Goal: Task Accomplishment & Management: Complete application form

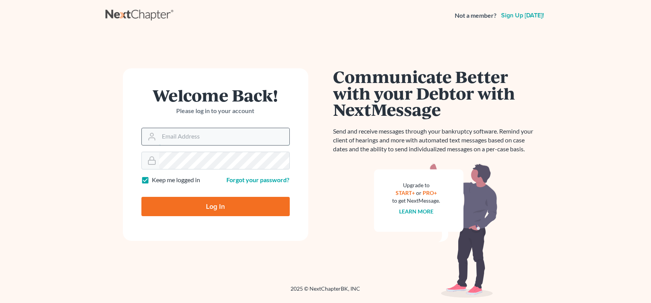
type input "eide@pappajohnlaw.com"
click at [208, 206] on input "Log In" at bounding box center [215, 206] width 148 height 19
type input "Thinking..."
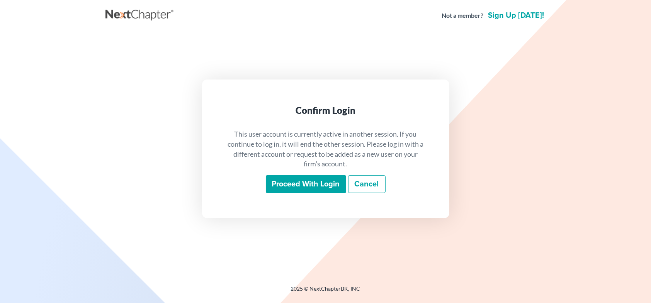
click at [297, 180] on input "Proceed with login" at bounding box center [306, 184] width 80 height 18
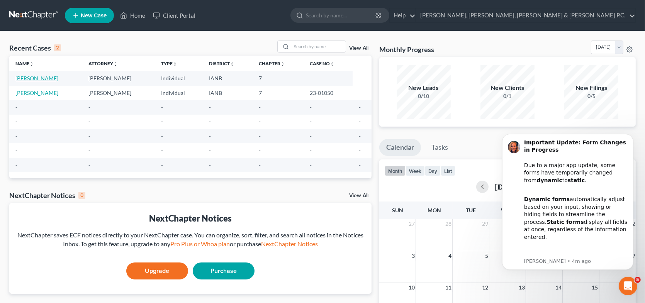
click at [58, 77] on link "[PERSON_NAME]" at bounding box center [36, 78] width 43 height 7
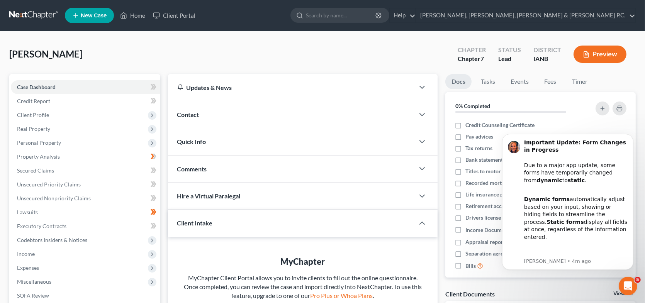
click at [203, 115] on div "Contact" at bounding box center [291, 114] width 246 height 27
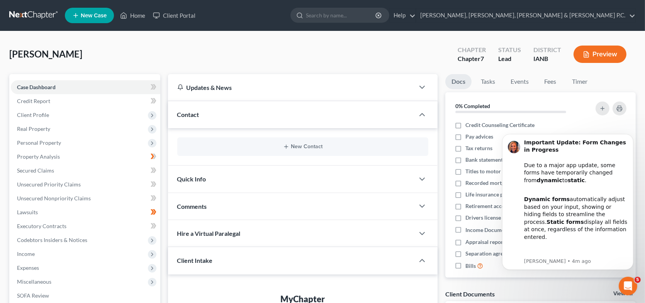
click at [203, 115] on div "Contact" at bounding box center [291, 114] width 246 height 27
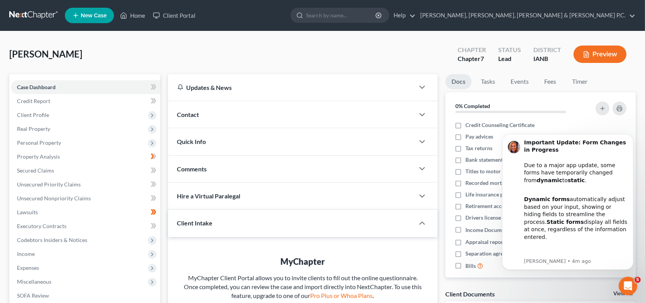
click at [205, 143] on span "Quick Info" at bounding box center [191, 141] width 29 height 7
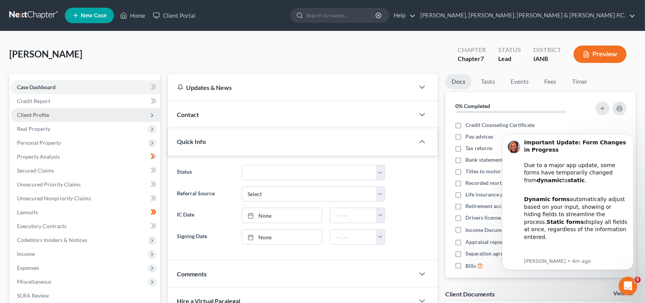
click at [87, 109] on span "Client Profile" at bounding box center [85, 115] width 149 height 14
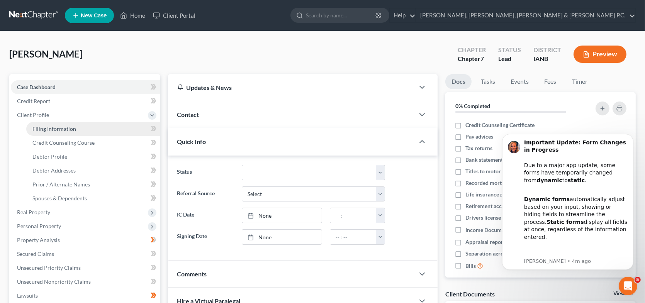
click at [89, 132] on link "Filing Information" at bounding box center [93, 129] width 134 height 14
select select "1"
select select "0"
select select "16"
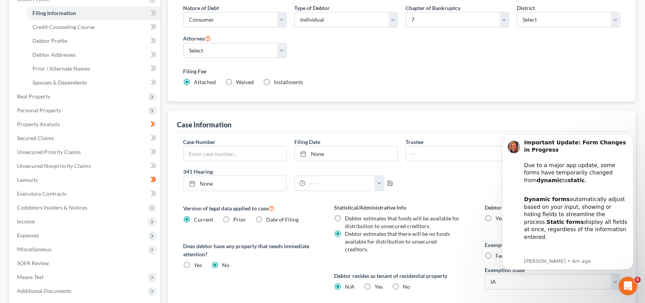
scroll to position [154, 0]
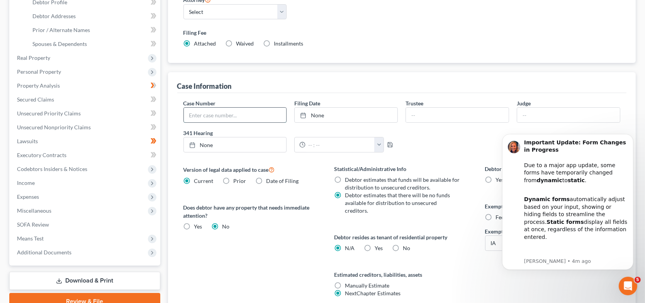
click at [217, 118] on input "text" at bounding box center [235, 115] width 103 height 15
type input "24-01241"
type input "[DATE]"
click at [322, 115] on link "[DATE]" at bounding box center [346, 115] width 103 height 15
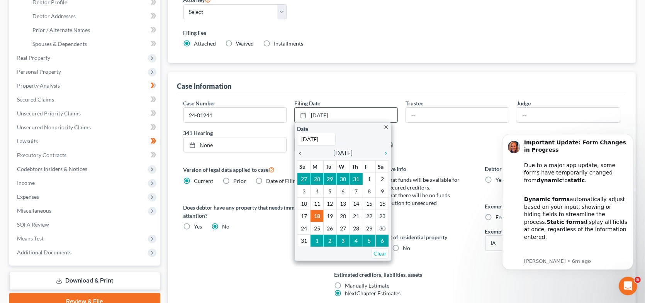
click at [301, 151] on icon "chevron_left" at bounding box center [302, 153] width 10 height 6
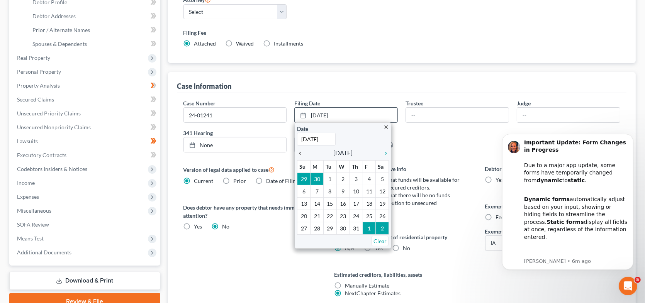
click at [301, 151] on icon "chevron_left" at bounding box center [302, 153] width 10 height 6
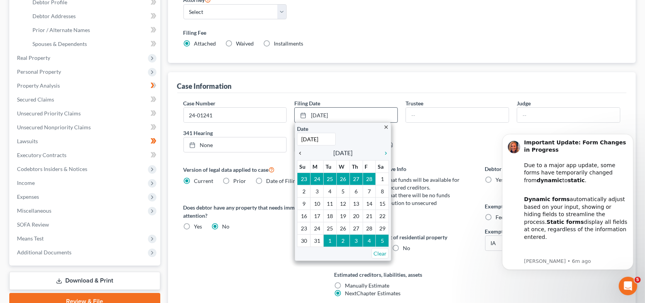
click at [301, 151] on icon "chevron_left" at bounding box center [302, 153] width 10 height 6
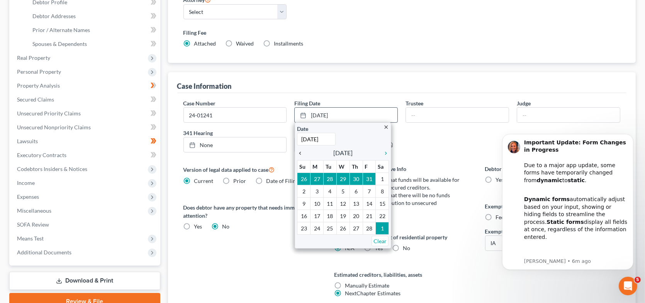
click at [301, 151] on icon "chevron_left" at bounding box center [302, 153] width 10 height 6
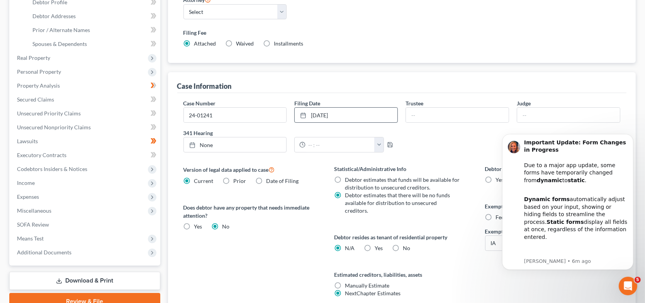
click at [485, 138] on div "Case Number 24-01241 Filing Date [DATE] close Date [DATE] Time 12:00 AM chevron…" at bounding box center [402, 128] width 445 height 59
click at [400, 70] on div "Filing Information Nature of Debt Select Business Consumer Other Nature of Busi…" at bounding box center [402, 127] width 468 height 378
click at [630, 136] on icon "Dismiss notification" at bounding box center [630, 135] width 3 height 3
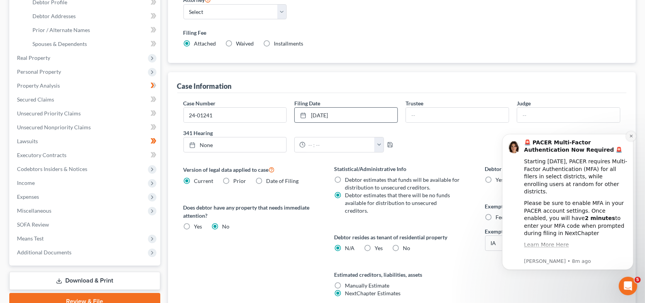
click at [630, 135] on icon "Dismiss notification" at bounding box center [630, 135] width 3 height 3
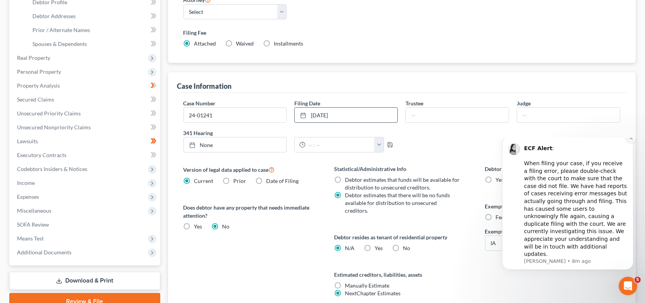
click at [631, 139] on icon "Dismiss notification" at bounding box center [630, 137] width 3 height 3
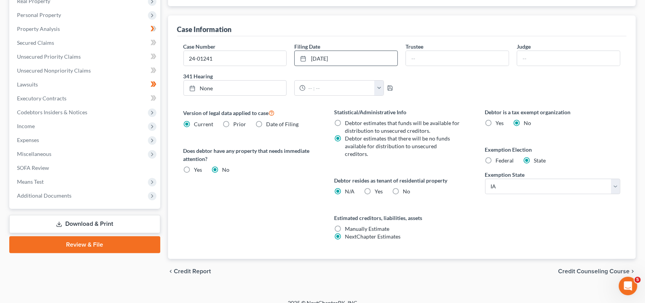
scroll to position [212, 0]
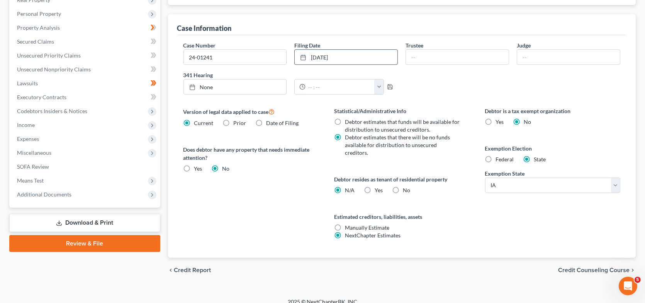
click at [110, 242] on link "Review & File" at bounding box center [84, 243] width 151 height 17
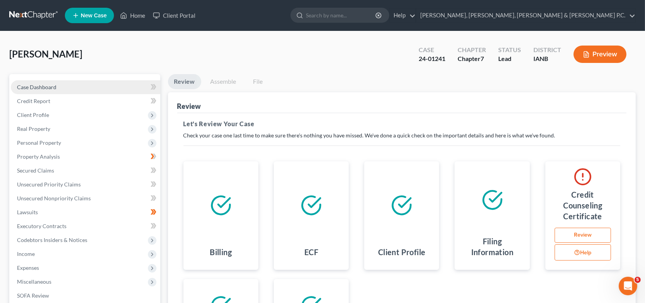
click at [74, 86] on link "Case Dashboard" at bounding box center [85, 87] width 149 height 14
select select "10"
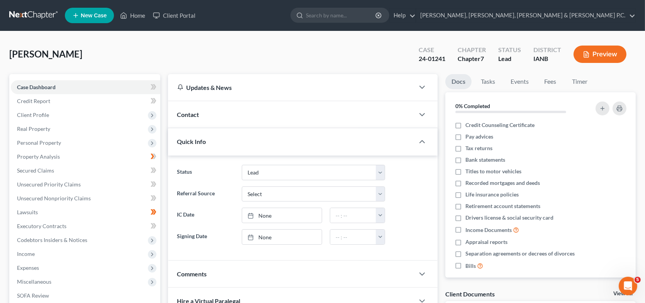
click at [101, 13] on span "New Case" at bounding box center [94, 16] width 26 height 6
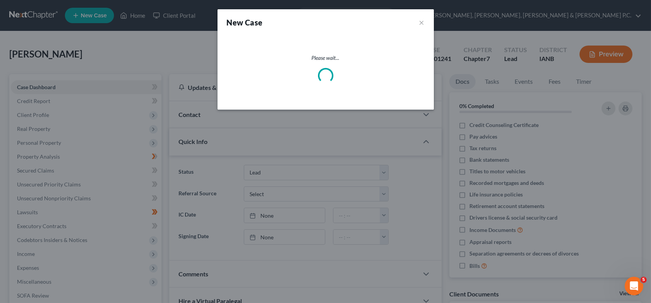
select select "29"
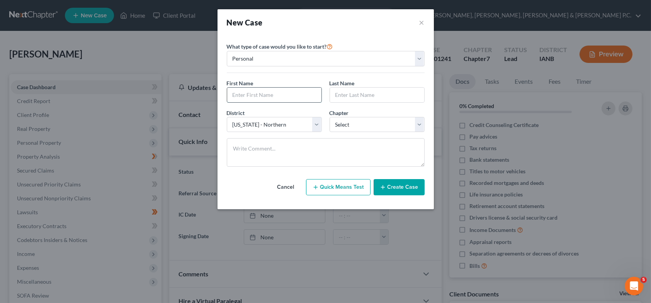
click at [251, 92] on input "text" at bounding box center [274, 95] width 94 height 15
type input "[PERSON_NAME]"
click at [351, 123] on select "Select 7 11 12 13" at bounding box center [376, 124] width 95 height 15
select select "0"
click at [329, 117] on select "Select 7 11 12 13" at bounding box center [376, 124] width 95 height 15
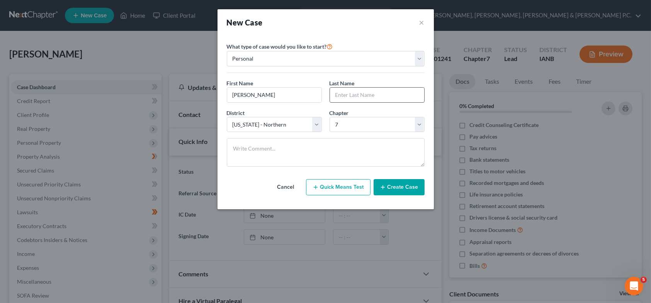
click at [352, 94] on input "text" at bounding box center [377, 95] width 94 height 15
type input "[PERSON_NAME]"
click at [273, 95] on input "[PERSON_NAME]" at bounding box center [274, 95] width 94 height 15
click at [394, 187] on button "Create Case" at bounding box center [398, 187] width 51 height 16
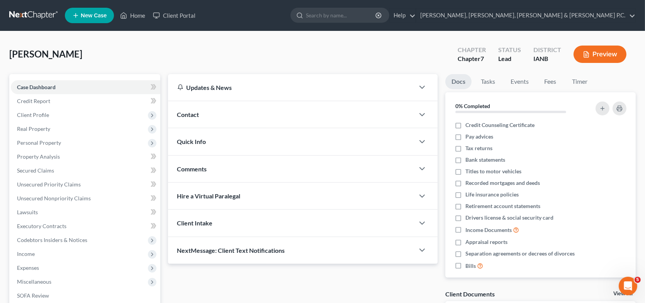
click at [216, 114] on div "Contact" at bounding box center [291, 114] width 246 height 27
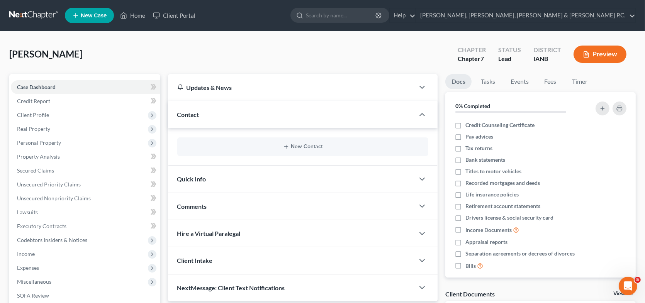
click at [216, 114] on div "Contact" at bounding box center [291, 114] width 246 height 27
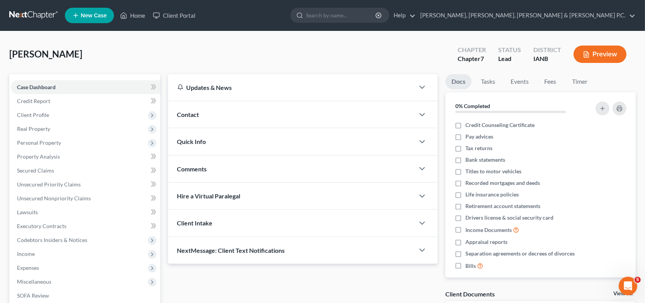
click at [204, 224] on span "Client Intake" at bounding box center [195, 222] width 36 height 7
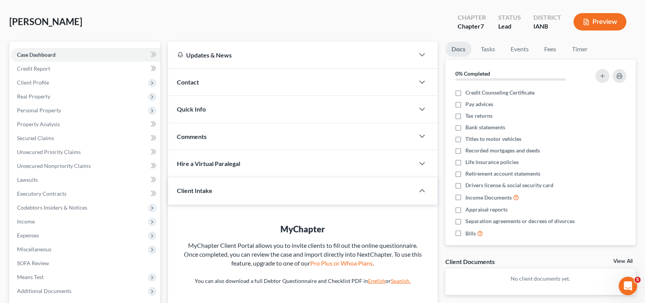
scroll to position [29, 0]
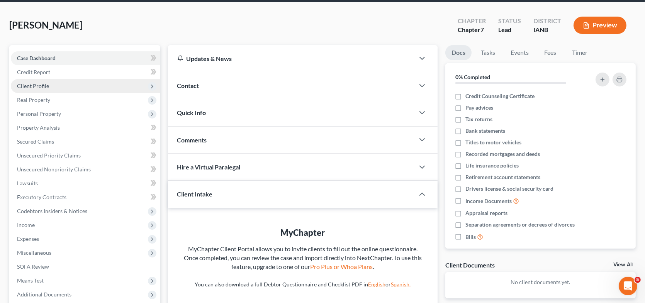
click at [61, 87] on span "Client Profile" at bounding box center [85, 86] width 149 height 14
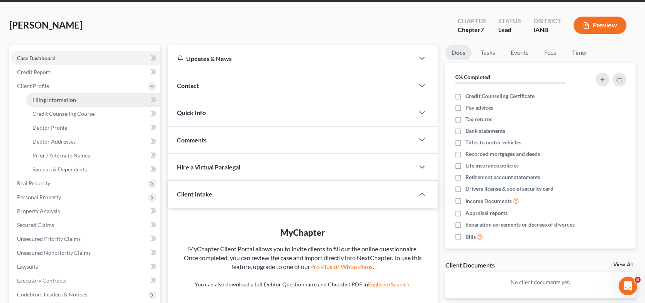
click at [64, 99] on span "Filing Information" at bounding box center [54, 100] width 44 height 7
select select "1"
select select "0"
select select "29"
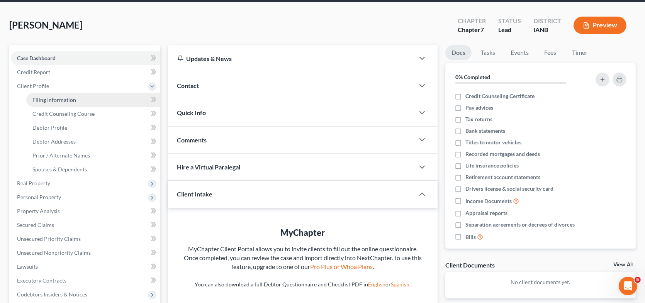
select select "0"
select select "16"
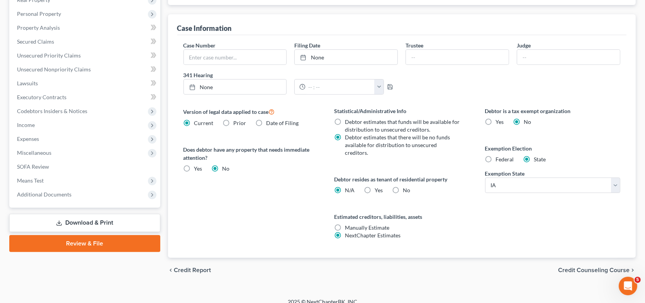
scroll to position [19, 0]
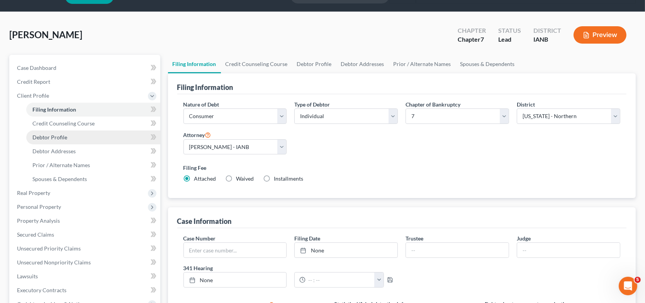
click at [83, 136] on link "Debtor Profile" at bounding box center [93, 138] width 134 height 14
select select "0"
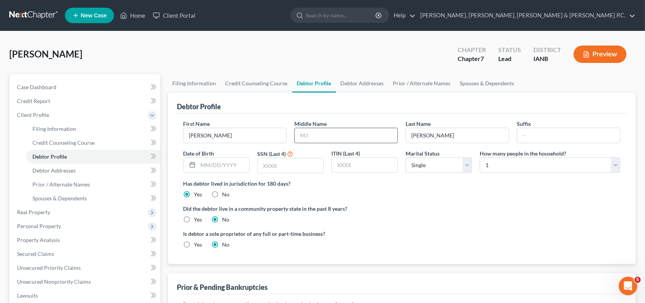
click at [303, 137] on input "text" at bounding box center [346, 135] width 103 height 15
type input "D."
click at [93, 172] on link "Debtor Addresses" at bounding box center [93, 171] width 134 height 14
select select "0"
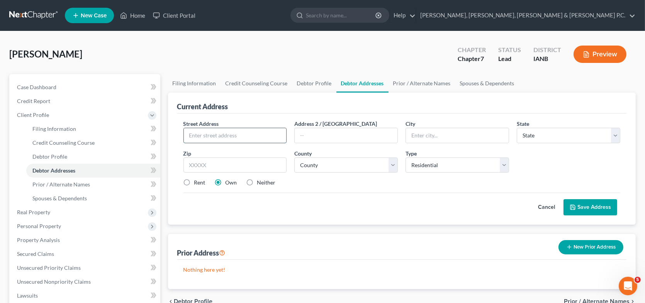
click at [200, 137] on input "text" at bounding box center [235, 135] width 103 height 15
type input "[STREET_ADDRESS][PERSON_NAME]"
click at [415, 141] on input "text" at bounding box center [457, 135] width 103 height 15
type input "Clear Lake"
select select "16"
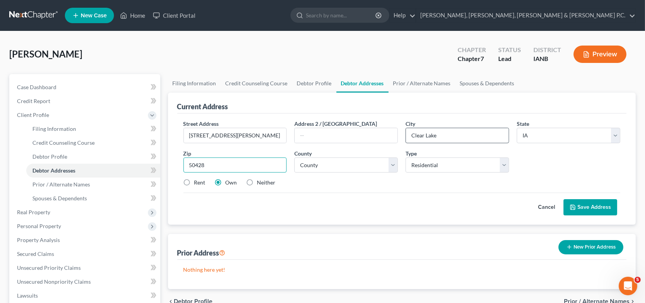
type input "50428"
click at [194, 183] on label "Rent" at bounding box center [199, 183] width 11 height 8
click at [197, 183] on input "Rent" at bounding box center [199, 181] width 5 height 5
radio input "true"
click at [582, 204] on button "Save Address" at bounding box center [590, 207] width 54 height 16
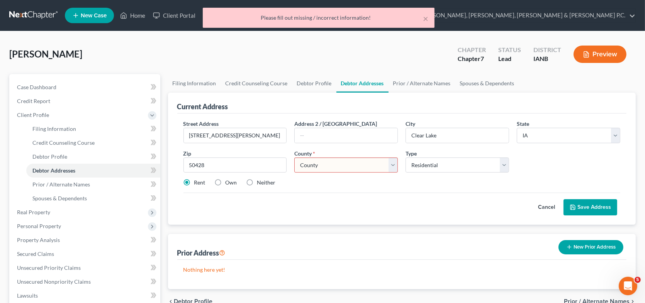
click at [395, 164] on select "County [GEOGRAPHIC_DATA] [GEOGRAPHIC_DATA] [GEOGRAPHIC_DATA] [GEOGRAPHIC_DATA] …" at bounding box center [346, 165] width 104 height 15
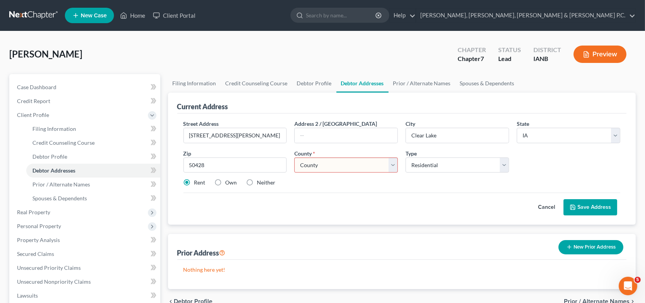
select select "16"
click at [294, 158] on select "County [GEOGRAPHIC_DATA] [GEOGRAPHIC_DATA] [GEOGRAPHIC_DATA] [GEOGRAPHIC_DATA] …" at bounding box center [346, 165] width 104 height 15
click at [609, 201] on button "Save Address" at bounding box center [590, 207] width 54 height 16
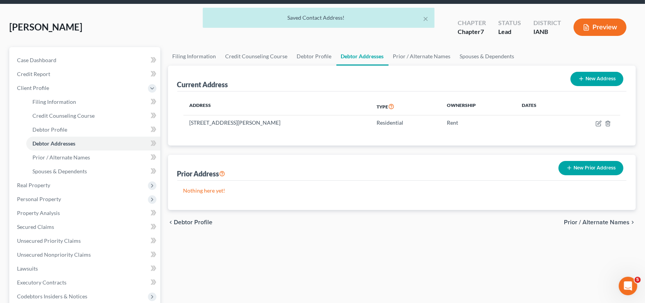
scroll to position [39, 0]
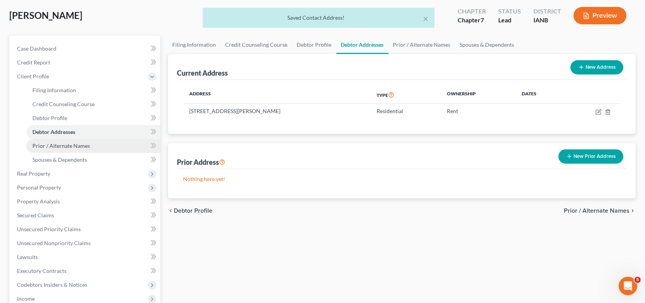
click at [91, 144] on link "Prior / Alternate Names" at bounding box center [93, 146] width 134 height 14
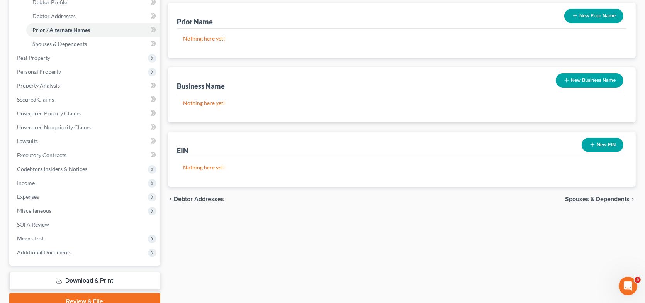
scroll to position [77, 0]
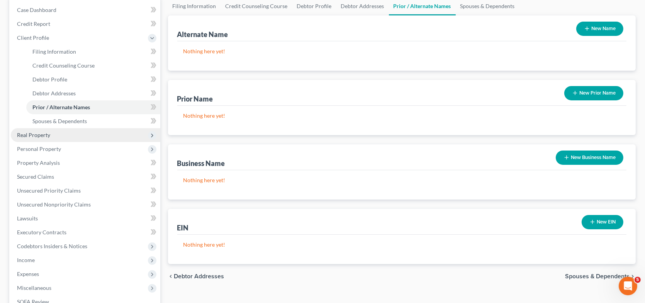
click at [66, 135] on span "Real Property" at bounding box center [85, 135] width 149 height 14
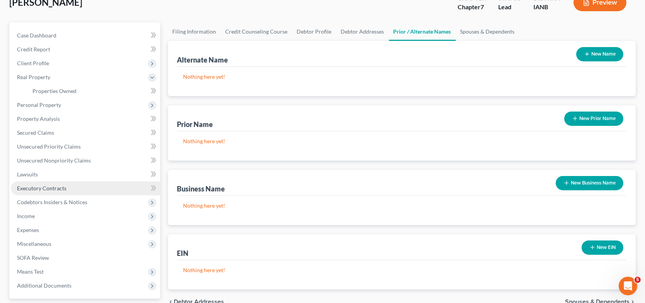
scroll to position [39, 0]
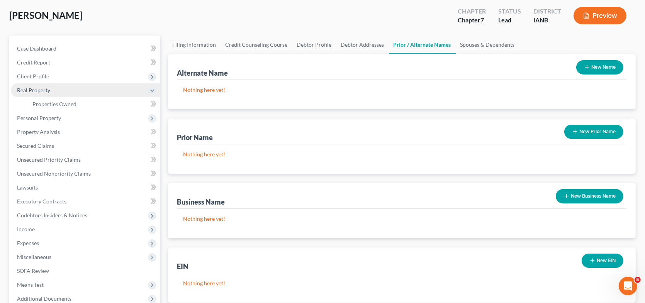
click at [45, 90] on span "Real Property" at bounding box center [33, 90] width 33 height 7
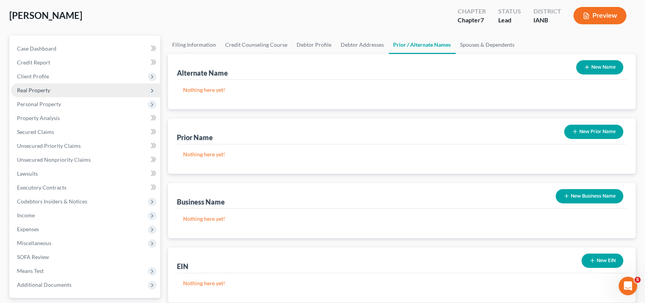
click at [45, 90] on span "Real Property" at bounding box center [33, 90] width 33 height 7
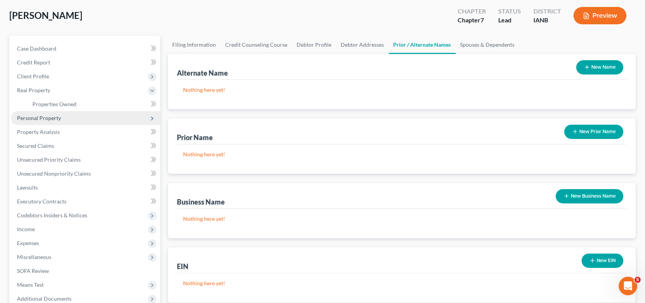
click at [44, 120] on span "Personal Property" at bounding box center [85, 118] width 149 height 14
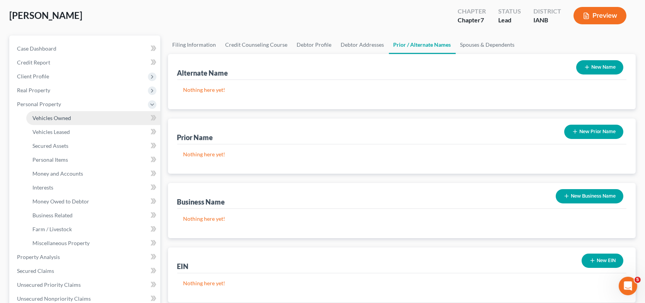
click at [49, 117] on span "Vehicles Owned" at bounding box center [51, 118] width 39 height 7
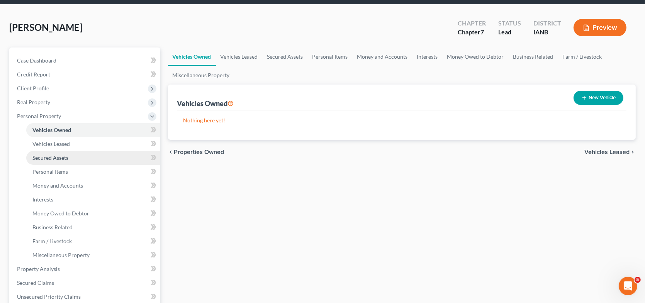
scroll to position [39, 0]
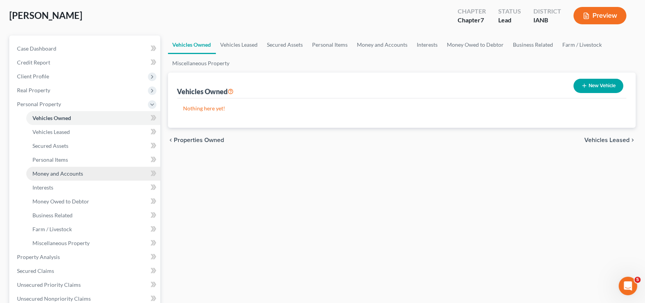
click at [70, 173] on span "Money and Accounts" at bounding box center [57, 173] width 51 height 7
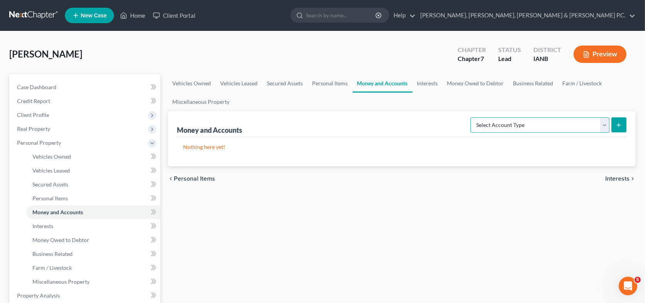
click at [487, 122] on select "Select Account Type Brokerage Cash on Hand Certificates of Deposit Checking Acc…" at bounding box center [539, 124] width 139 height 15
select select "checking"
click at [472, 117] on select "Select Account Type Brokerage Cash on Hand Certificates of Deposit Checking Acc…" at bounding box center [539, 124] width 139 height 15
click at [617, 123] on icon "submit" at bounding box center [619, 125] width 6 height 6
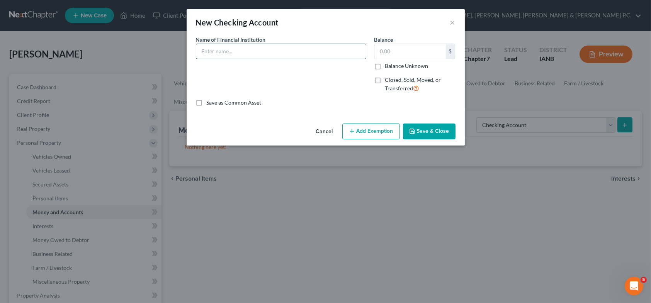
click at [224, 50] on input "text" at bounding box center [281, 51] width 170 height 15
type input "[PERSON_NAME] Fargo Bank"
click at [432, 129] on button "Save & Close" at bounding box center [429, 132] width 53 height 16
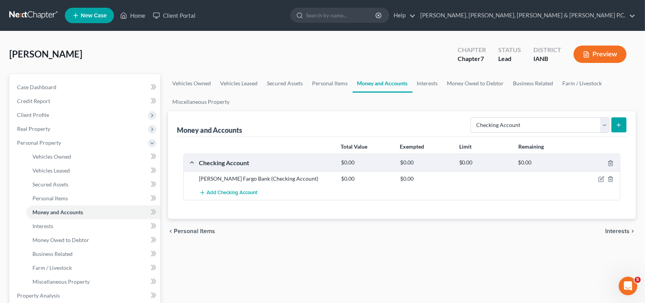
click at [620, 122] on icon "submit" at bounding box center [619, 125] width 6 height 6
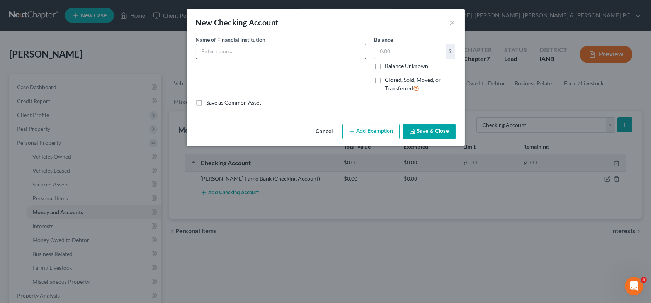
click at [232, 50] on input "text" at bounding box center [281, 51] width 170 height 15
type input "BankIowa"
click at [383, 130] on button "Add Exemption" at bounding box center [371, 132] width 58 height 16
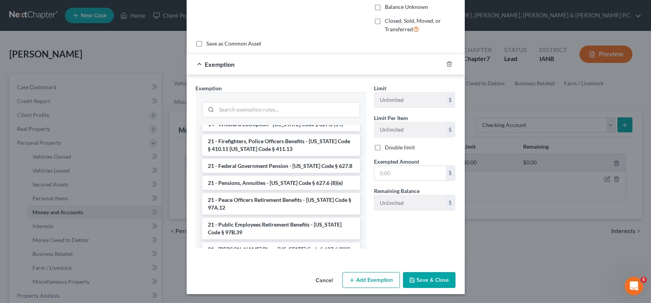
scroll to position [180, 0]
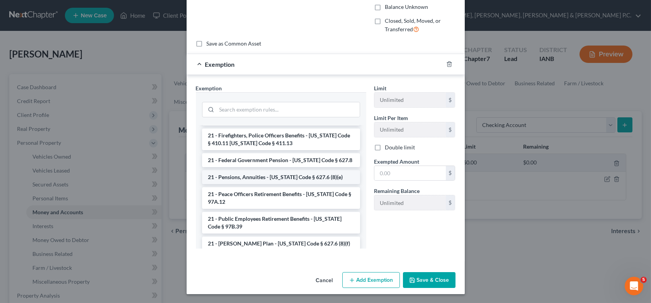
click at [304, 176] on li "21 - Pensions, Annuities - [US_STATE] Code § 627.6 (8)(e)" at bounding box center [281, 177] width 158 height 14
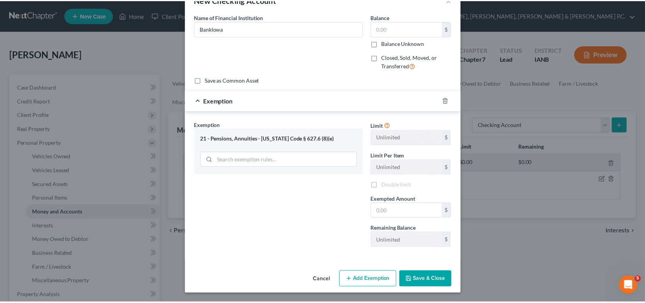
scroll to position [22, 0]
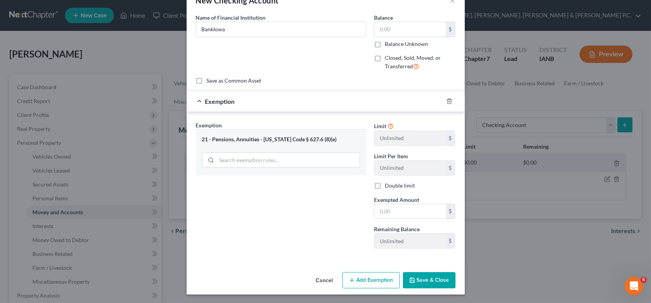
click at [434, 278] on button "Save & Close" at bounding box center [429, 280] width 53 height 16
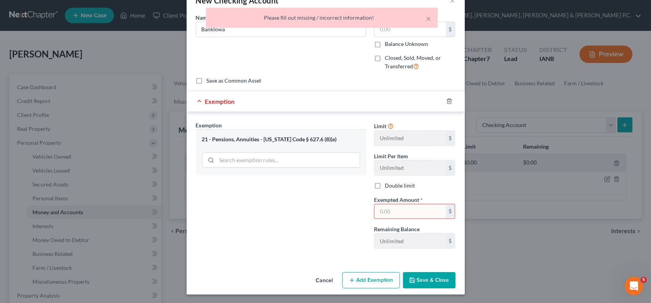
click at [394, 210] on input "text" at bounding box center [409, 211] width 71 height 15
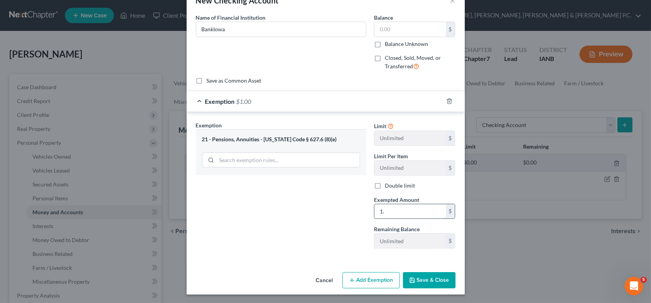
type input "1."
click at [417, 277] on button "Save & Close" at bounding box center [429, 280] width 53 height 16
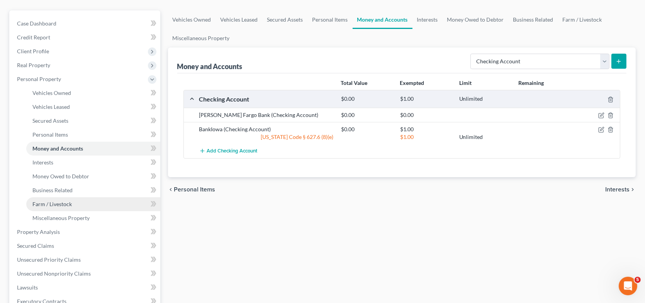
scroll to position [77, 0]
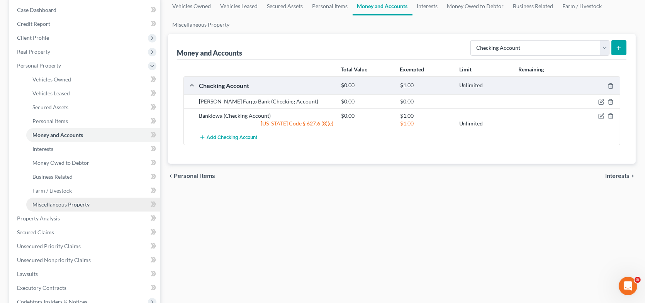
click at [85, 203] on span "Miscellaneous Property" at bounding box center [60, 204] width 57 height 7
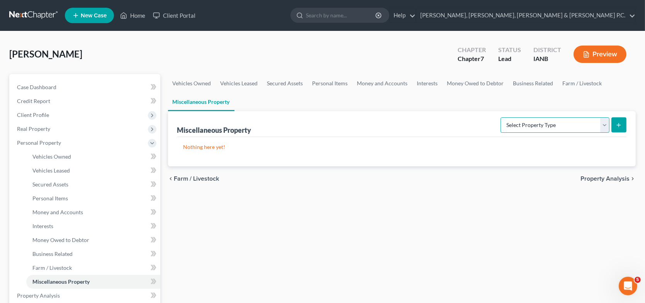
click at [512, 121] on select "Select Property Type Assigned for Creditor Benefit [DATE] Holding for Another N…" at bounding box center [555, 124] width 109 height 15
click at [542, 122] on select "Select Property Type Assigned for Creditor Benefit [DATE] Holding for Another N…" at bounding box center [555, 124] width 109 height 15
click at [267, 102] on ul "Vehicles Owned Vehicles Leased Secured Assets Personal Items Money and Accounts…" at bounding box center [402, 92] width 468 height 37
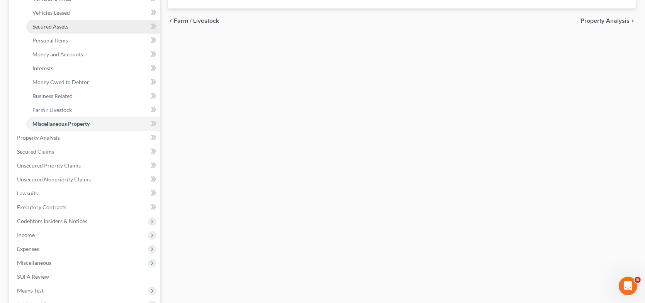
scroll to position [91, 0]
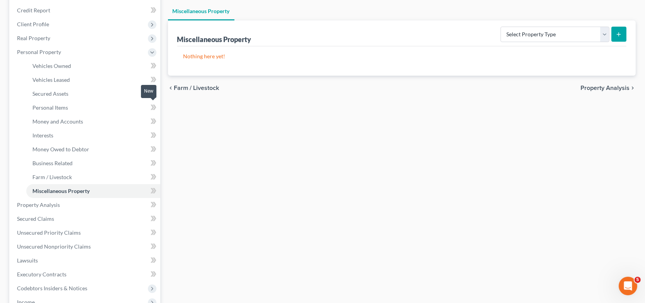
click at [155, 107] on icon at bounding box center [154, 107] width 3 height 5
click at [52, 107] on span "Personal Items" at bounding box center [50, 107] width 36 height 7
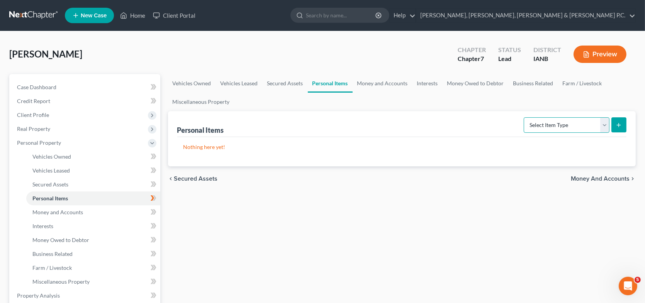
click at [576, 121] on select "Select Item Type Clothing Collectibles Of Value Electronics Firearms Household …" at bounding box center [567, 124] width 86 height 15
select select "clothing"
click at [525, 117] on select "Select Item Type Clothing Collectibles Of Value Electronics Firearms Household …" at bounding box center [567, 124] width 86 height 15
click at [616, 122] on icon "submit" at bounding box center [619, 125] width 6 height 6
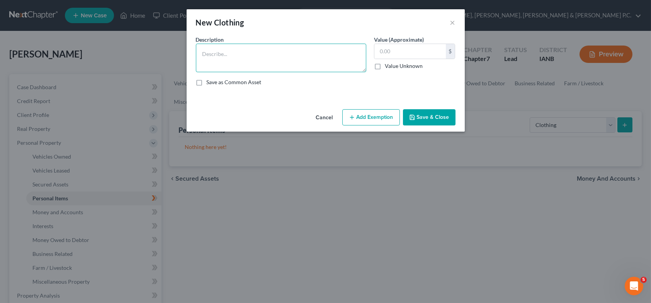
click at [251, 54] on textarea at bounding box center [281, 58] width 170 height 29
type textarea "Wearing apparel"
type input "500"
click at [378, 119] on button "Add Exemption" at bounding box center [371, 117] width 58 height 16
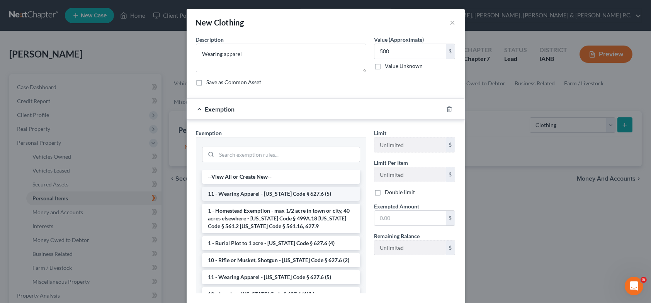
click at [285, 193] on li "11 - Wearing Apparel - [US_STATE] Code § 627.6 (5)" at bounding box center [281, 194] width 158 height 14
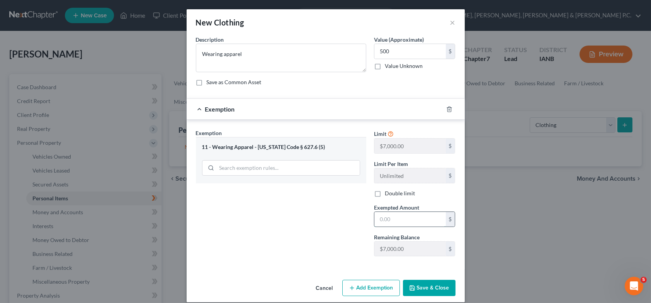
click at [405, 221] on input "text" at bounding box center [409, 219] width 71 height 15
type input "500"
click at [428, 289] on button "Save & Close" at bounding box center [429, 288] width 53 height 16
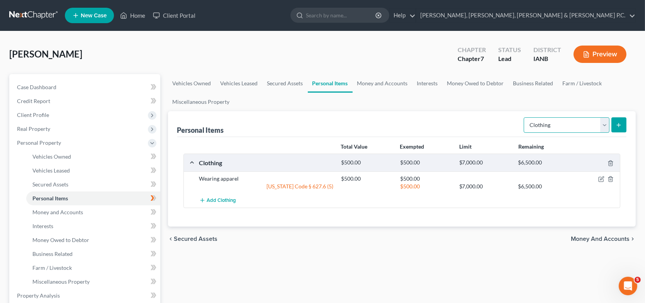
click at [604, 125] on select "Select Item Type Clothing Collectibles Of Value Electronics Firearms Household …" at bounding box center [567, 124] width 86 height 15
select select "electronics"
click at [525, 117] on select "Select Item Type Clothing Collectibles Of Value Electronics Firearms Household …" at bounding box center [567, 124] width 86 height 15
click at [618, 122] on icon "submit" at bounding box center [619, 125] width 6 height 6
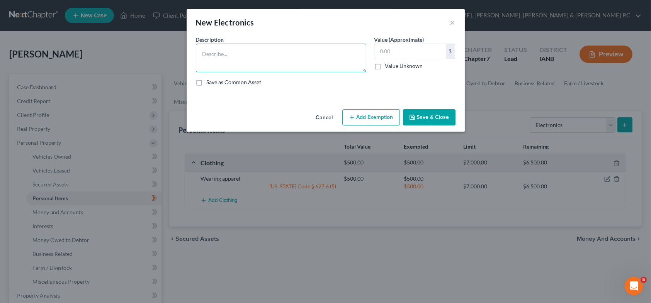
click at [226, 56] on textarea at bounding box center [281, 58] width 170 height 29
type textarea "Cell phone"
click at [406, 56] on input "text" at bounding box center [409, 51] width 71 height 15
type input "100"
type textarea "Cell phone 500"
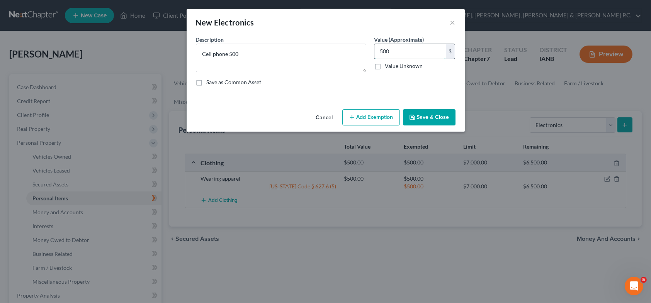
type input "500"
click at [365, 110] on button "Add Exemption" at bounding box center [371, 117] width 58 height 16
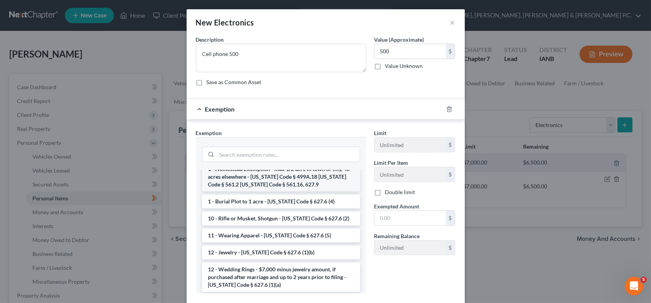
scroll to position [39, 0]
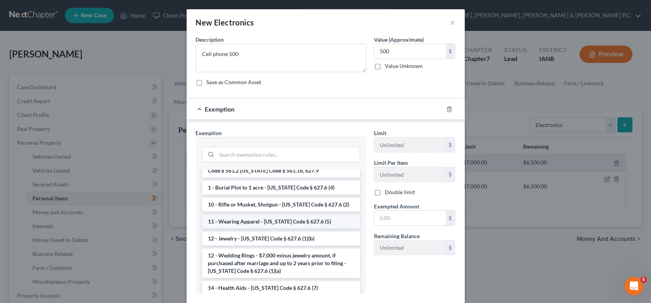
click at [290, 221] on li "11 - Wearing Apparel - [US_STATE] Code § 627.6 (5)" at bounding box center [281, 222] width 158 height 14
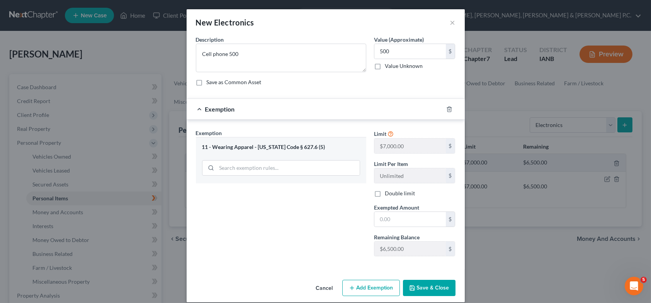
click at [417, 289] on button "Save & Close" at bounding box center [429, 288] width 53 height 16
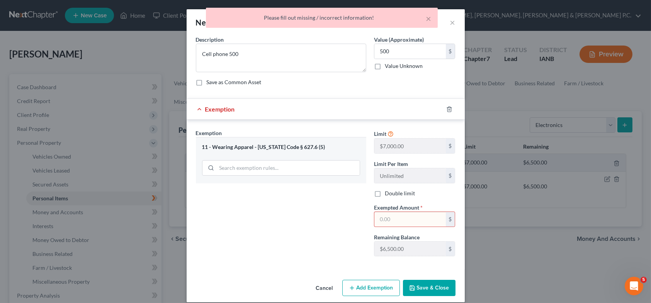
click at [387, 216] on input "text" at bounding box center [409, 219] width 71 height 15
type input "500"
click at [426, 289] on button "Save & Close" at bounding box center [429, 288] width 53 height 16
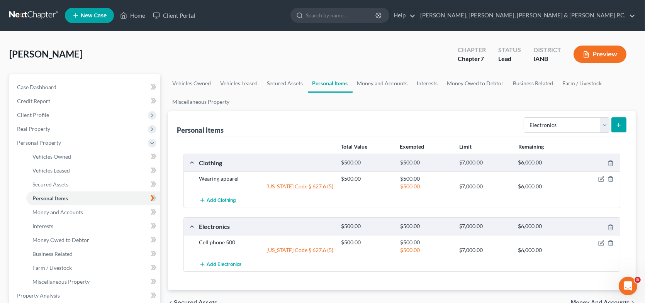
click at [618, 125] on icon "submit" at bounding box center [619, 125] width 6 height 6
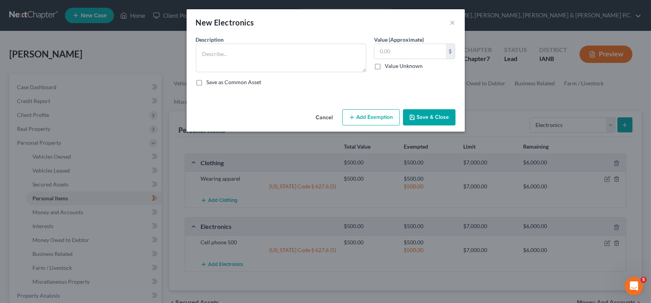
click at [322, 114] on button "Cancel" at bounding box center [324, 117] width 29 height 15
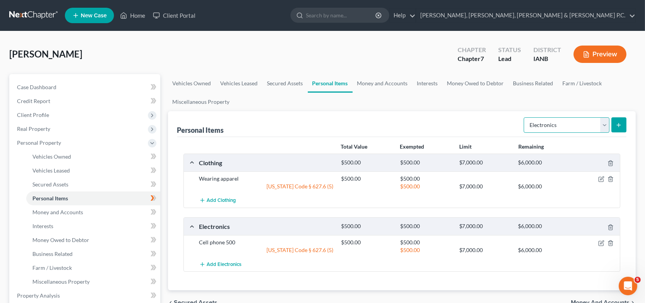
click at [549, 123] on select "Select Item Type Clothing Collectibles Of Value Electronics Firearms Household …" at bounding box center [567, 124] width 86 height 15
select select "household_goods"
click at [525, 117] on select "Select Item Type Clothing Collectibles Of Value Electronics Firearms Household …" at bounding box center [567, 124] width 86 height 15
click at [618, 125] on icon "submit" at bounding box center [619, 125] width 6 height 6
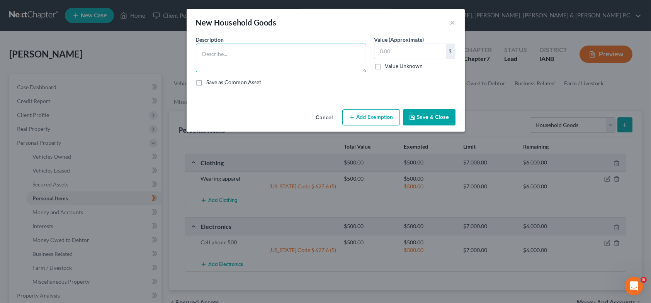
click at [225, 58] on textarea at bounding box center [281, 58] width 170 height 29
type textarea "h"
type textarea "Household goods"
click at [392, 51] on input "text" at bounding box center [409, 51] width 71 height 15
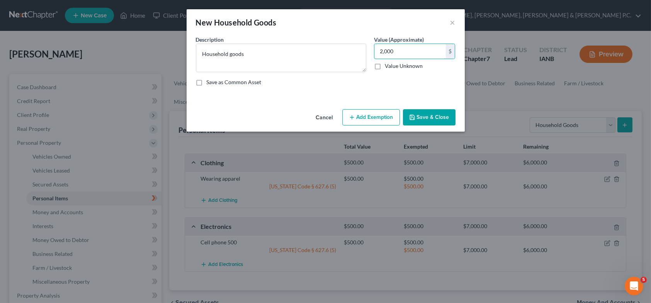
type input "2,000"
click at [383, 115] on button "Add Exemption" at bounding box center [371, 117] width 58 height 16
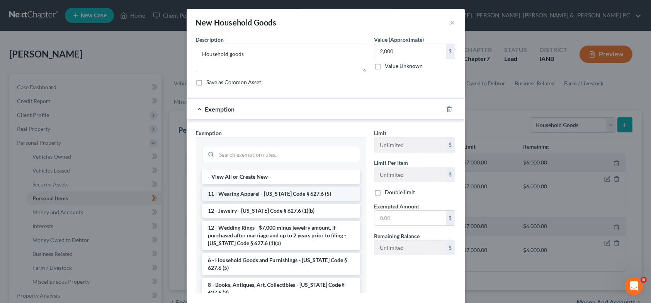
click at [265, 195] on li "11 - Wearing Apparel - [US_STATE] Code § 627.6 (5)" at bounding box center [281, 194] width 158 height 14
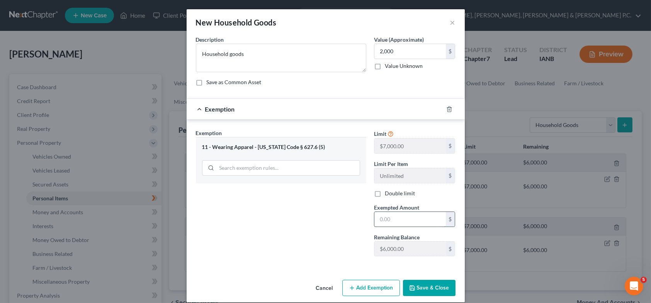
click at [394, 222] on input "text" at bounding box center [409, 219] width 71 height 15
type input "2,000"
click at [428, 287] on button "Save & Close" at bounding box center [429, 288] width 53 height 16
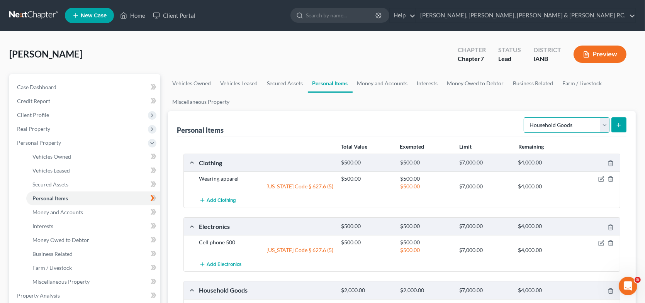
click at [534, 124] on select "Select Item Type Clothing Collectibles Of Value Electronics Firearms Household …" at bounding box center [567, 124] width 86 height 15
click at [406, 99] on ul "Vehicles Owned Vehicles Leased Secured Assets Personal Items Money and Accounts…" at bounding box center [402, 92] width 468 height 37
click at [465, 83] on link "Money Owed to Debtor" at bounding box center [476, 83] width 66 height 19
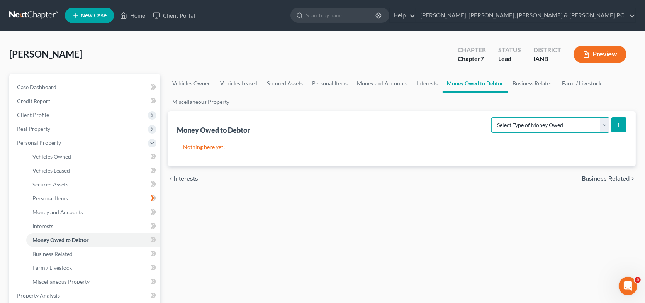
click at [537, 123] on select "Select Type of Money Owed Accounts Receivable Alimony Child Support Claims Agai…" at bounding box center [550, 124] width 118 height 15
select select "social_security_benefits"
click at [493, 117] on select "Select Type of Money Owed Accounts Receivable Alimony Child Support Claims Agai…" at bounding box center [550, 124] width 118 height 15
click at [618, 125] on line "submit" at bounding box center [618, 125] width 3 height 0
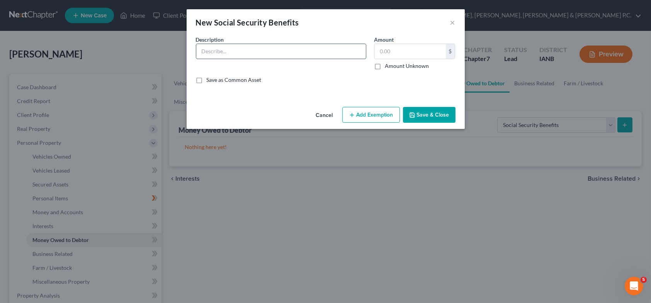
click at [234, 53] on input "text" at bounding box center [281, 51] width 170 height 15
type input "Monthly social security benefits"
click at [380, 53] on input "text" at bounding box center [409, 51] width 71 height 15
type input "2,000"
click at [375, 112] on button "Add Exemption" at bounding box center [371, 115] width 58 height 16
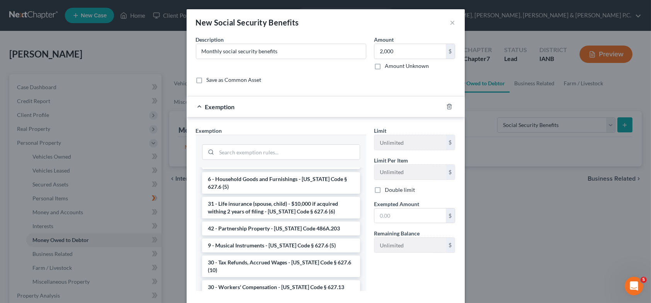
scroll to position [811, 0]
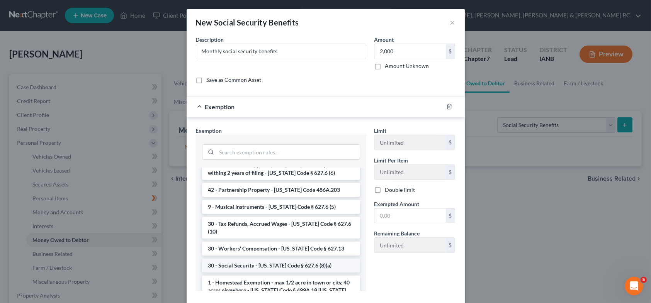
click at [287, 259] on li "30 - Social Security - [US_STATE] Code § 627.6 (8)(a)" at bounding box center [281, 266] width 158 height 14
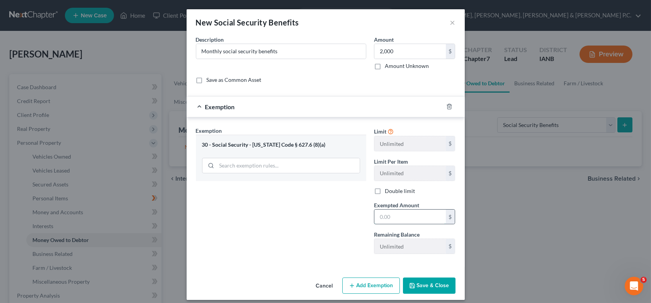
click at [389, 217] on input "text" at bounding box center [409, 217] width 71 height 15
type input "2,000"
click at [441, 287] on button "Save & Close" at bounding box center [429, 286] width 53 height 16
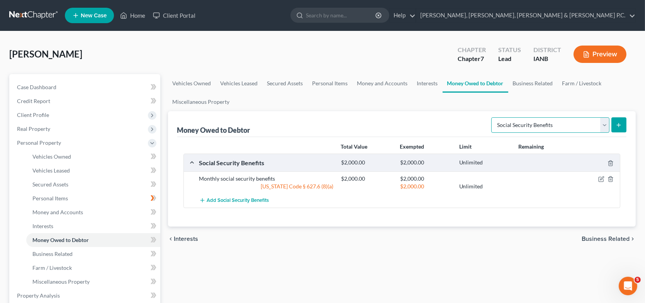
click at [558, 121] on select "Select Type of Money Owed Accounts Receivable Alimony Child Support Claims Agai…" at bounding box center [550, 124] width 118 height 15
click at [457, 124] on div "Money Owed to Debtor Select Type of Money Owed Accounts Receivable Alimony Chil…" at bounding box center [402, 124] width 450 height 26
click at [378, 83] on link "Money and Accounts" at bounding box center [383, 83] width 60 height 19
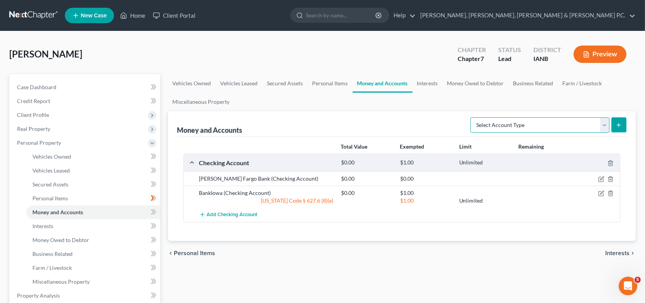
click at [512, 121] on select "Select Account Type Brokerage Cash on Hand Certificates of Deposit Checking Acc…" at bounding box center [539, 124] width 139 height 15
click at [466, 81] on link "Money Owed to Debtor" at bounding box center [476, 83] width 66 height 19
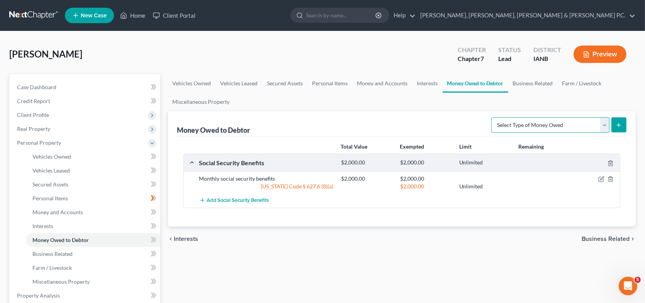
click at [509, 124] on select "Select Type of Money Owed Accounts Receivable Alimony Child Support Claims Agai…" at bounding box center [550, 124] width 118 height 15
click at [524, 84] on link "Business Related" at bounding box center [532, 83] width 49 height 19
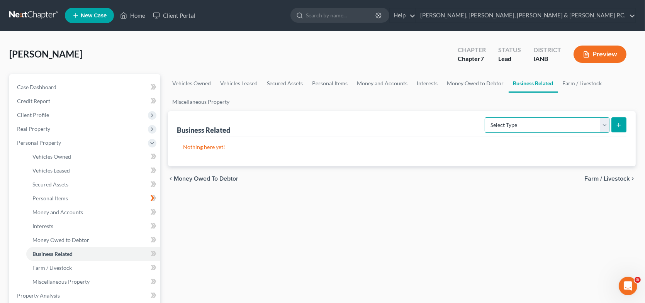
click at [538, 127] on select "Select Type Customer Lists Franchises Inventory Licenses Machinery Office Equip…" at bounding box center [547, 124] width 125 height 15
click at [389, 79] on link "Money and Accounts" at bounding box center [383, 83] width 60 height 19
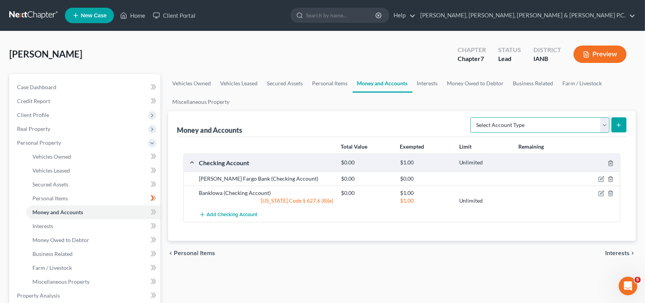
click at [522, 126] on select "Select Account Type Brokerage Cash on Hand Certificates of Deposit Checking Acc…" at bounding box center [539, 124] width 139 height 15
drag, startPoint x: 424, startPoint y: 115, endPoint x: 419, endPoint y: 115, distance: 5.4
click at [424, 115] on div "Money and Accounts Select Account Type Brokerage Cash on Hand Certificates of D…" at bounding box center [402, 124] width 450 height 26
click at [330, 80] on link "Personal Items" at bounding box center [330, 83] width 45 height 19
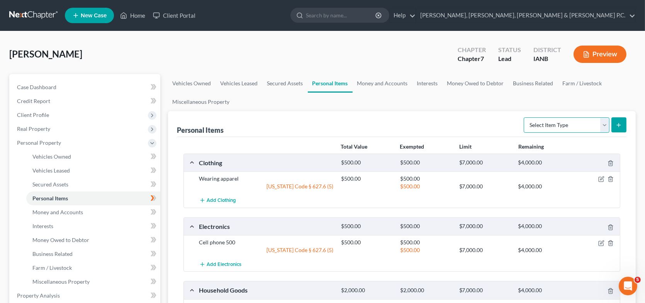
click at [552, 122] on select "Select Item Type Clothing Collectibles Of Value Electronics Firearms Household …" at bounding box center [567, 124] width 86 height 15
select select "other"
click at [525, 117] on select "Select Item Type Clothing Collectibles Of Value Electronics Firearms Household …" at bounding box center [567, 124] width 86 height 15
click at [623, 124] on button "submit" at bounding box center [618, 124] width 15 height 15
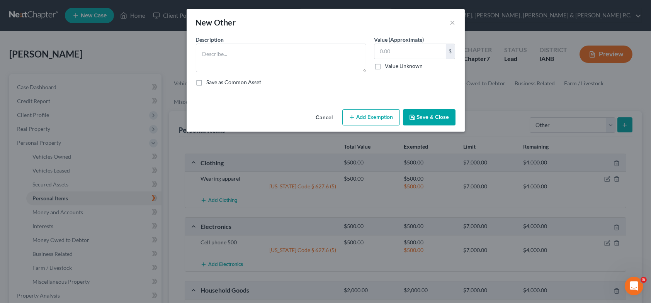
click at [328, 115] on button "Cancel" at bounding box center [324, 117] width 29 height 15
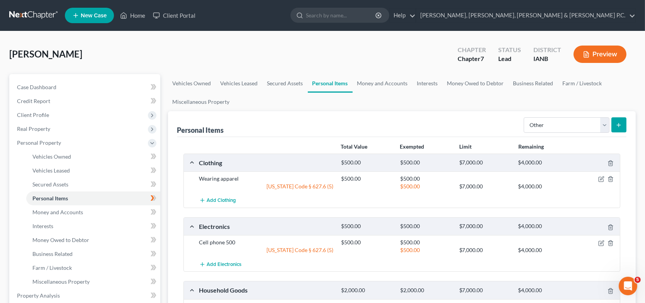
click at [593, 55] on button "Preview" at bounding box center [600, 54] width 53 height 17
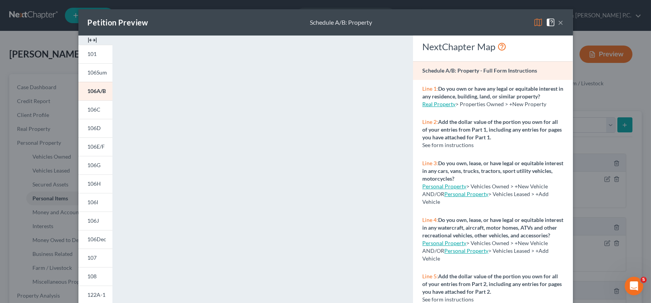
click at [555, 20] on div "×" at bounding box center [548, 22] width 30 height 9
click at [558, 20] on button "×" at bounding box center [560, 22] width 5 height 9
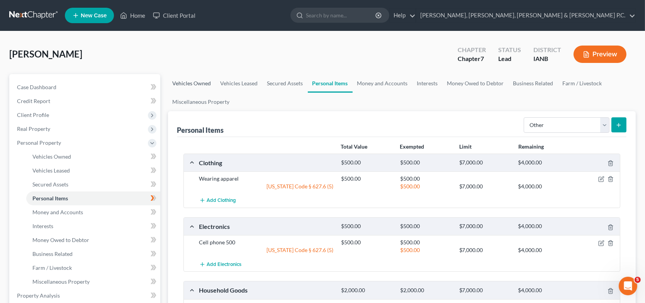
click at [207, 82] on link "Vehicles Owned" at bounding box center [192, 83] width 48 height 19
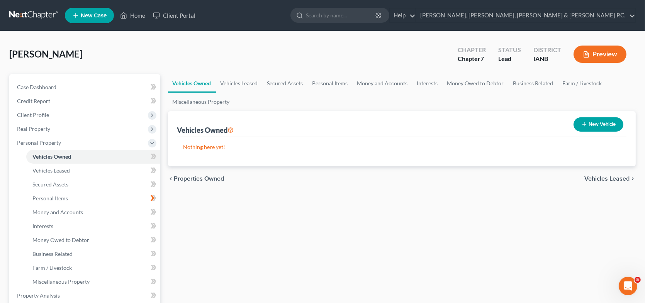
click at [585, 119] on button "New Vehicle" at bounding box center [599, 124] width 50 height 14
select select "0"
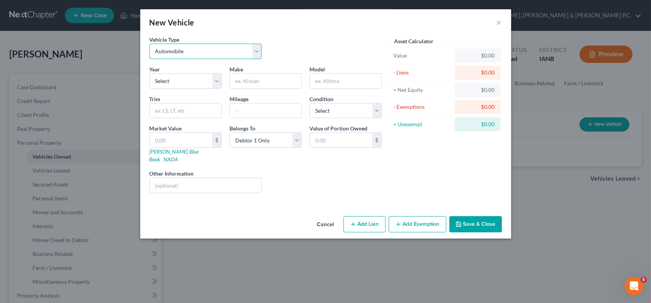
click at [210, 56] on select "Select Automobile Truck Trailer Watercraft Aircraft Motor Home Atv Other Vehicle" at bounding box center [205, 51] width 112 height 15
click at [209, 82] on select "Select 2026 2025 2024 2023 2022 2021 2020 2019 2018 2017 2016 2015 2014 2013 20…" at bounding box center [185, 80] width 72 height 15
select select "2"
click at [149, 73] on select "Select 2026 2025 2024 2023 2022 2021 2020 2019 2018 2017 2016 2015 2014 2013 20…" at bounding box center [185, 80] width 72 height 15
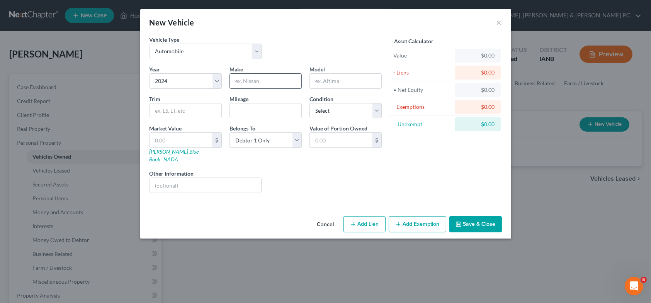
click at [260, 85] on input "text" at bounding box center [265, 81] width 71 height 15
click at [317, 78] on input "text" at bounding box center [345, 81] width 71 height 15
type input "pickup"
click at [380, 216] on button "Add Lien" at bounding box center [364, 224] width 42 height 16
select select "0"
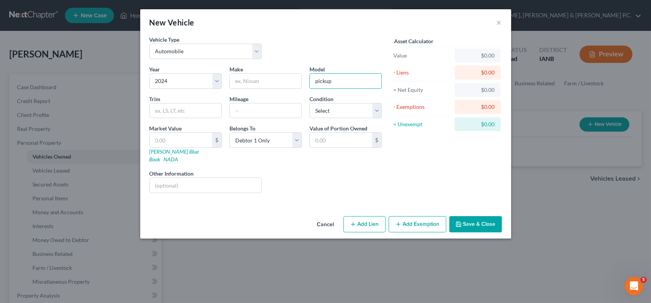
select select "0"
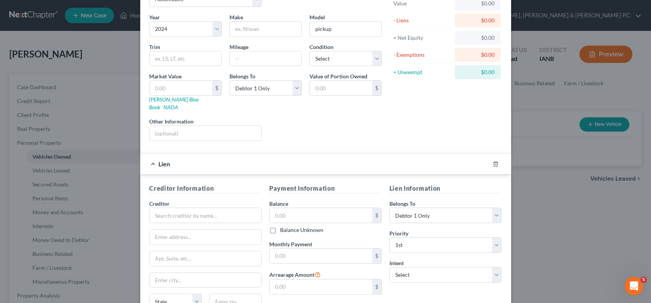
scroll to position [116, 0]
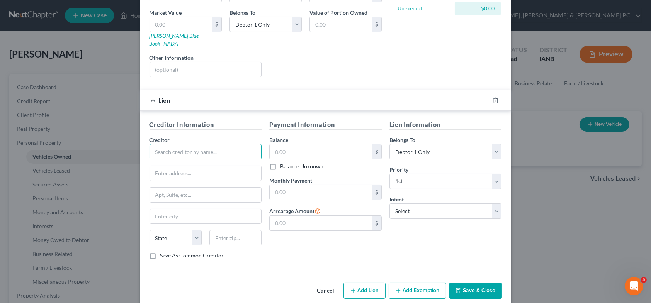
click at [219, 148] on input "text" at bounding box center [205, 151] width 112 height 15
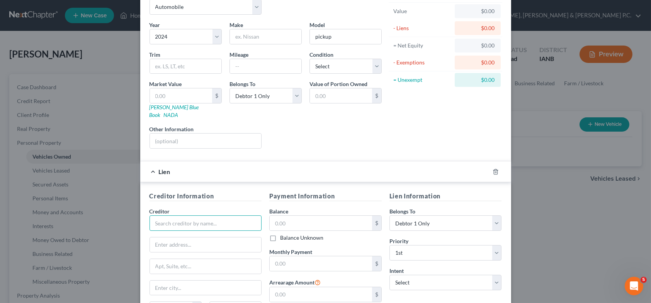
scroll to position [0, 0]
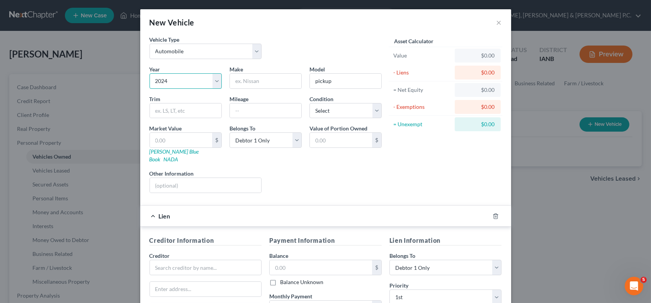
click at [190, 84] on select "Select 2026 2025 2024 2023 2022 2021 2020 2019 2018 2017 2016 2015 2014 2013 20…" at bounding box center [185, 80] width 72 height 15
select select "6"
click at [149, 73] on select "Select 2026 2025 2024 2023 2022 2021 2020 2019 2018 2017 2016 2015 2014 2013 20…" at bounding box center [185, 80] width 72 height 15
click at [242, 82] on input "text" at bounding box center [265, 81] width 71 height 15
type input "Cherolet"
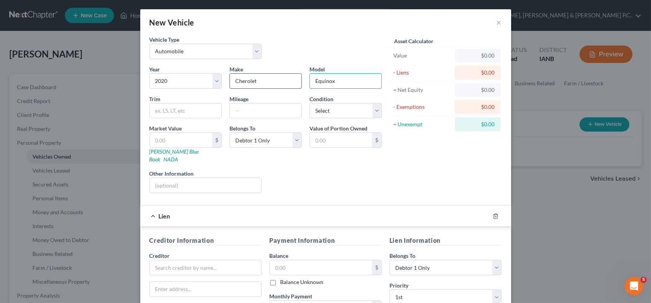
type input "Equinox"
click at [376, 111] on select "Select Excellent Very Good Good Fair Poor" at bounding box center [345, 110] width 72 height 15
select select "2"
click at [309, 103] on select "Select Excellent Very Good Good Fair Poor" at bounding box center [345, 110] width 72 height 15
click at [198, 138] on input "text" at bounding box center [181, 140] width 62 height 15
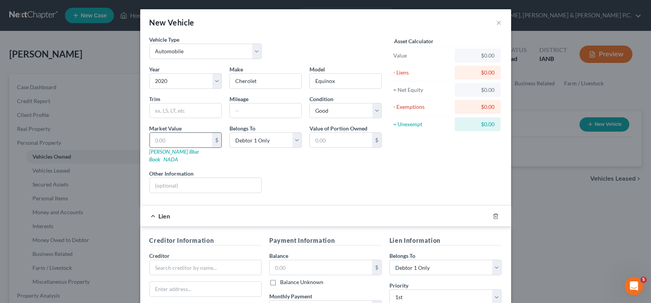
type input "1"
type input "1.00"
type input "16"
type input "16.00"
type input "160"
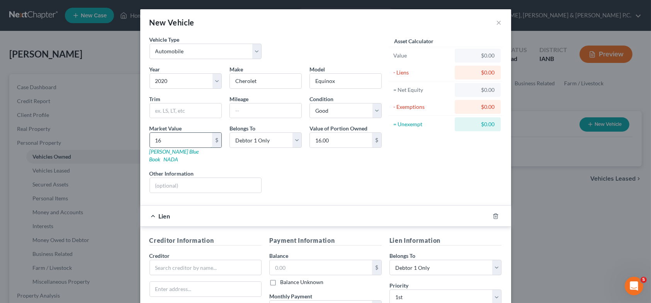
type input "160.00"
type input "1600"
type input "1,600.00"
type input "1,6000"
type input "16,000.00"
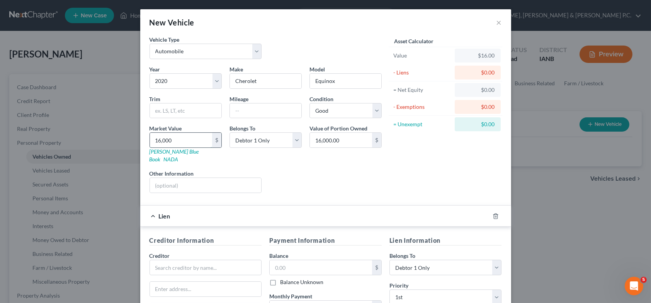
type input "16,000"
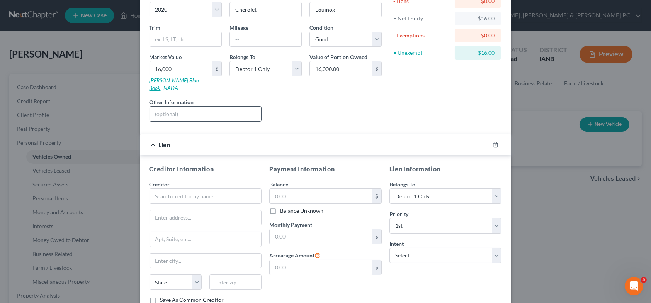
scroll to position [77, 0]
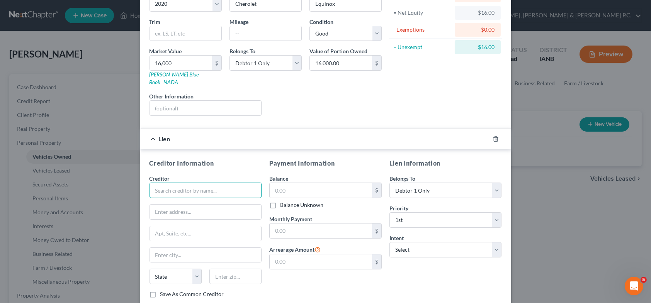
click at [220, 183] on input "text" at bounding box center [205, 190] width 112 height 15
type input "One Main"
click at [275, 185] on input "text" at bounding box center [321, 190] width 102 height 15
type input "14,000"
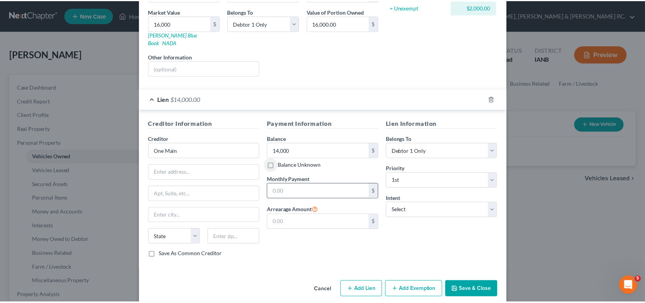
scroll to position [118, 0]
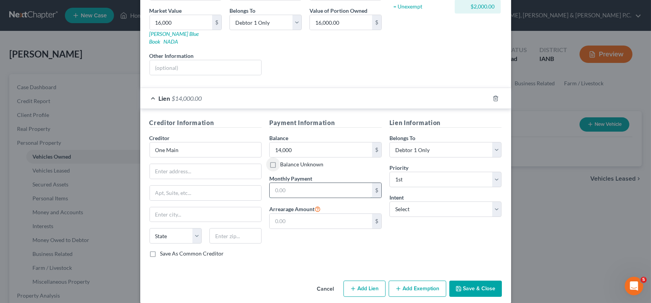
click at [274, 183] on input "text" at bounding box center [321, 190] width 102 height 15
type input "440"
click at [476, 282] on button "Save & Close" at bounding box center [475, 289] width 53 height 16
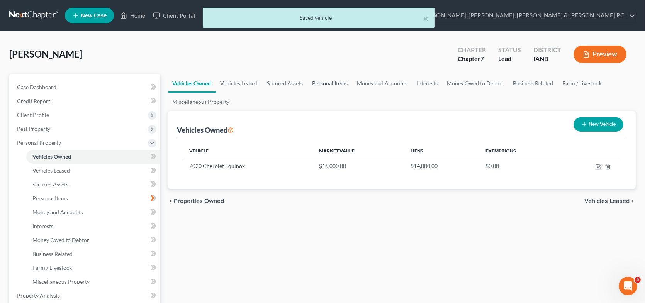
click at [318, 82] on link "Personal Items" at bounding box center [330, 83] width 45 height 19
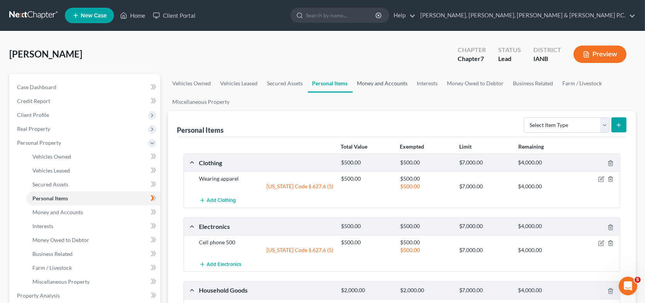
click at [387, 84] on link "Money and Accounts" at bounding box center [383, 83] width 60 height 19
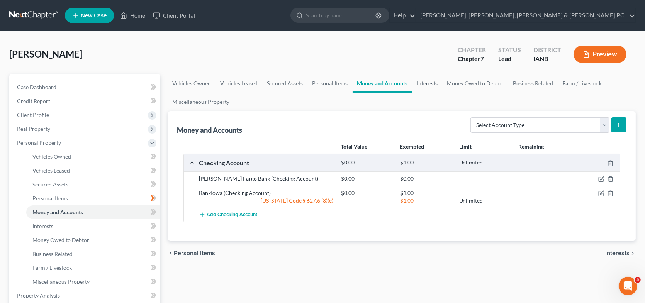
click at [433, 83] on link "Interests" at bounding box center [427, 83] width 30 height 19
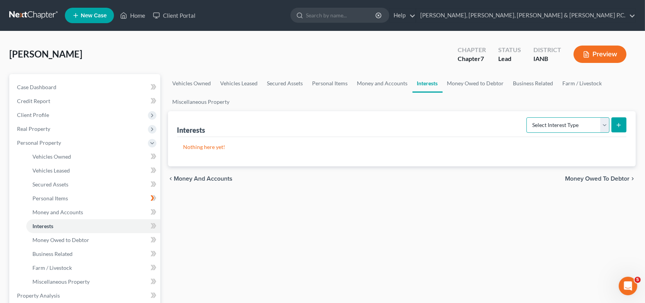
click at [578, 123] on select "Select Interest Type 401K Annuity Bond Education IRA Government Bond Government…" at bounding box center [567, 124] width 83 height 15
select select "other_retirement_plan"
click at [528, 117] on select "Select Interest Type 401K Annuity Bond Education IRA Government Bond Government…" at bounding box center [567, 124] width 83 height 15
click at [618, 124] on icon "submit" at bounding box center [619, 125] width 6 height 6
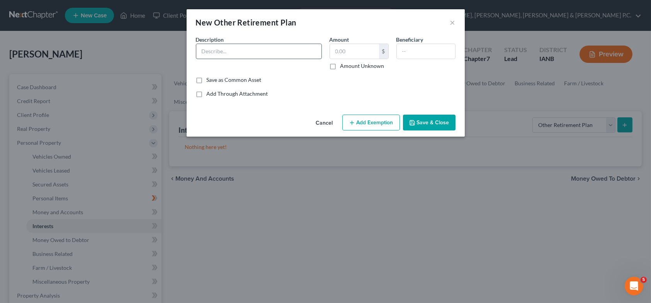
click at [255, 54] on input "text" at bounding box center [258, 51] width 125 height 15
type input "p"
type input "Pension - monthly benefit"
type input "500"
click at [364, 126] on button "Add Exemption" at bounding box center [371, 123] width 58 height 16
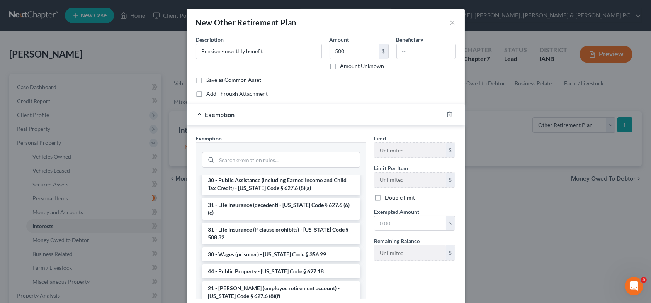
scroll to position [463, 0]
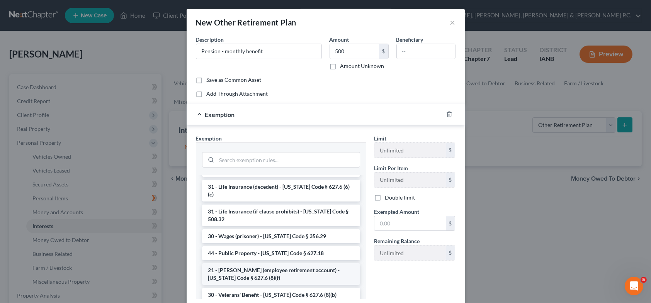
click at [243, 263] on li "21 - [PERSON_NAME] (employee retirement account) - [US_STATE] Code § 627.6 (8)(…" at bounding box center [281, 274] width 158 height 22
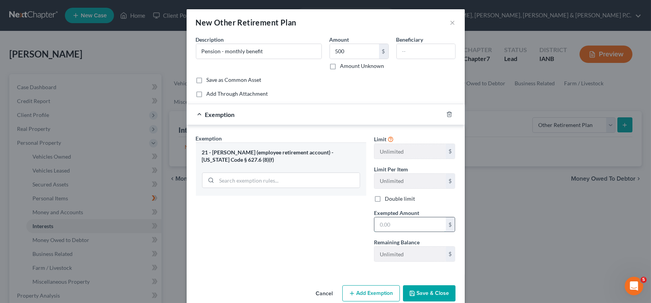
click at [380, 228] on input "text" at bounding box center [409, 224] width 71 height 15
type input "500"
click at [430, 290] on button "Save & Close" at bounding box center [429, 293] width 53 height 16
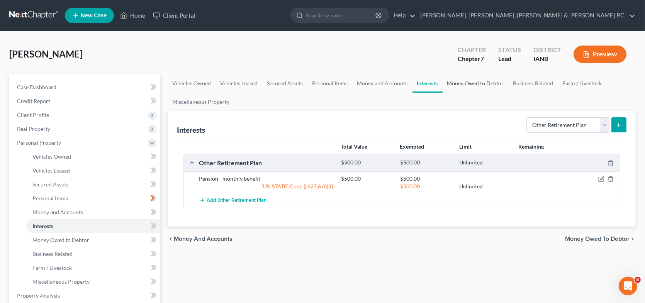
click at [477, 81] on link "Money Owed to Debtor" at bounding box center [476, 83] width 66 height 19
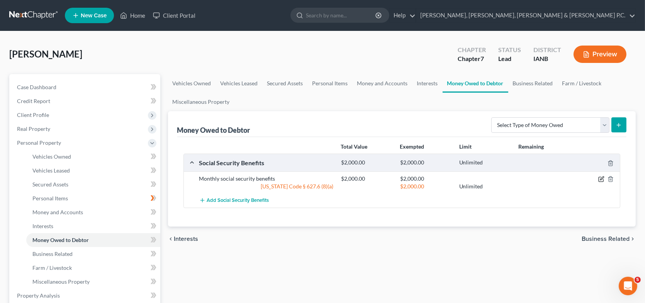
click at [603, 178] on icon "button" at bounding box center [601, 179] width 6 height 6
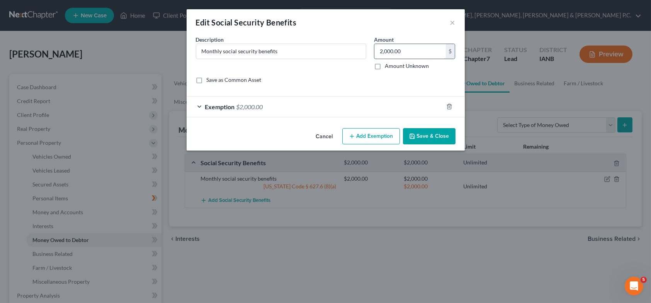
click at [384, 53] on input "2,000.00" at bounding box center [409, 51] width 71 height 15
type input "2,500"
click at [380, 136] on button "Add Exemption" at bounding box center [371, 136] width 58 height 16
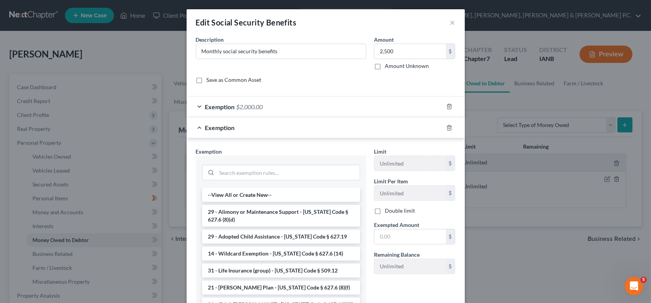
click at [281, 109] on div "Exemption $2,000.00" at bounding box center [315, 107] width 256 height 20
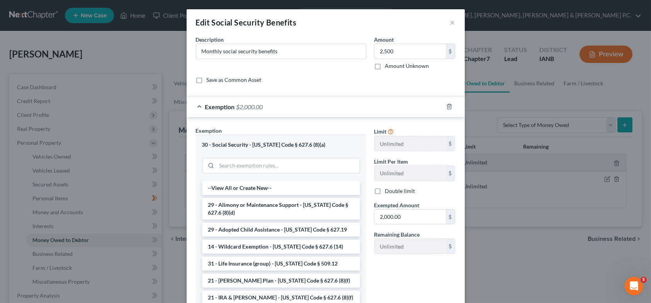
click at [199, 105] on div "Exemption $2,000.00" at bounding box center [315, 107] width 256 height 20
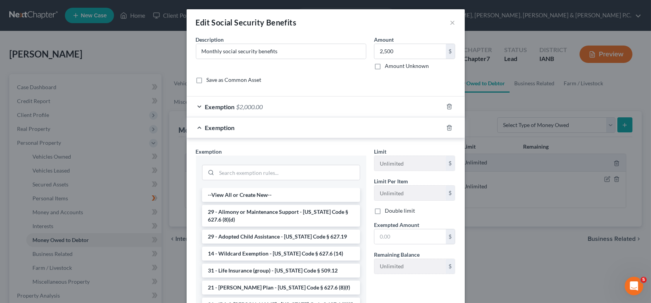
click at [198, 104] on div "Exemption $2,000.00" at bounding box center [315, 107] width 256 height 20
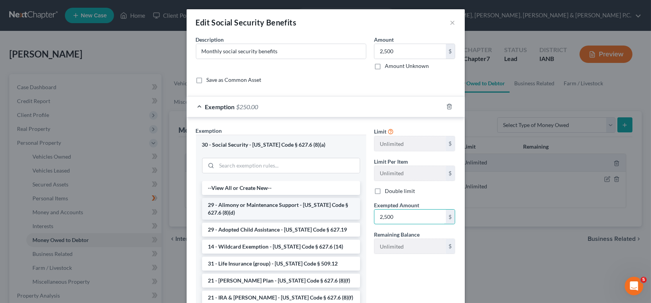
type input "2,500"
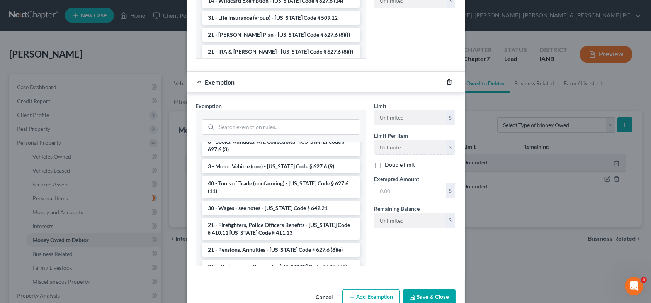
scroll to position [263, 0]
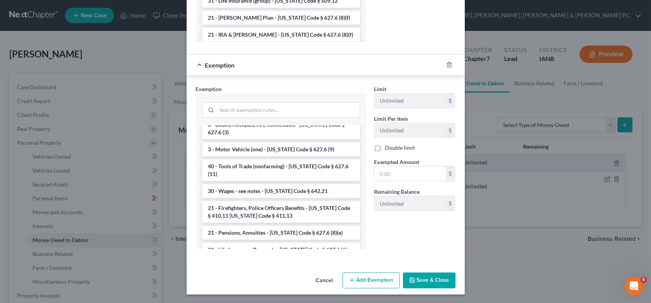
click at [442, 282] on button "Save & Close" at bounding box center [429, 281] width 53 height 16
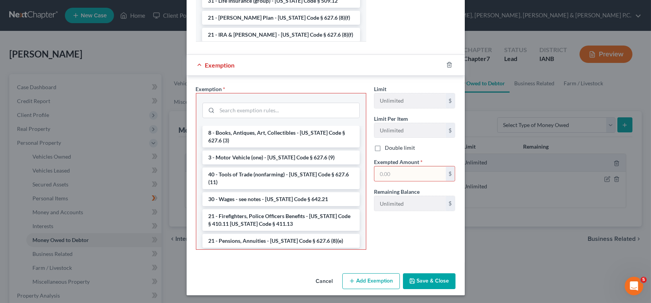
click at [421, 278] on button "Save & Close" at bounding box center [429, 281] width 53 height 16
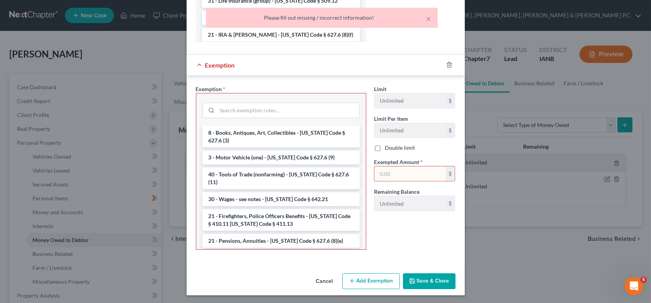
click at [392, 173] on input "text" at bounding box center [409, 173] width 71 height 15
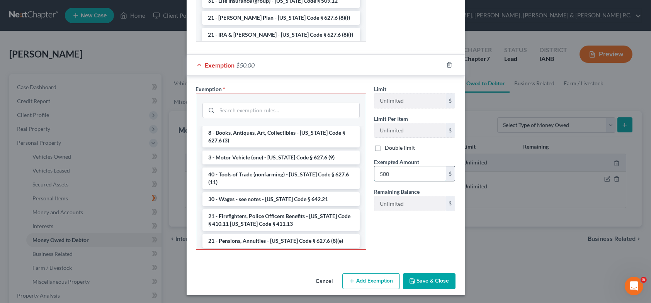
type input "500"
click at [418, 282] on button "Save & Close" at bounding box center [429, 281] width 53 height 16
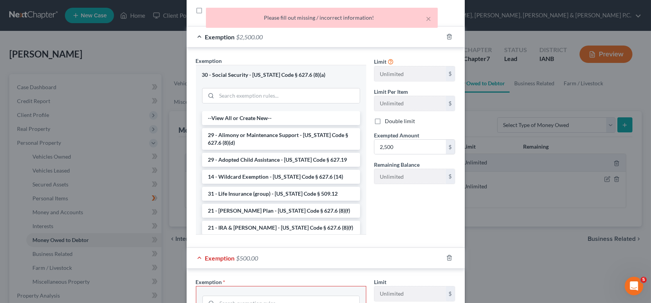
scroll to position [0, 0]
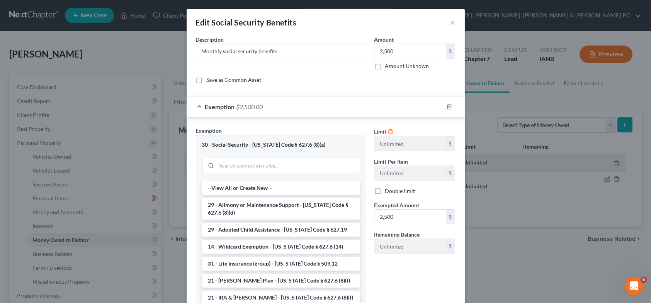
click at [207, 123] on div "Exemption Set must be selected for CA. Exemption * 30 - Social Security - [US_S…" at bounding box center [326, 217] width 278 height 200
click at [442, 76] on div "Save as Common Asset" at bounding box center [326, 80] width 260 height 8
click at [453, 25] on div "Edit Social Security Benefits ×" at bounding box center [326, 22] width 278 height 26
click at [450, 22] on button "×" at bounding box center [452, 22] width 5 height 9
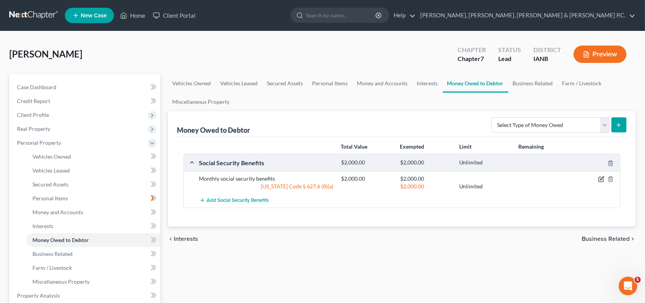
click at [601, 179] on icon "button" at bounding box center [601, 179] width 6 height 6
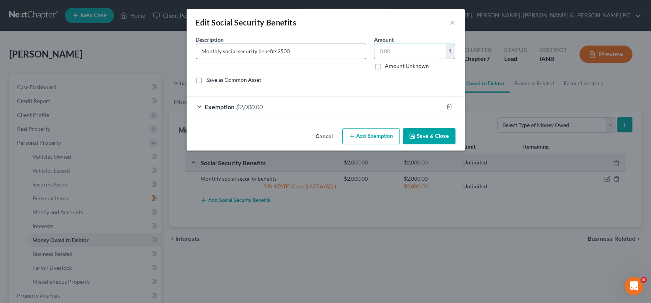
click at [296, 52] on input "Monthly social security benefits2500" at bounding box center [281, 51] width 170 height 15
type input "Monthly social security benefits"
click at [390, 55] on input "text" at bounding box center [409, 51] width 71 height 15
type input "2,500"
click at [424, 132] on button "Save & Close" at bounding box center [429, 136] width 53 height 16
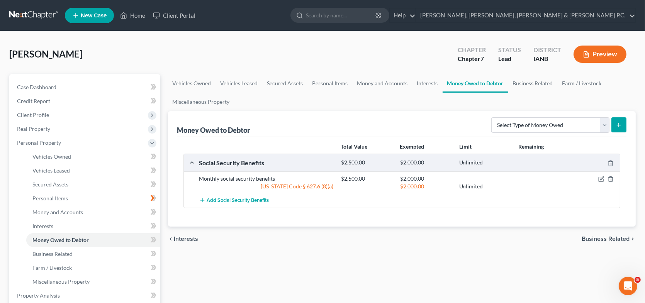
click at [414, 156] on div "Social Security Benefits $2,500.00 $2,000.00 Unlimited" at bounding box center [400, 162] width 433 height 17
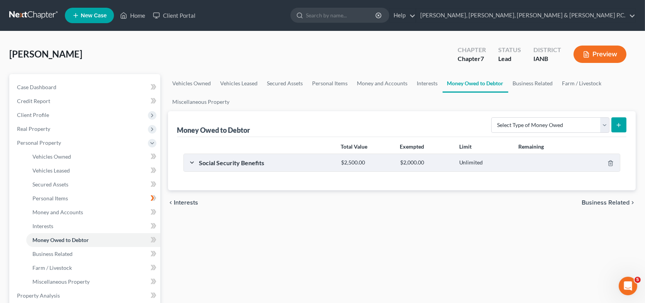
click at [193, 160] on div "Social Security Benefits $2,500.00 $2,000.00 Unlimited" at bounding box center [400, 162] width 433 height 17
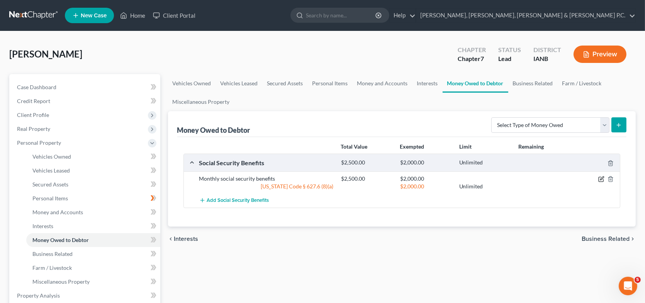
click at [599, 176] on icon "button" at bounding box center [601, 179] width 6 height 6
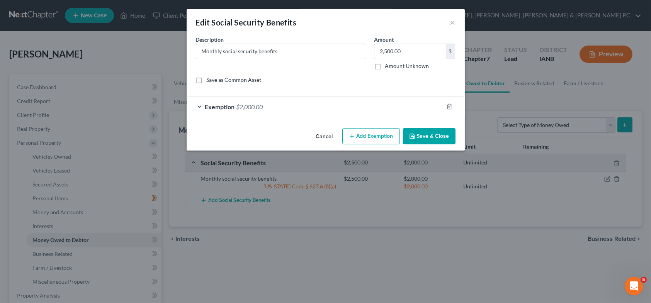
click at [199, 105] on div "Exemption $2,000.00" at bounding box center [315, 107] width 256 height 20
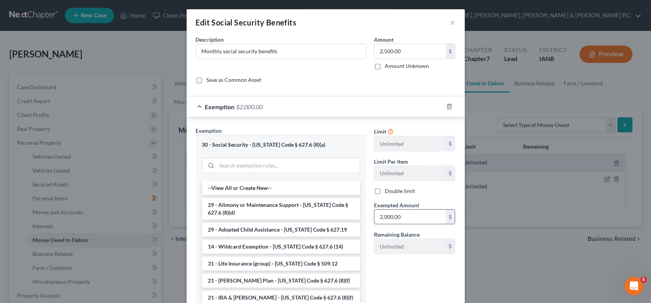
click at [411, 219] on input "2,000.00" at bounding box center [409, 217] width 71 height 15
type input "2,500"
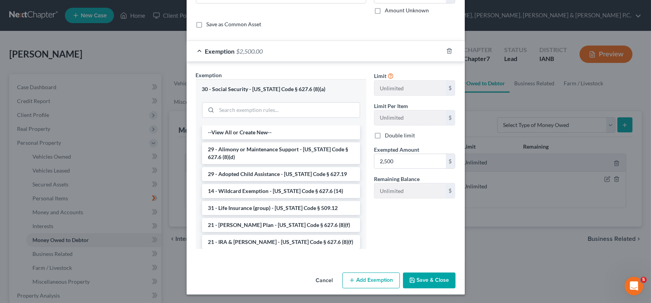
click at [426, 281] on button "Save & Close" at bounding box center [429, 281] width 53 height 16
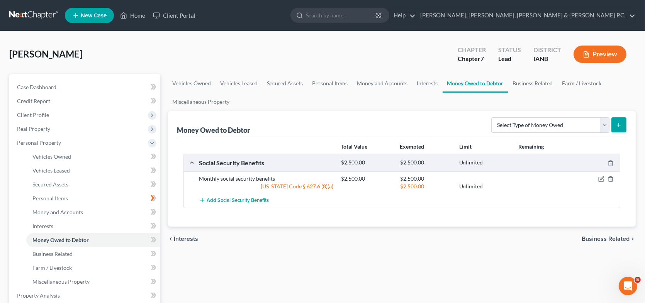
click at [344, 162] on div "$2,500.00" at bounding box center [366, 162] width 59 height 7
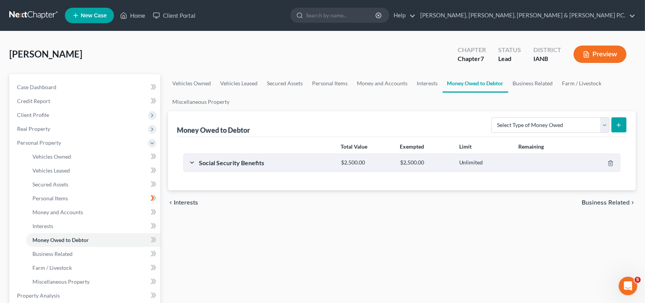
click at [344, 162] on div "$2,500.00" at bounding box center [366, 162] width 59 height 7
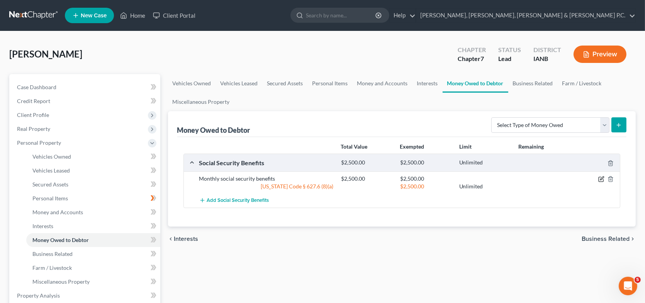
click at [600, 178] on icon "button" at bounding box center [601, 179] width 6 height 6
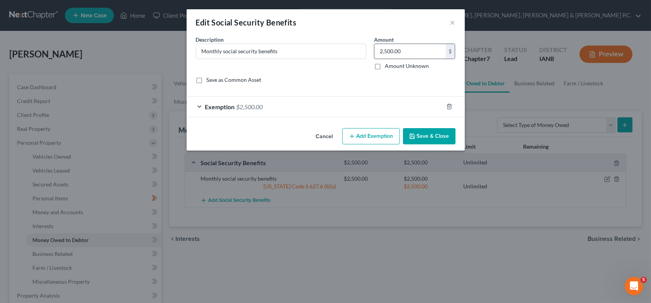
click at [407, 51] on input "2,500.00" at bounding box center [409, 51] width 71 height 15
type input "2,583"
click at [199, 105] on div "Exemption $2,500.00" at bounding box center [315, 107] width 256 height 20
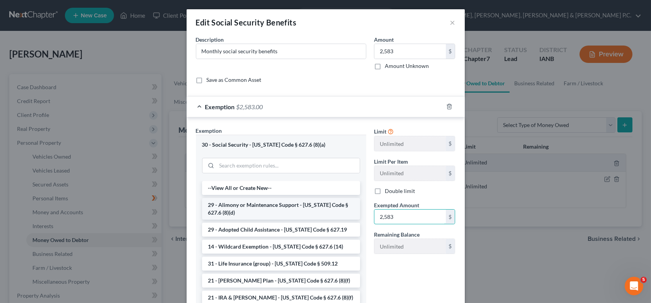
type input "2,583"
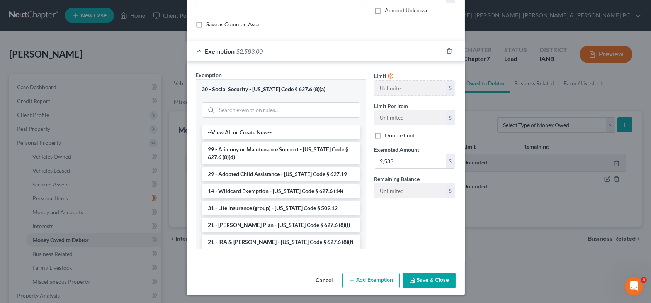
click at [414, 281] on button "Save & Close" at bounding box center [429, 281] width 53 height 16
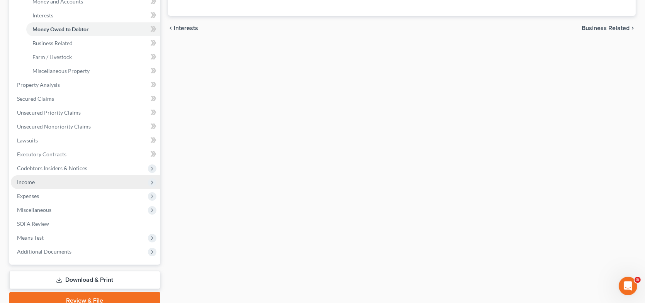
scroll to position [193, 0]
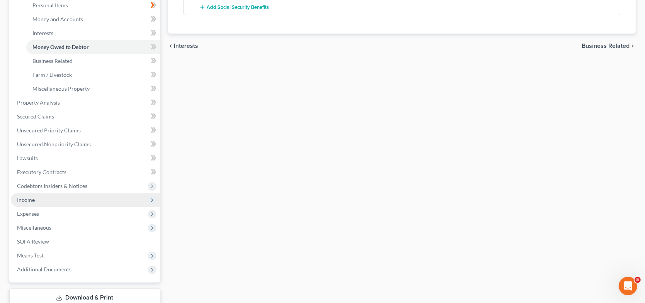
click at [52, 200] on span "Income" at bounding box center [85, 200] width 149 height 14
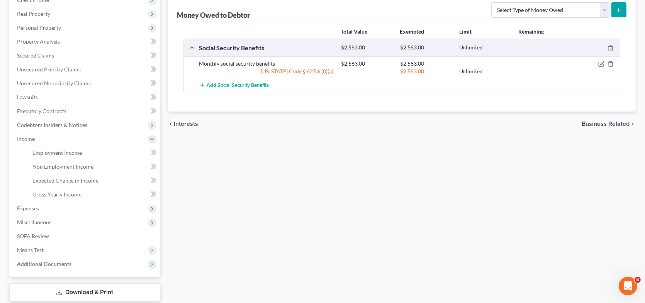
scroll to position [7, 0]
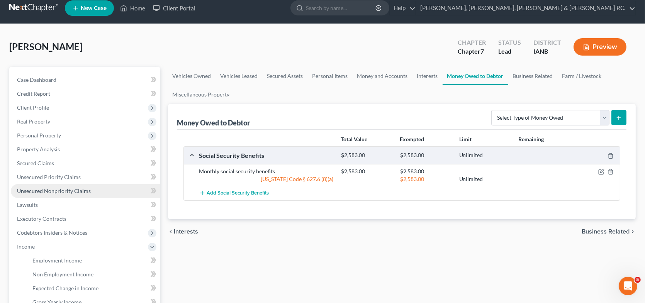
click at [71, 190] on span "Unsecured Nonpriority Claims" at bounding box center [54, 191] width 74 height 7
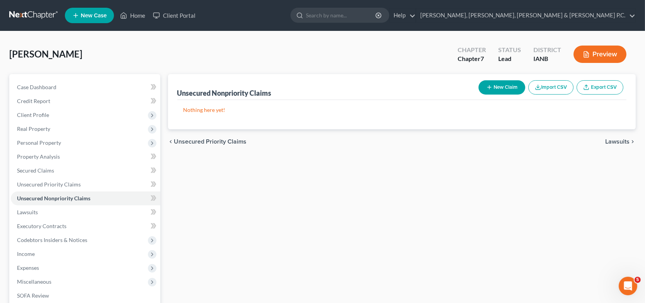
click at [510, 87] on button "New Claim" at bounding box center [501, 87] width 47 height 14
select select "0"
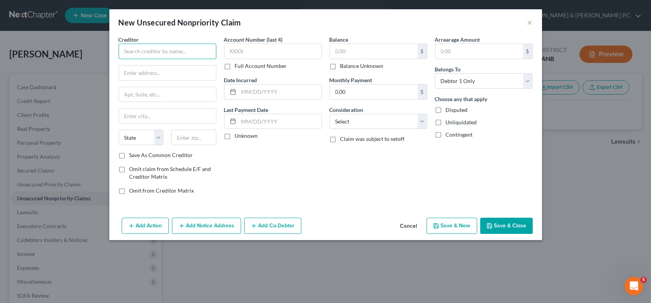
click at [178, 53] on input "text" at bounding box center [168, 51] width 98 height 15
click at [246, 47] on input "text" at bounding box center [273, 51] width 98 height 15
type input "[PERSON_NAME] Fargo"
type input "2057"
click at [472, 225] on button "Save & New" at bounding box center [451, 226] width 51 height 16
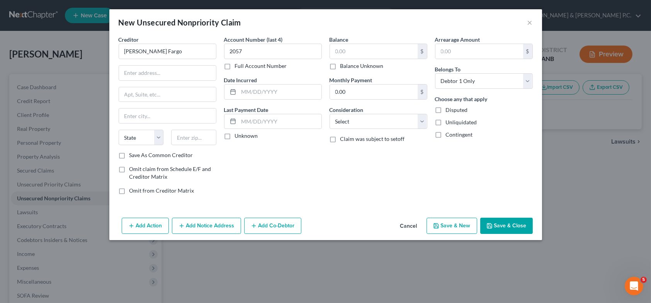
select select "0"
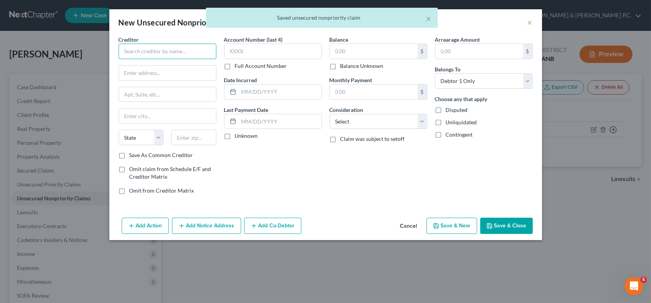
click at [194, 48] on input "text" at bounding box center [168, 51] width 98 height 15
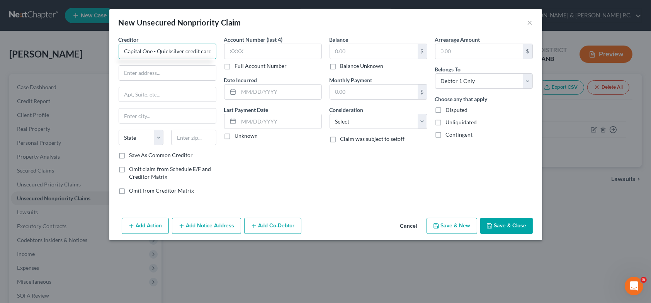
type input "Capital One - Quicksilver credit card"
click at [234, 51] on input "text" at bounding box center [273, 51] width 98 height 15
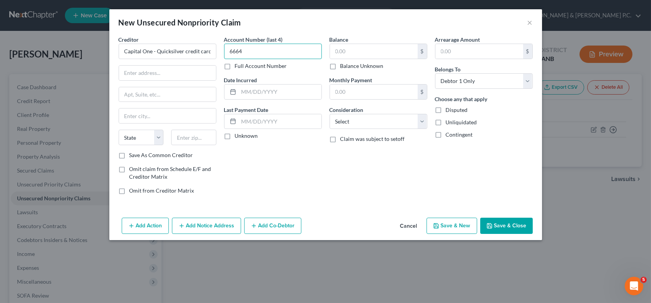
type input "6664"
click at [466, 226] on button "Save & New" at bounding box center [451, 226] width 51 height 16
select select "0"
click at [176, 48] on input "text" at bounding box center [168, 51] width 98 height 15
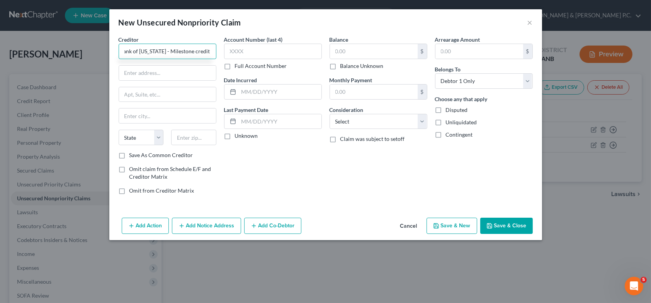
scroll to position [0, 7]
type input "Bank of [US_STATE] - Milestone credit card"
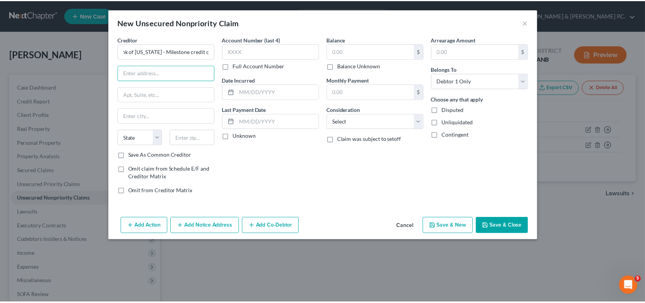
scroll to position [0, 0]
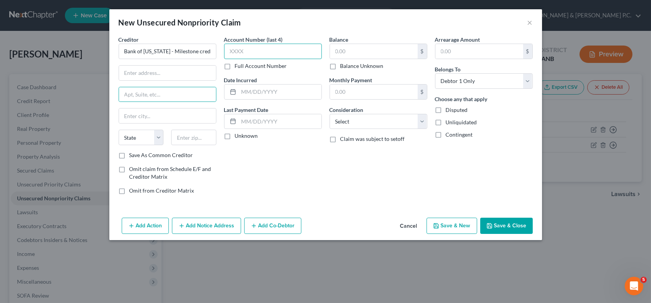
click at [256, 49] on input "text" at bounding box center [273, 51] width 98 height 15
type input "8393"
click at [456, 224] on button "Save & New" at bounding box center [451, 226] width 51 height 16
select select "0"
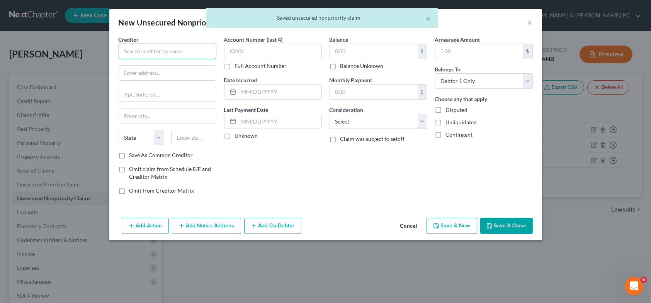
click at [191, 52] on input "text" at bounding box center [168, 51] width 98 height 15
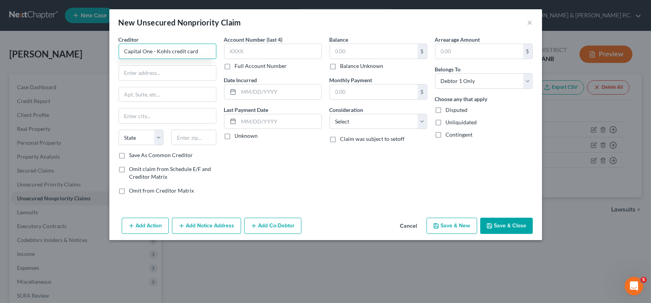
type input "Capital One - Kohls credit card"
click at [231, 55] on input "text" at bounding box center [273, 51] width 98 height 15
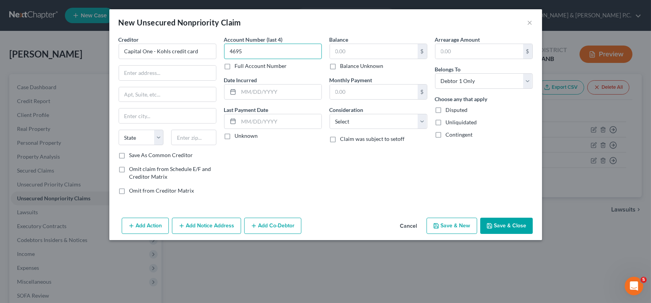
type input "4695"
click at [439, 223] on icon "button" at bounding box center [436, 226] width 6 height 6
select select "0"
click at [138, 54] on input "text" at bounding box center [168, 51] width 98 height 15
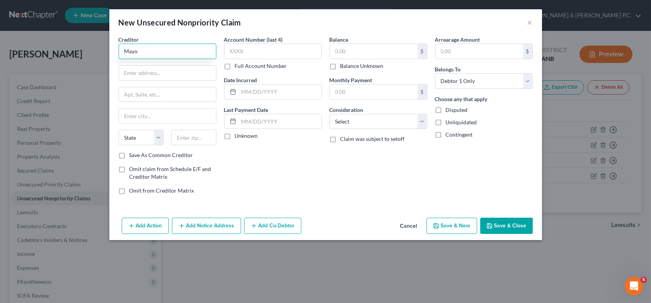
type input "Mayo"
click at [467, 225] on button "Save & New" at bounding box center [451, 226] width 51 height 16
select select "0"
click at [152, 50] on input "text" at bounding box center [168, 51] width 98 height 15
type input "Credit [DATE]"
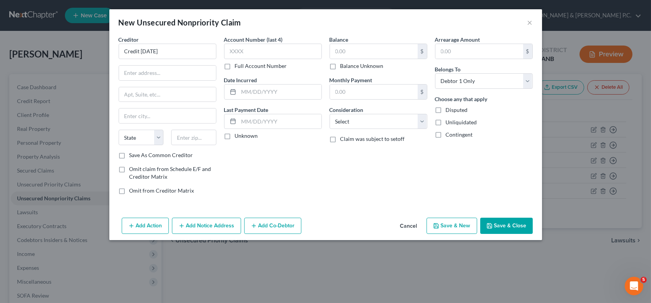
click at [458, 223] on button "Save & New" at bounding box center [451, 226] width 51 height 16
select select "0"
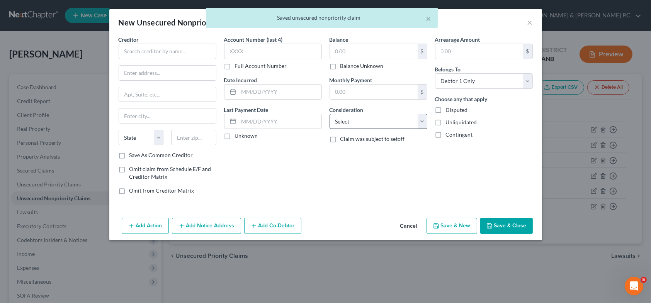
type input "0.00"
click at [165, 52] on input "text" at bounding box center [168, 51] width 98 height 15
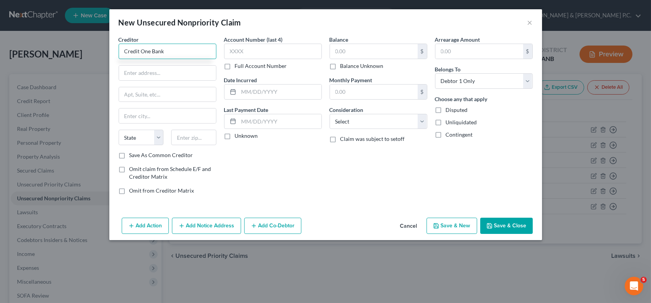
type input "Credit One Bank"
click at [450, 222] on button "Save & New" at bounding box center [451, 226] width 51 height 16
select select "0"
type input "0.00"
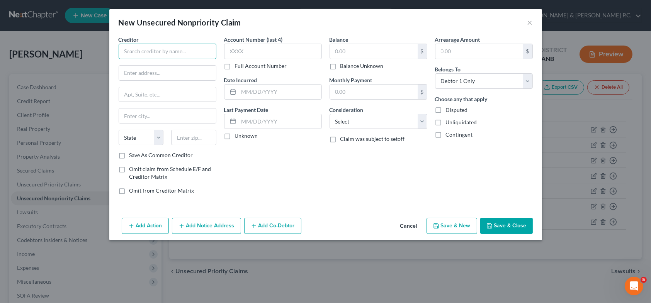
click at [177, 55] on input "text" at bounding box center [168, 51] width 98 height 15
type input "Hometown"
click at [458, 222] on button "Save & New" at bounding box center [451, 226] width 51 height 16
select select "0"
type input "0.00"
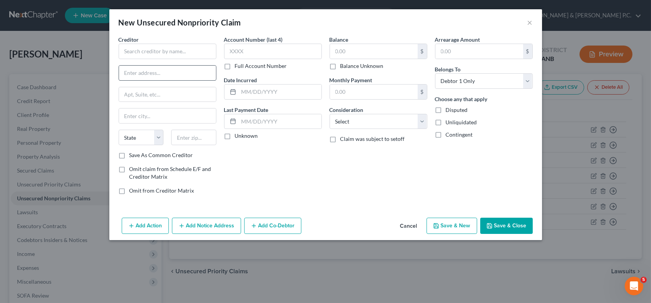
type input "0.00"
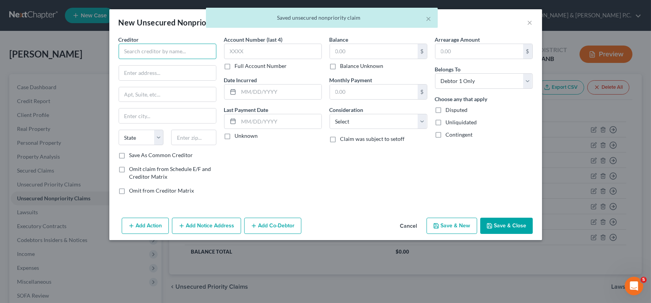
click at [146, 52] on input "text" at bounding box center [168, 51] width 98 height 15
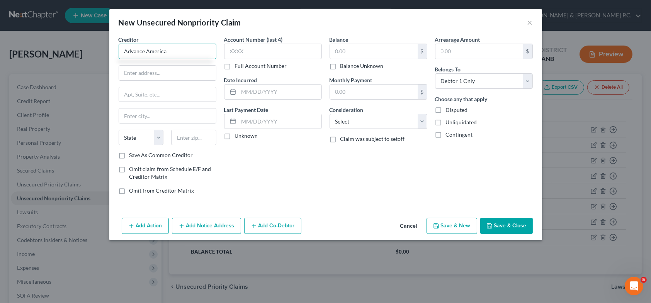
type input "Advance America"
click at [450, 219] on button "Save & New" at bounding box center [451, 226] width 51 height 16
select select "0"
type input "0.00"
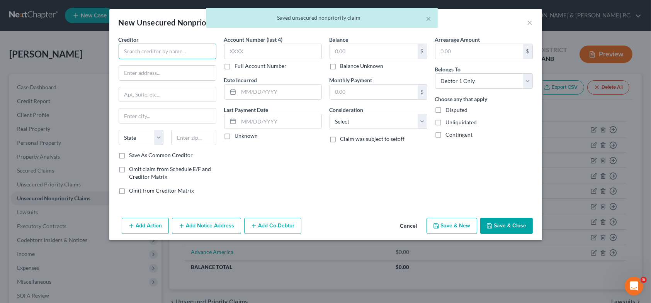
click at [160, 51] on input "text" at bounding box center [168, 51] width 98 height 15
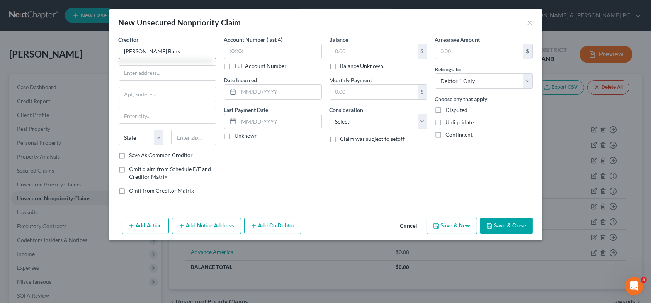
type input "[PERSON_NAME] Bank"
click at [443, 224] on button "Save & New" at bounding box center [451, 226] width 51 height 16
select select "0"
type input "0.00"
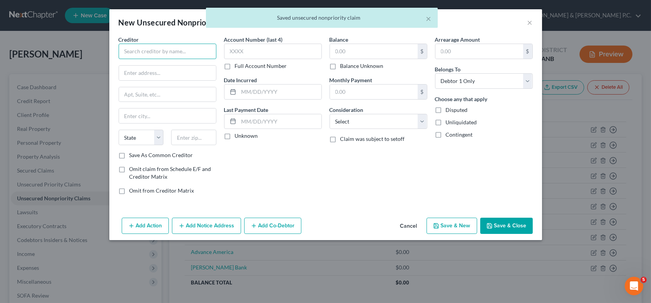
click at [159, 54] on input "text" at bounding box center [168, 51] width 98 height 15
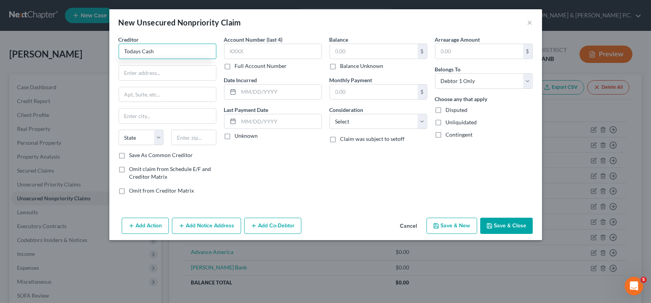
type input "Todays Cash"
click at [450, 221] on button "Save & New" at bounding box center [451, 226] width 51 height 16
type input "0.00"
select select "0"
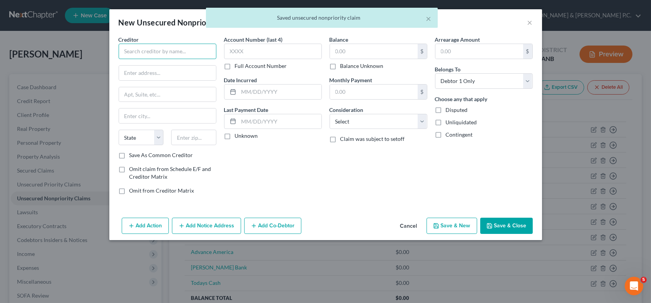
click at [169, 52] on input "text" at bounding box center [168, 51] width 98 height 15
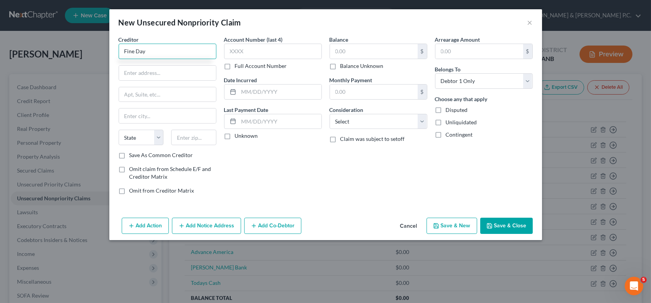
type input "Fine Day"
click at [436, 220] on button "Save & New" at bounding box center [451, 226] width 51 height 16
select select "0"
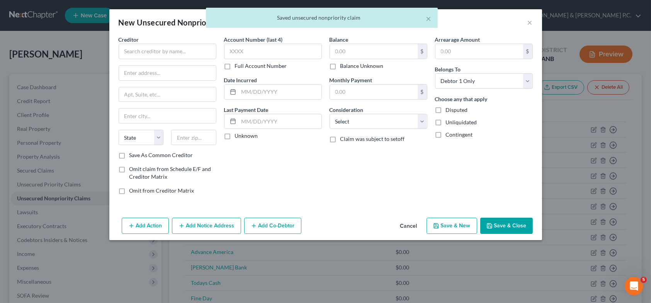
type input "0.00"
click at [168, 54] on input "text" at bounding box center [168, 51] width 98 height 15
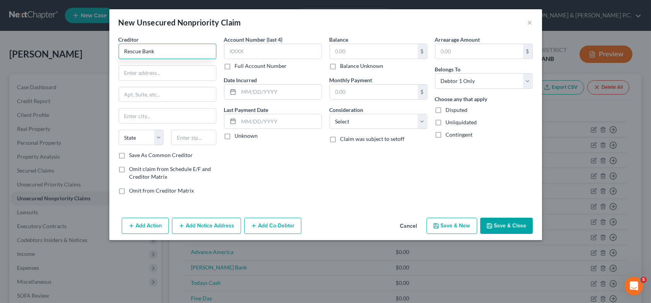
type input "Rescue Bank"
click at [458, 224] on button "Save & New" at bounding box center [451, 226] width 51 height 16
select select "0"
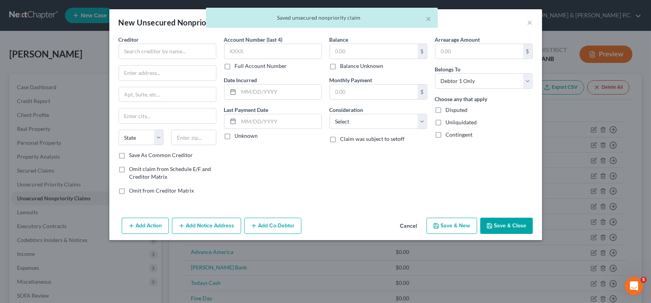
type input "0.00"
click at [141, 53] on input "text" at bounding box center [168, 51] width 98 height 15
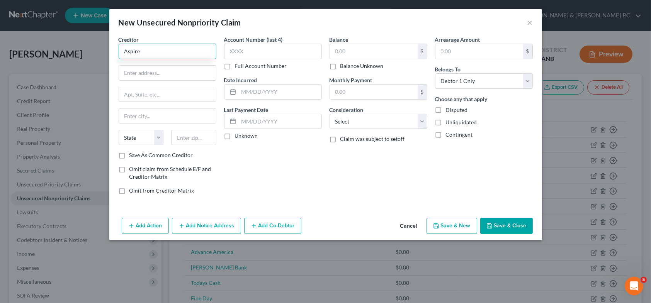
type input "Aspire"
click at [438, 221] on button "Save & New" at bounding box center [451, 226] width 51 height 16
select select "0"
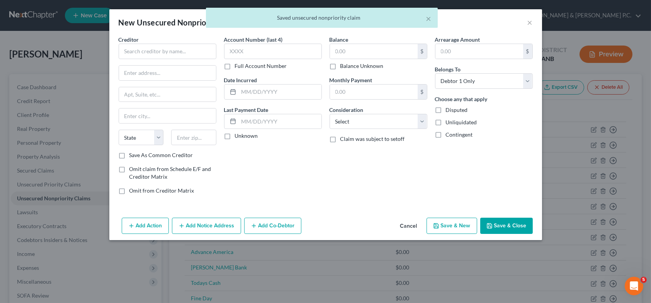
type input "0.00"
click at [161, 55] on input "text" at bounding box center [168, 51] width 98 height 15
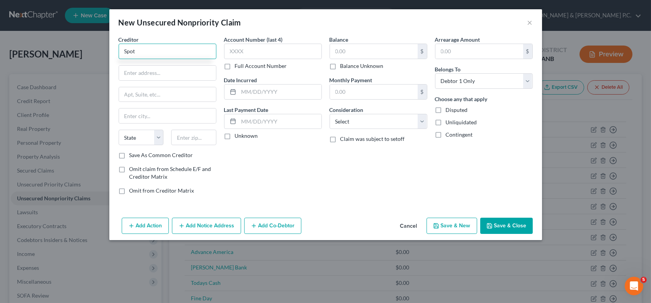
type input "Spot"
click at [446, 227] on button "Save & New" at bounding box center [451, 226] width 51 height 16
select select "0"
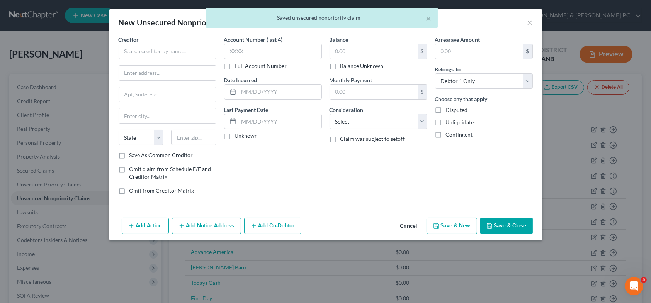
type input "0.00"
click at [173, 53] on input "text" at bounding box center [168, 51] width 98 height 15
type input "Image"
click at [442, 224] on button "Save & New" at bounding box center [451, 226] width 51 height 16
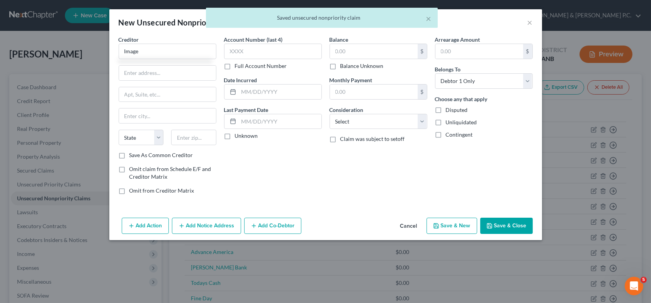
select select "0"
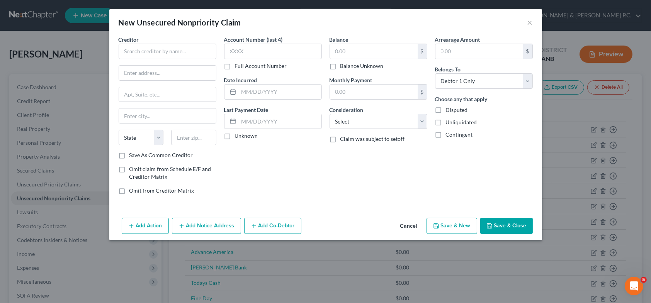
type input "0.00"
click at [173, 54] on input "text" at bounding box center [168, 51] width 98 height 15
type input "Green Line"
click at [458, 221] on button "Save & New" at bounding box center [451, 226] width 51 height 16
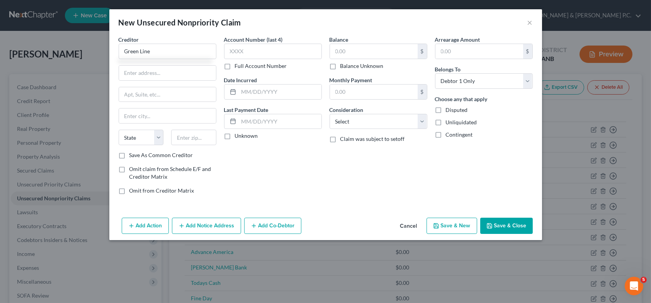
select select "0"
type input "0.00"
click at [177, 53] on input "text" at bounding box center [168, 51] width 98 height 15
type input "[PERSON_NAME] Fargo Bank LOC"
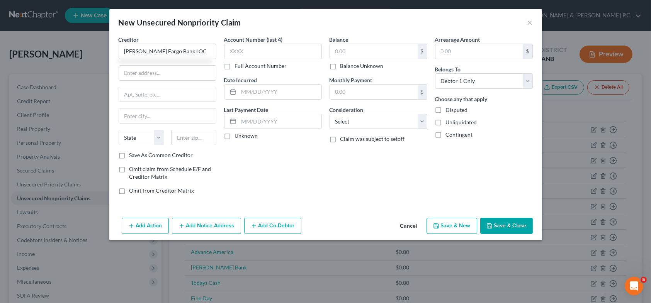
click at [457, 224] on button "Save & New" at bounding box center [451, 226] width 51 height 16
select select "0"
type input "0.00"
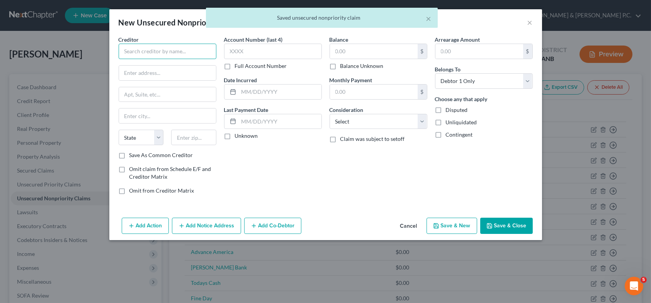
click at [170, 54] on input "text" at bounding box center [168, 51] width 98 height 15
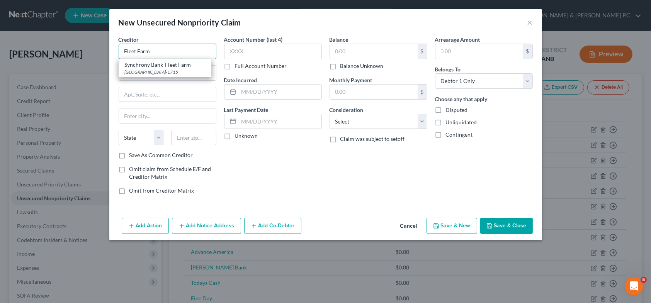
type input "Fleet Farm"
click at [448, 227] on button "Save & New" at bounding box center [451, 226] width 51 height 16
select select "0"
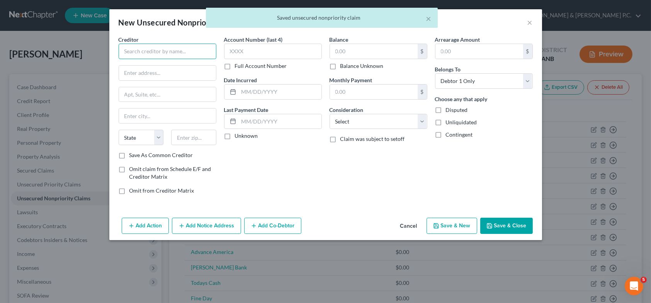
click at [168, 51] on input "text" at bounding box center [168, 51] width 98 height 15
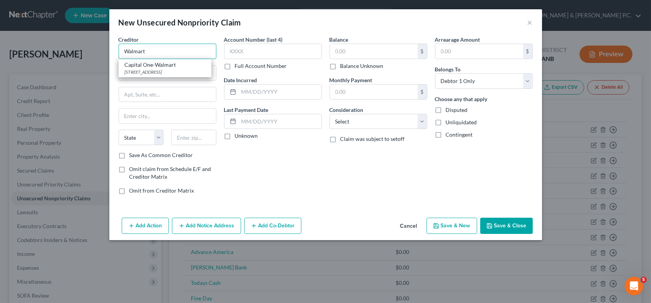
type input "Walmart"
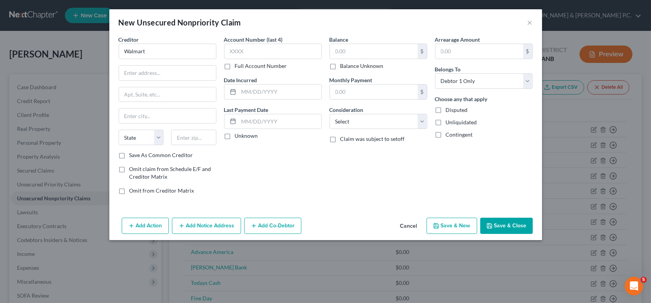
click at [467, 223] on button "Save & New" at bounding box center [451, 226] width 51 height 16
select select "0"
type input "0.00"
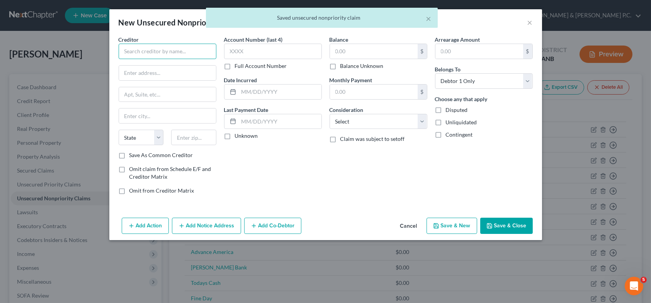
click at [169, 54] on input "text" at bounding box center [168, 51] width 98 height 15
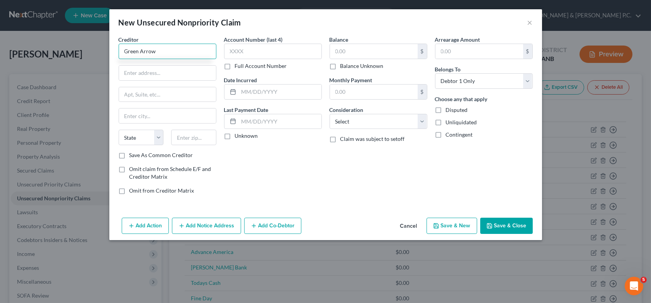
type input "Green Arrow"
click at [441, 221] on button "Save & New" at bounding box center [451, 226] width 51 height 16
select select "0"
type input "0.00"
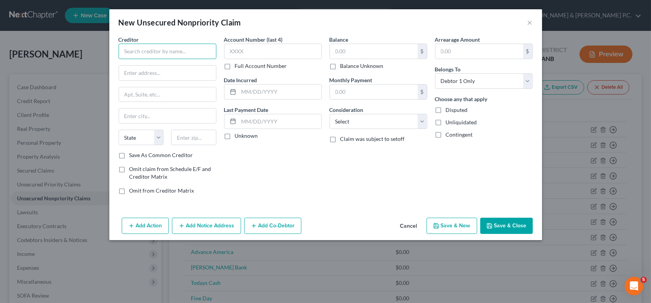
click at [201, 47] on input "text" at bounding box center [168, 51] width 98 height 15
type input "AOL"
click at [470, 226] on button "Save & New" at bounding box center [451, 226] width 51 height 16
select select "0"
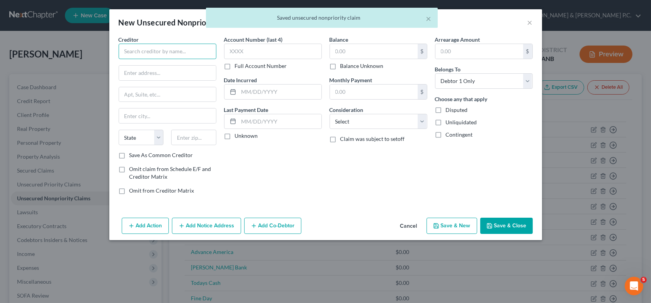
click at [162, 56] on input "text" at bounding box center [168, 51] width 98 height 15
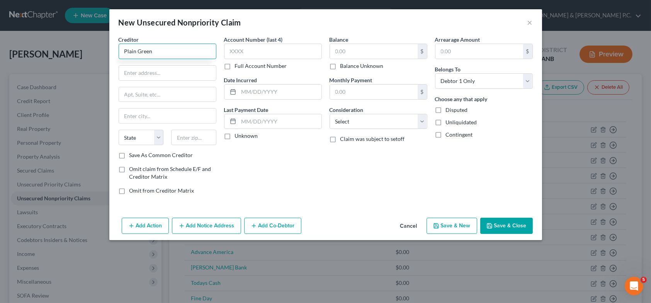
type input "Plain Green"
click at [458, 226] on button "Save & New" at bounding box center [451, 226] width 51 height 16
select select "0"
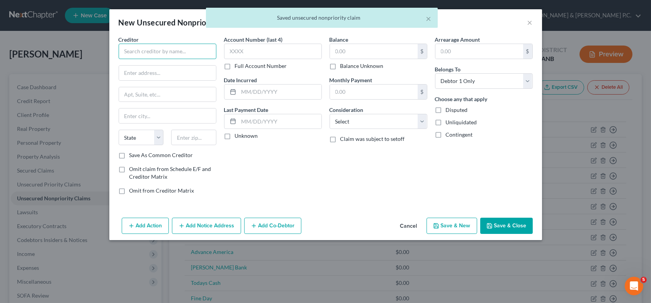
click at [185, 55] on input "text" at bounding box center [168, 51] width 98 height 15
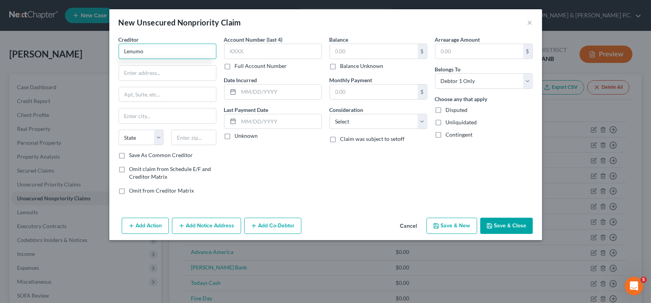
type input "Lenumo"
click at [438, 220] on button "Save & New" at bounding box center [451, 226] width 51 height 16
select select "0"
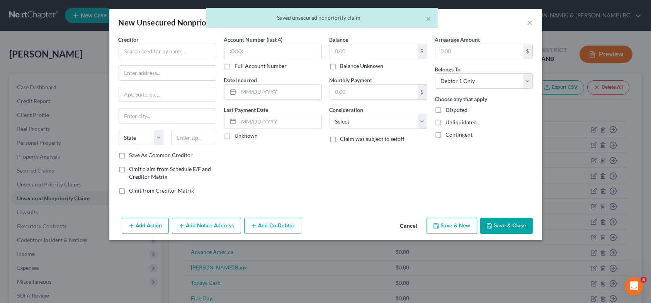
type input "0.00"
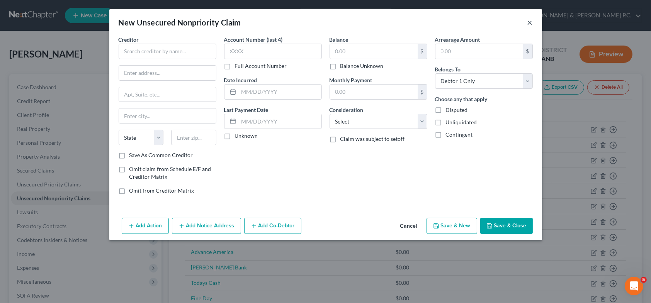
click at [530, 23] on button "×" at bounding box center [529, 22] width 5 height 9
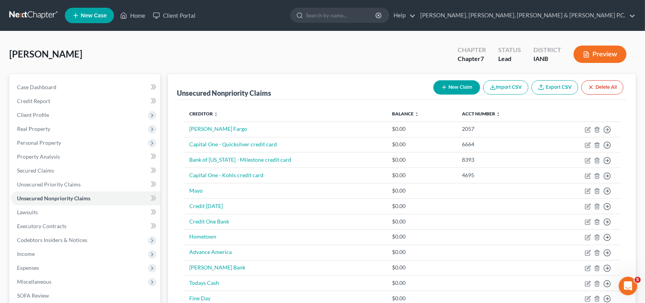
click at [613, 52] on button "Preview" at bounding box center [600, 54] width 53 height 17
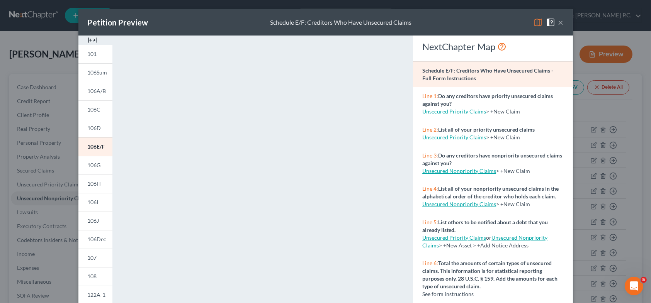
click at [558, 20] on button "×" at bounding box center [560, 22] width 5 height 9
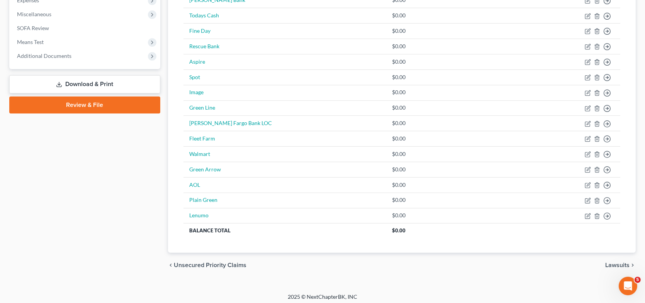
scroll to position [269, 0]
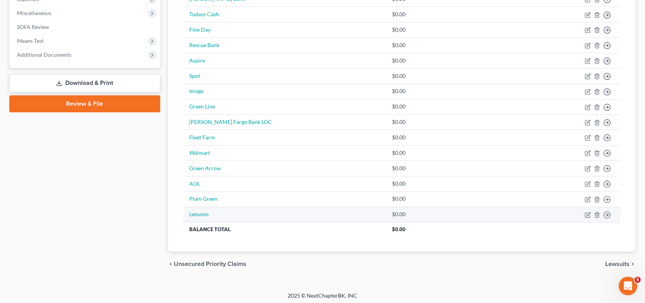
click at [213, 210] on td "Lenumo" at bounding box center [284, 214] width 203 height 15
click at [206, 212] on link "Lenumo" at bounding box center [199, 214] width 19 height 7
select select "0"
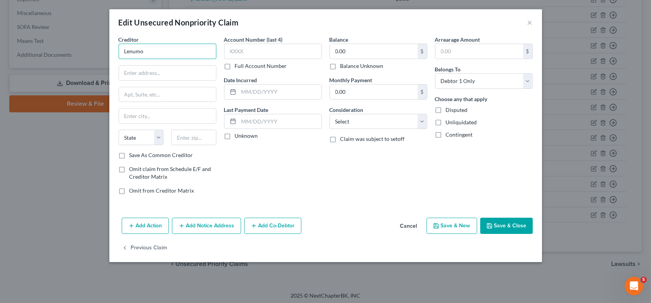
click at [132, 54] on input "Lenumo" at bounding box center [168, 51] width 98 height 15
type input "Lendumo"
click at [459, 224] on button "Save & New" at bounding box center [451, 226] width 51 height 16
select select "0"
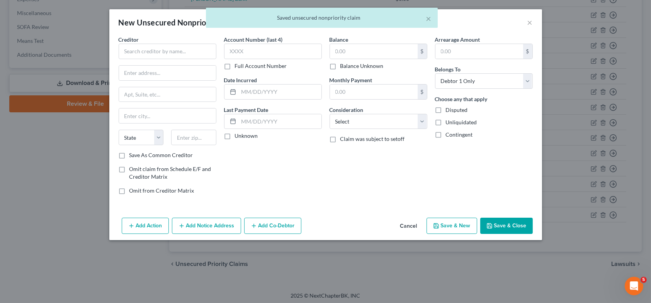
type input "0"
click at [530, 22] on div "× Saved unsecured nonpriority claim" at bounding box center [321, 20] width 651 height 24
click at [529, 21] on div "× Saved unsecured nonpriority claim" at bounding box center [321, 20] width 651 height 24
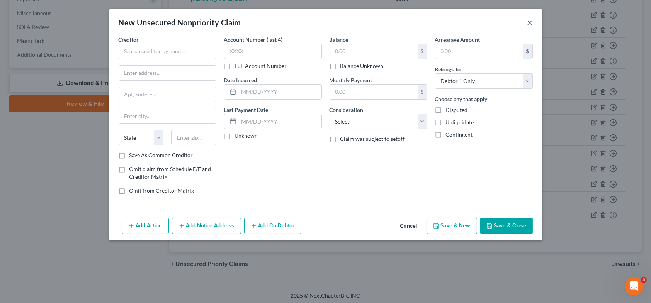
click at [530, 21] on button "×" at bounding box center [529, 22] width 5 height 9
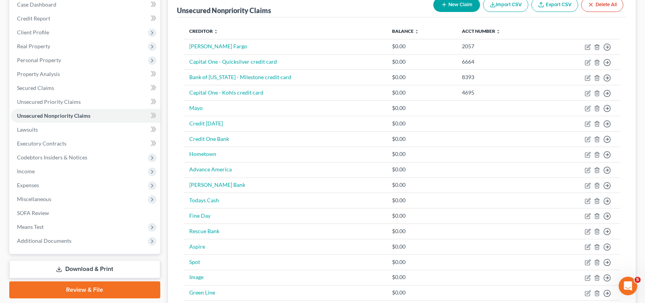
scroll to position [76, 0]
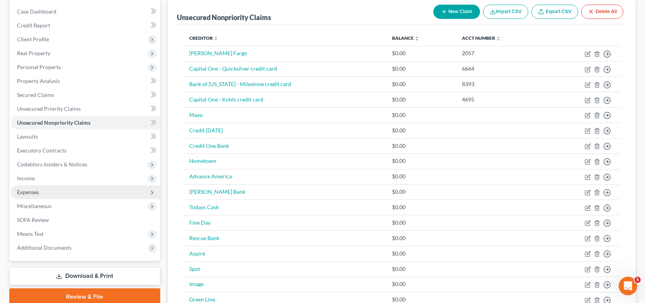
click at [39, 192] on span "Expenses" at bounding box center [28, 192] width 22 height 7
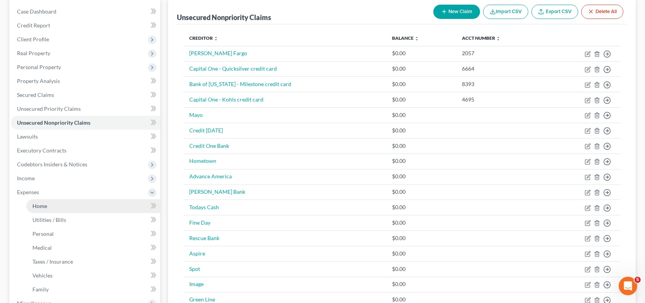
click at [43, 207] on span "Home" at bounding box center [39, 206] width 15 height 7
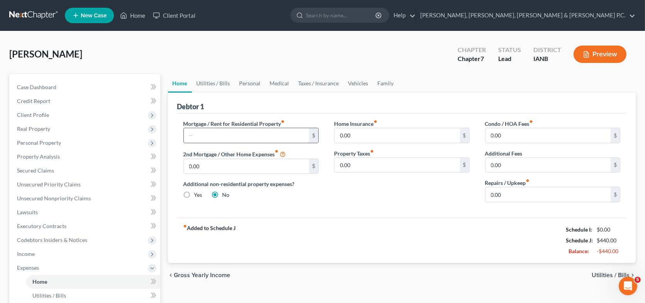
click at [202, 137] on input "text" at bounding box center [247, 135] width 126 height 15
type input "500"
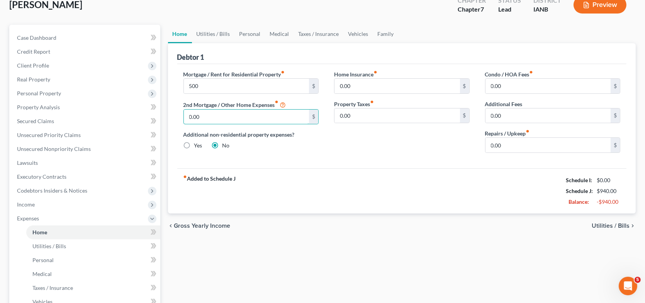
scroll to position [49, 0]
click at [223, 30] on link "Utilities / Bills" at bounding box center [213, 34] width 43 height 19
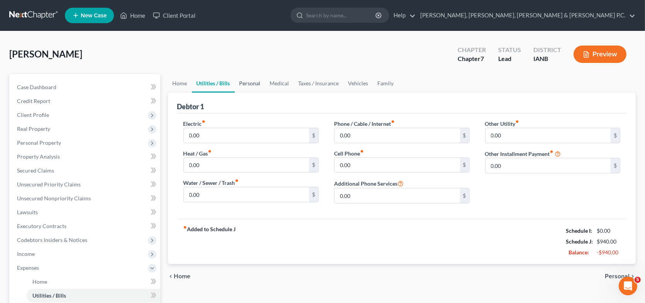
click at [254, 82] on link "Personal" at bounding box center [250, 83] width 31 height 19
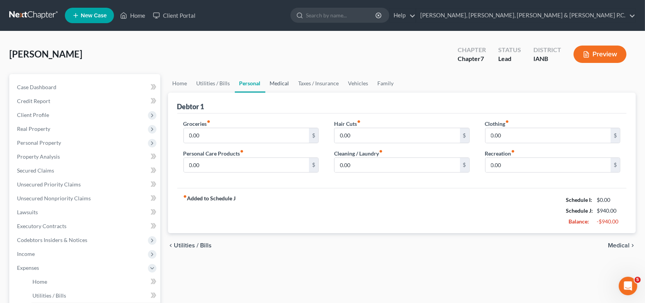
click at [283, 83] on link "Medical" at bounding box center [279, 83] width 29 height 19
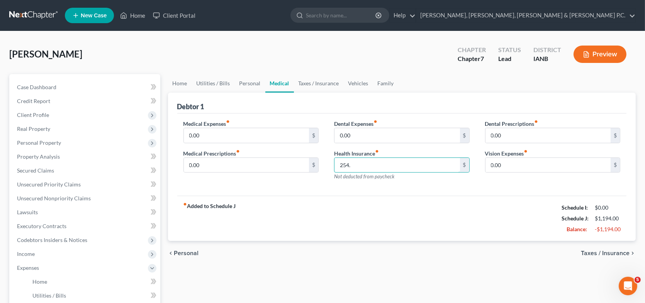
type input "254."
click at [307, 83] on link "Taxes / Insurance" at bounding box center [319, 83] width 50 height 19
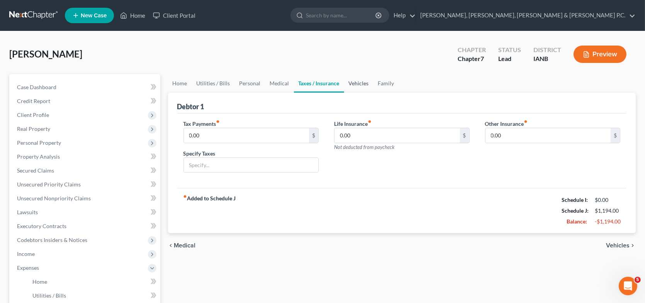
click at [353, 84] on link "Vehicles" at bounding box center [358, 83] width 29 height 19
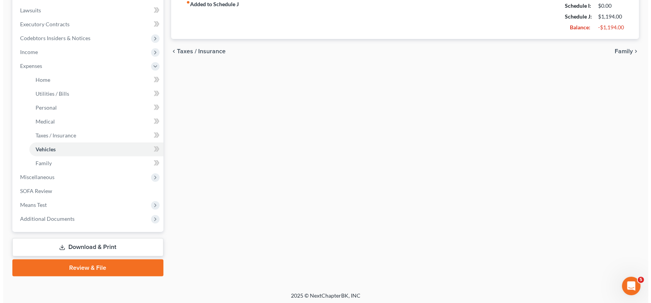
scroll to position [204, 0]
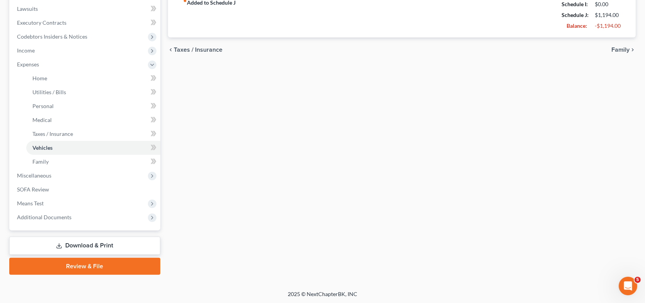
click at [91, 242] on link "Download & Print" at bounding box center [84, 246] width 151 height 18
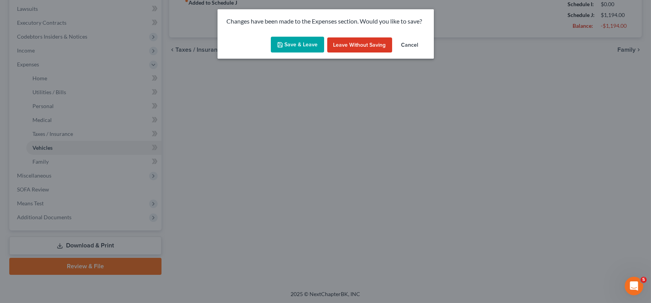
click at [298, 44] on button "Save & Leave" at bounding box center [297, 45] width 53 height 16
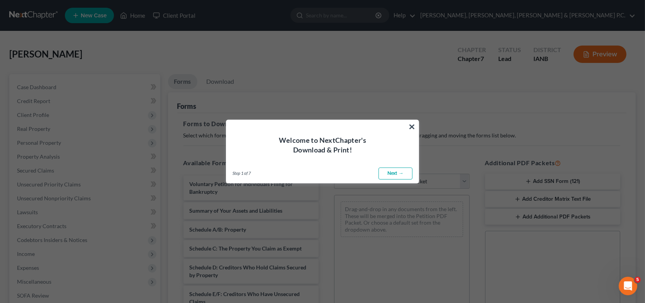
click at [389, 174] on link "Next →" at bounding box center [395, 174] width 34 height 12
select select "0"
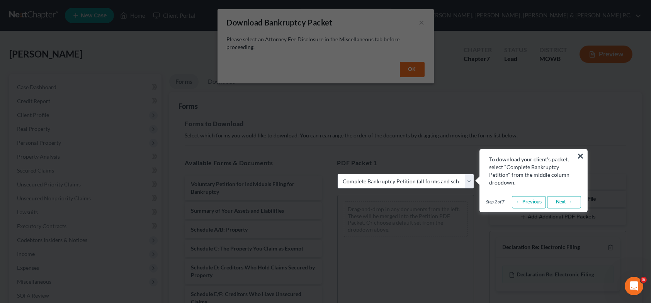
click at [559, 204] on link "Next →" at bounding box center [564, 202] width 34 height 12
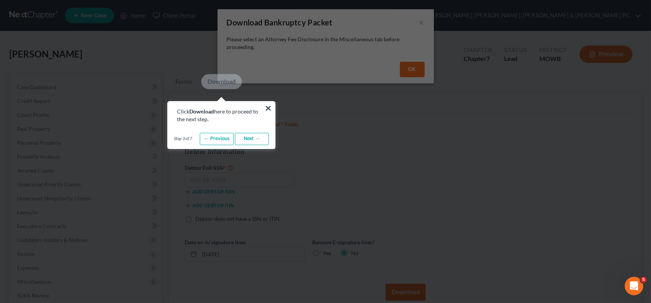
click at [261, 137] on link "Next →" at bounding box center [252, 139] width 34 height 12
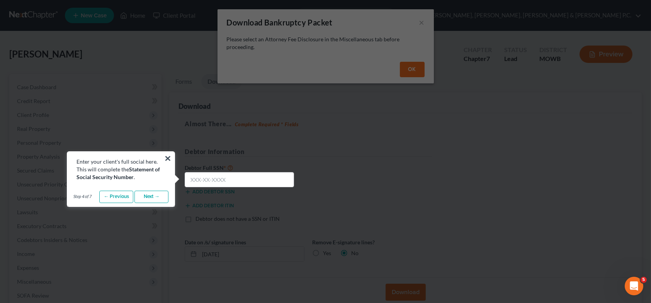
click at [154, 193] on link "Next →" at bounding box center [151, 197] width 34 height 12
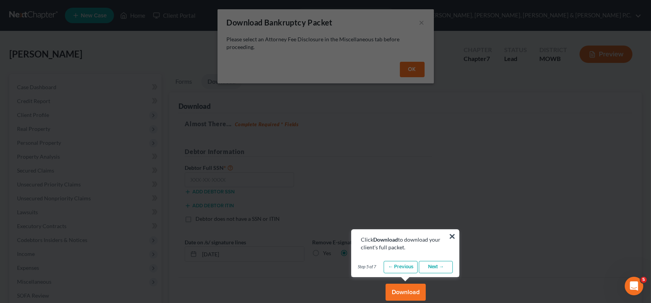
click at [427, 267] on link "Next →" at bounding box center [436, 267] width 34 height 12
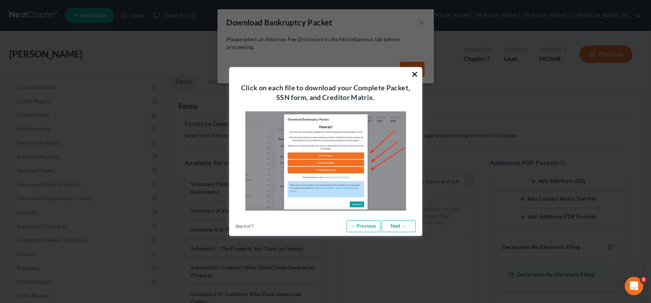
click at [414, 74] on button "×" at bounding box center [414, 74] width 7 height 12
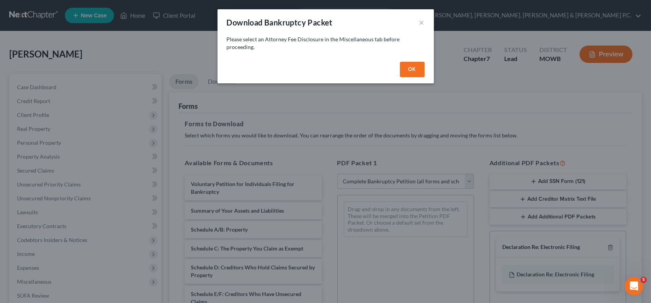
click at [412, 69] on button "OK" at bounding box center [412, 69] width 25 height 15
select select
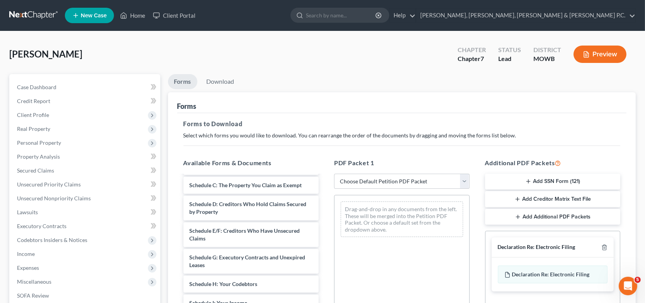
scroll to position [77, 0]
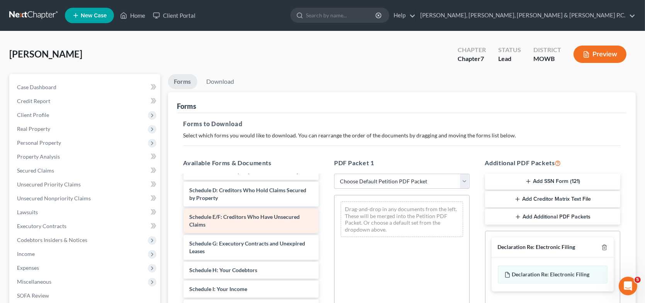
click at [254, 218] on span "Schedule E/F: Creditors Who Have Unsecured Claims" at bounding box center [245, 221] width 110 height 14
click at [254, 217] on span "Schedule E/F: Creditors Who Have Unsecured Claims" at bounding box center [245, 221] width 110 height 14
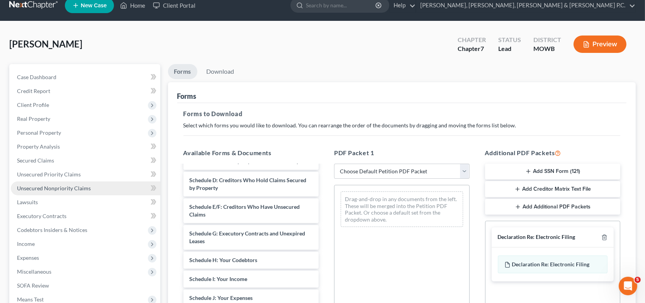
scroll to position [0, 0]
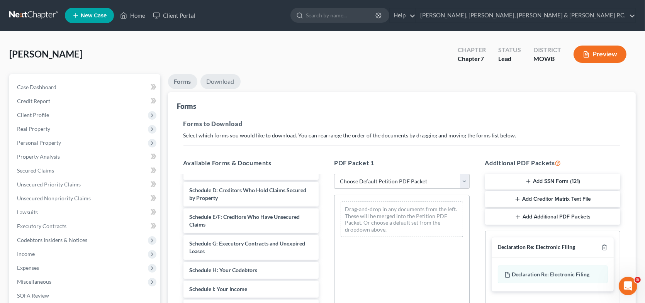
click at [229, 79] on link "Download" at bounding box center [220, 81] width 40 height 15
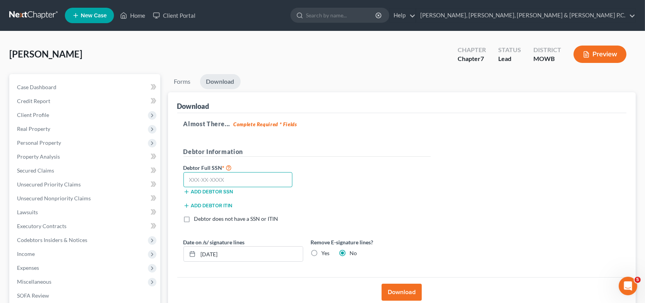
click at [263, 180] on input "text" at bounding box center [237, 179] width 109 height 15
type input "484-68-9134"
click at [373, 156] on h5 "Debtor Information" at bounding box center [306, 152] width 247 height 10
click at [416, 192] on div "Debtor Full SSN * 484-68-9134 Add debtor SSN" at bounding box center [307, 182] width 255 height 39
click at [395, 291] on button "Download" at bounding box center [402, 292] width 40 height 17
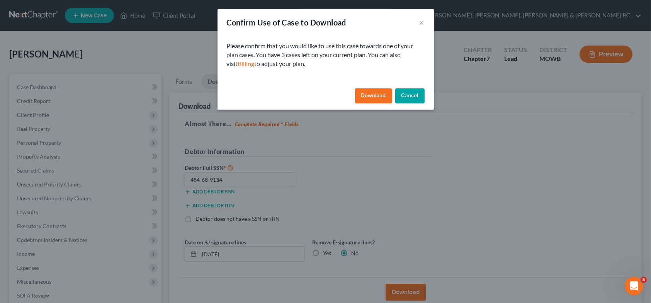
click at [383, 97] on button "Download" at bounding box center [373, 95] width 37 height 15
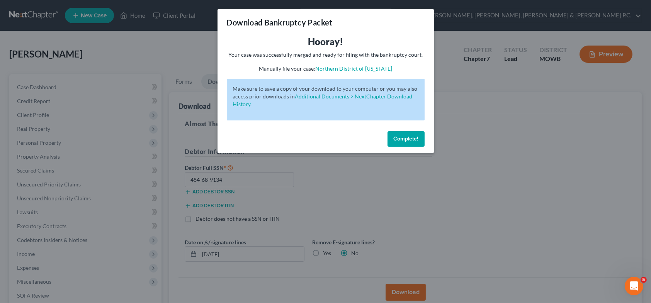
click at [419, 138] on button "Complete!" at bounding box center [405, 138] width 37 height 15
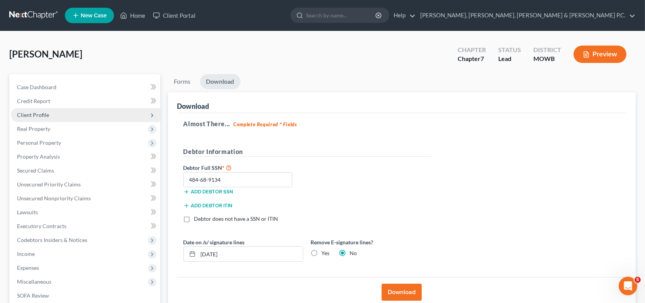
click at [61, 110] on span "Client Profile" at bounding box center [85, 115] width 149 height 14
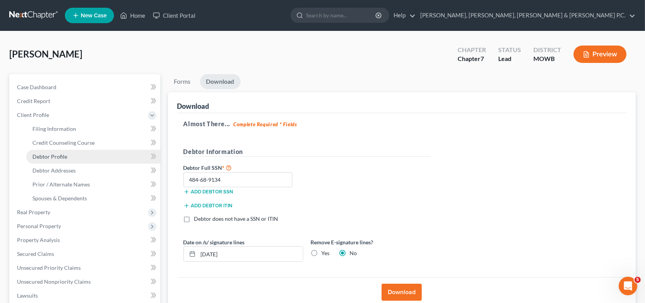
click at [49, 157] on span "Debtor Profile" at bounding box center [49, 156] width 35 height 7
select select "0"
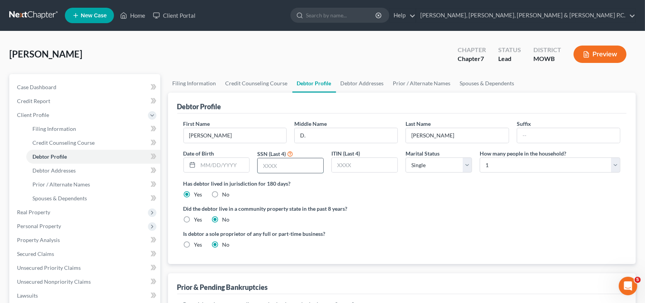
click at [276, 166] on input "text" at bounding box center [291, 165] width 66 height 15
type input "9134"
click at [70, 168] on span "Debtor Addresses" at bounding box center [53, 170] width 43 height 7
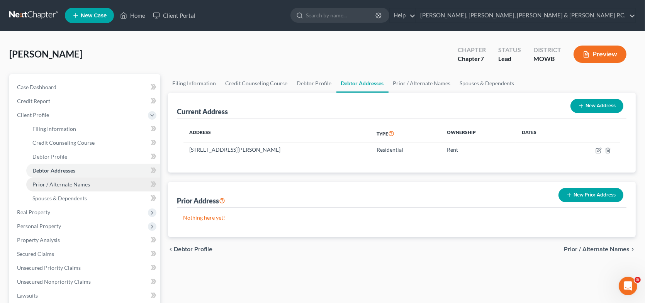
click at [70, 182] on span "Prior / Alternate Names" at bounding box center [61, 184] width 58 height 7
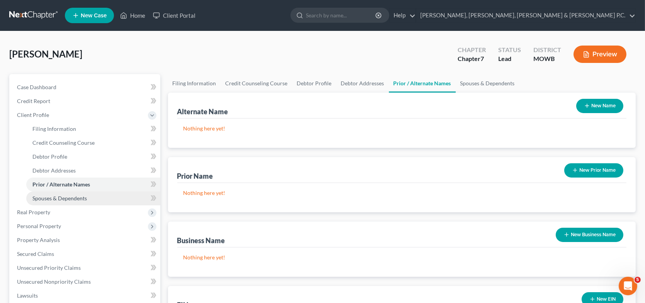
click at [68, 196] on span "Spouses & Dependents" at bounding box center [59, 198] width 54 height 7
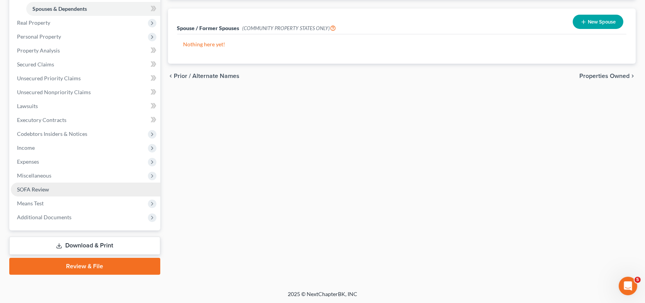
scroll to position [151, 0]
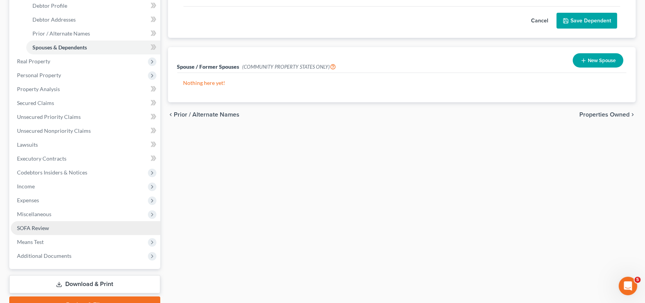
click at [37, 225] on span "SOFA Review" at bounding box center [33, 228] width 32 height 7
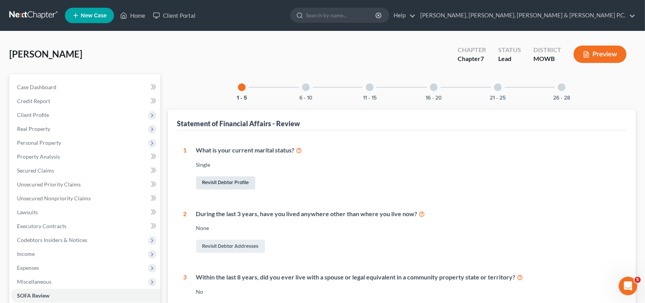
click at [238, 181] on link "Revisit Debtor Profile" at bounding box center [225, 182] width 59 height 13
select select "0"
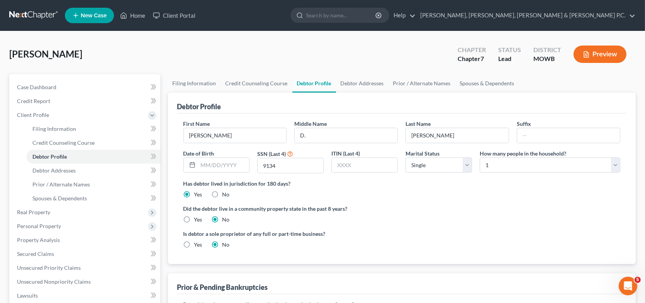
click at [238, 181] on label "Has debtor lived in jurisdiction for 180 days?" at bounding box center [401, 184] width 437 height 8
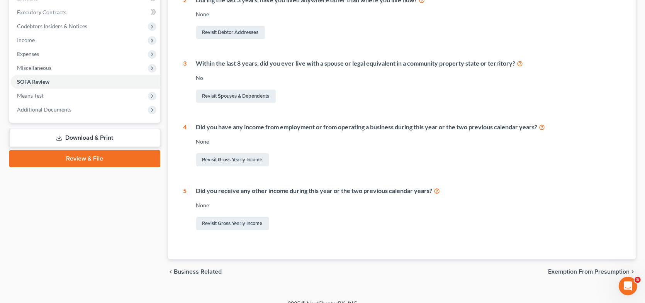
scroll to position [223, 0]
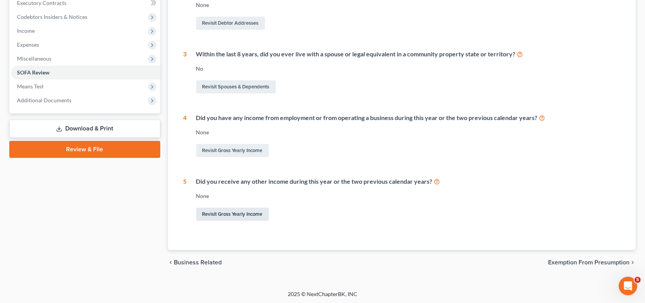
click at [247, 214] on link "Revisit Gross Yearly Income" at bounding box center [232, 214] width 73 height 13
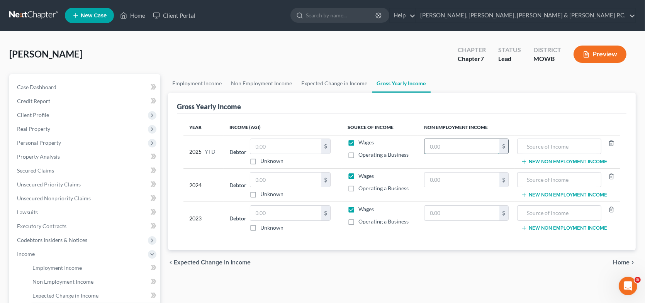
click at [436, 147] on input "text" at bounding box center [461, 146] width 75 height 15
type input "20,000"
type input "Social security"
click at [447, 179] on input "text" at bounding box center [461, 180] width 75 height 15
type input "0"
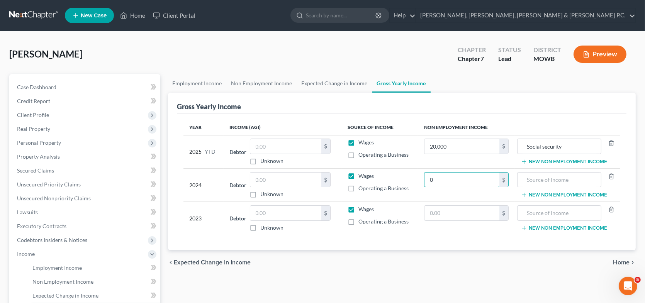
drag, startPoint x: 458, startPoint y: 178, endPoint x: 407, endPoint y: 175, distance: 51.1
click at [407, 175] on tr "2024 Debtor $ Unknown Balance Undetermined $ Unknown Wages Operating a Business…" at bounding box center [401, 184] width 437 height 33
click at [524, 176] on input "text" at bounding box center [558, 180] width 75 height 15
click at [538, 211] on input "text" at bounding box center [558, 213] width 75 height 15
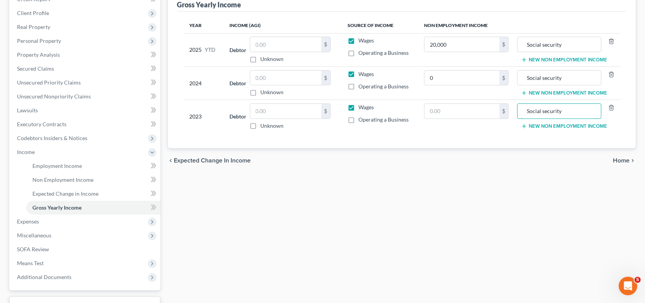
scroll to position [116, 0]
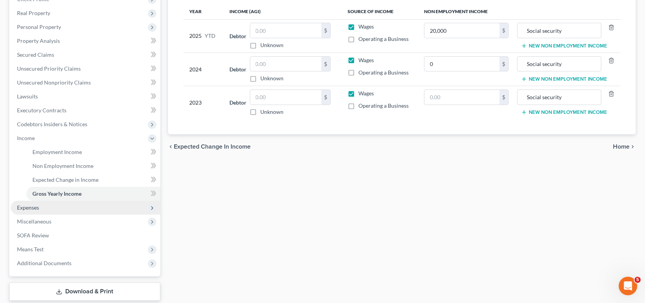
click at [102, 207] on span "Expenses" at bounding box center [85, 208] width 149 height 14
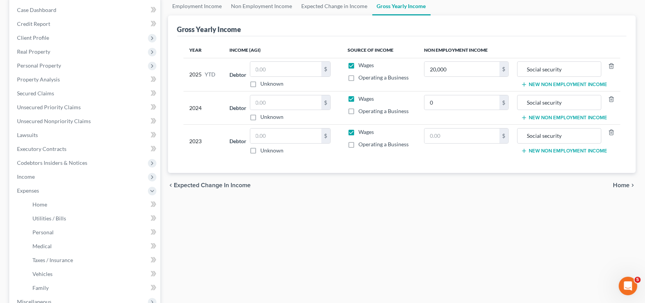
scroll to position [39, 0]
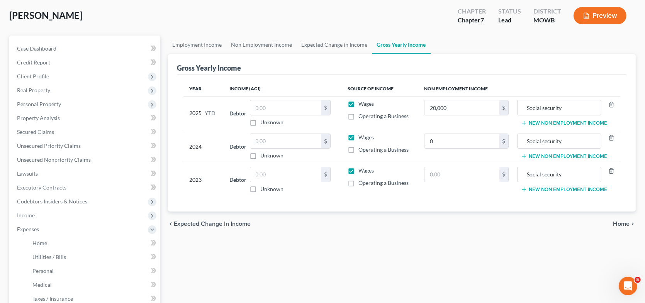
click at [547, 121] on button "New Non Employment Income" at bounding box center [564, 123] width 86 height 6
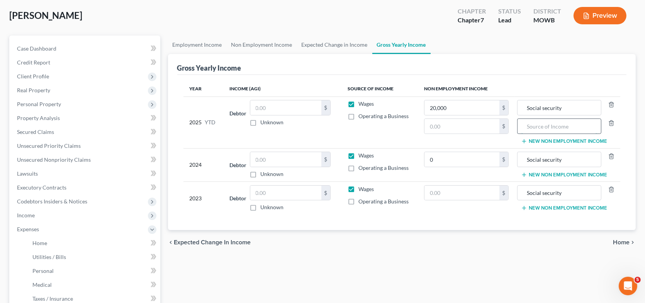
click at [545, 122] on input "text" at bounding box center [558, 126] width 75 height 15
click at [537, 174] on button "New Non Employment Income" at bounding box center [564, 175] width 86 height 6
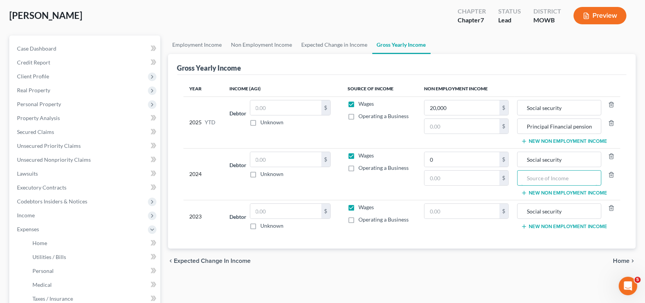
click at [537, 174] on input "text" at bounding box center [558, 178] width 75 height 15
drag, startPoint x: 594, startPoint y: 124, endPoint x: 509, endPoint y: 120, distance: 85.1
click at [509, 120] on tr "2025 YTD Debtor $ Unknown Balance Undetermined $ Unknown Wages Operating a Busi…" at bounding box center [401, 123] width 437 height 52
click at [547, 158] on input "Social security" at bounding box center [558, 159] width 75 height 15
click at [539, 179] on input "text" at bounding box center [558, 178] width 75 height 15
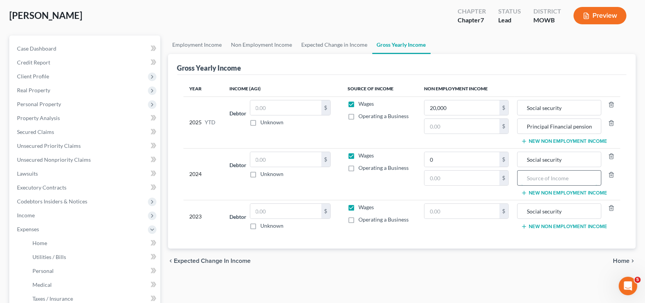
paste input "Principal Financial pension"
click at [555, 224] on button "New Non Employment Income" at bounding box center [564, 227] width 86 height 6
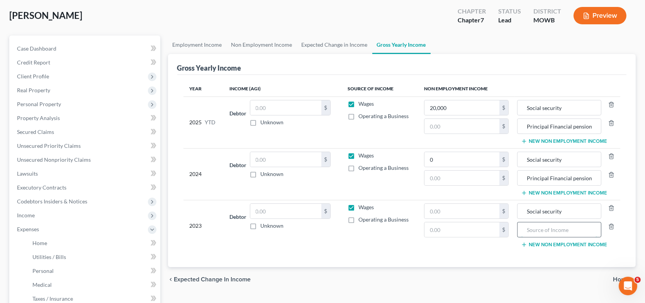
click at [532, 228] on input "text" at bounding box center [558, 229] width 75 height 15
paste input "Principal Financial pension"
click at [489, 257] on div "Year Income (AGI) Source of Income Non Employment Income 2025 YTD Debtor $ Unkn…" at bounding box center [402, 171] width 450 height 192
click at [593, 139] on button "New Non Employment Income" at bounding box center [564, 141] width 86 height 6
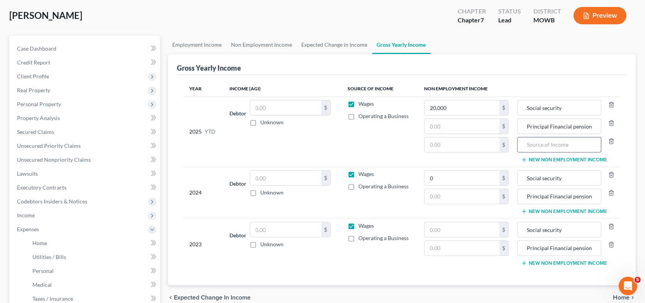
click at [541, 142] on input "text" at bounding box center [558, 144] width 75 height 15
click at [563, 209] on button "New Non Employment Income" at bounding box center [564, 212] width 86 height 6
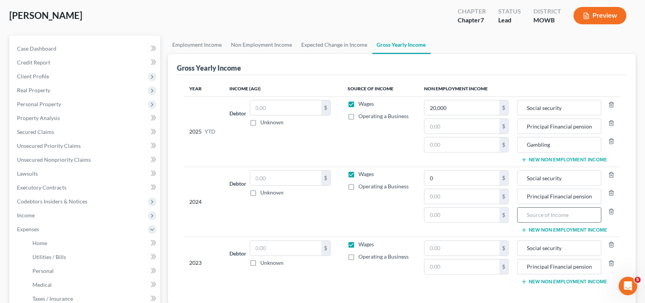
click at [546, 210] on input "text" at bounding box center [558, 215] width 75 height 15
click at [544, 279] on button "New Non Employment Income" at bounding box center [564, 282] width 86 height 6
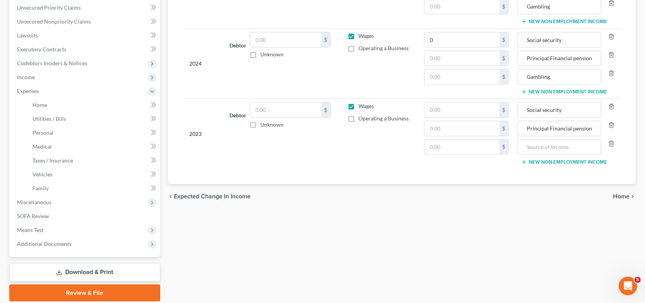
scroll to position [193, 0]
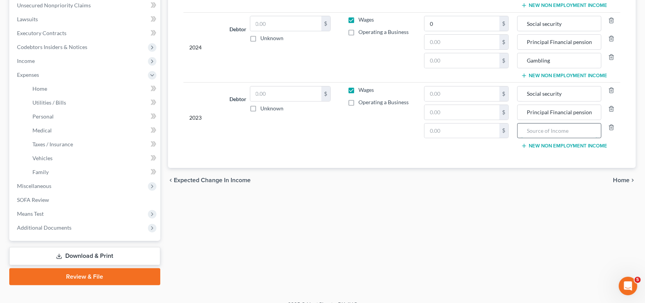
click at [538, 127] on input "text" at bounding box center [558, 131] width 75 height 15
click at [445, 213] on div "Employment Income Non Employment Income Expected Change in Income Gross Yearly …" at bounding box center [402, 83] width 476 height 404
click at [46, 184] on span "Miscellaneous" at bounding box center [34, 186] width 34 height 7
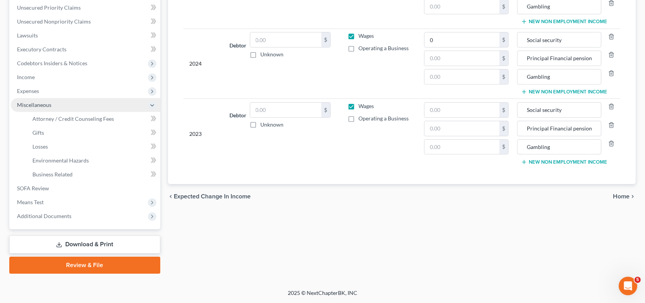
scroll to position [176, 0]
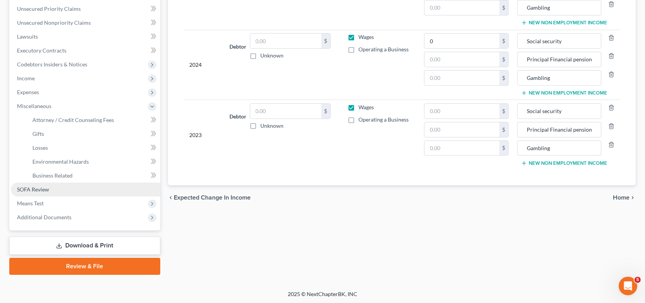
click at [45, 185] on link "SOFA Review" at bounding box center [85, 190] width 149 height 14
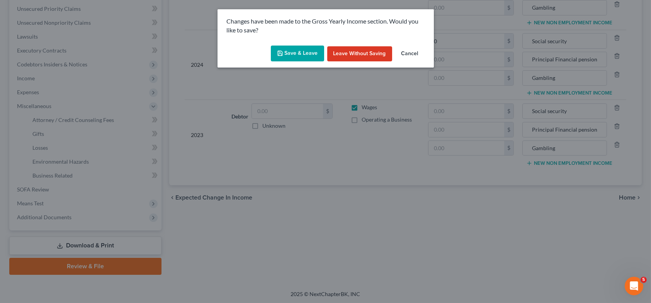
click at [314, 53] on button "Save & Leave" at bounding box center [297, 54] width 53 height 16
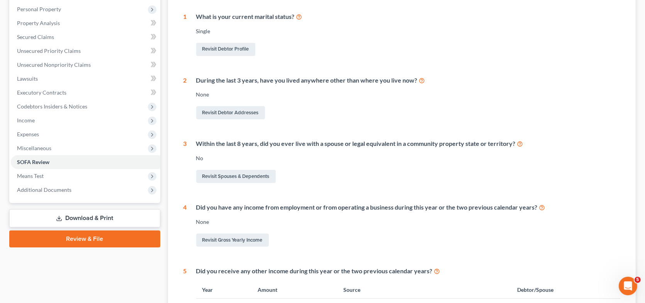
scroll to position [95, 0]
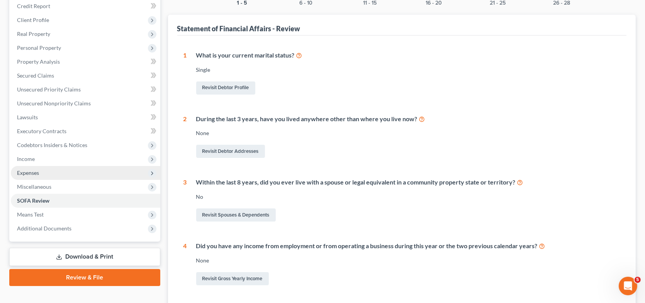
click at [73, 171] on span "Expenses" at bounding box center [85, 173] width 149 height 14
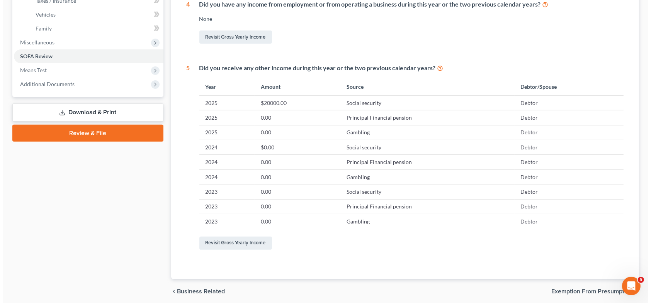
scroll to position [365, 0]
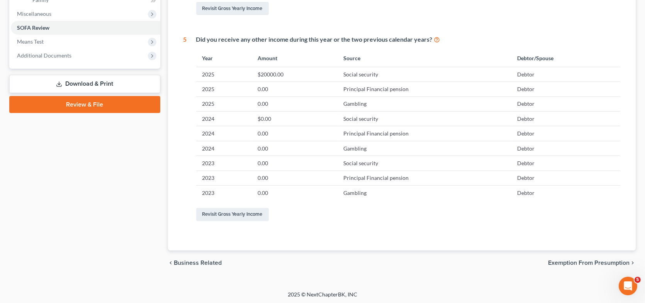
click at [596, 260] on span "Exemption from Presumption" at bounding box center [588, 263] width 81 height 6
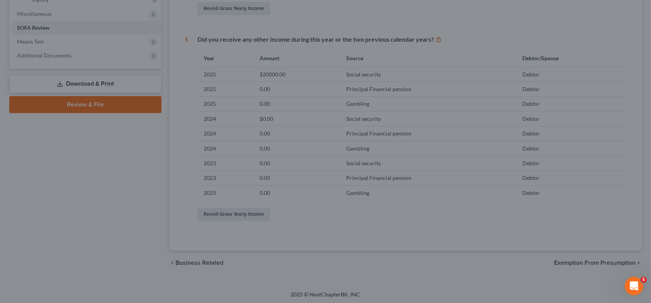
click at [541, 277] on div at bounding box center [325, 151] width 651 height 303
click at [633, 285] on icon "Open Intercom Messenger" at bounding box center [632, 285] width 5 height 6
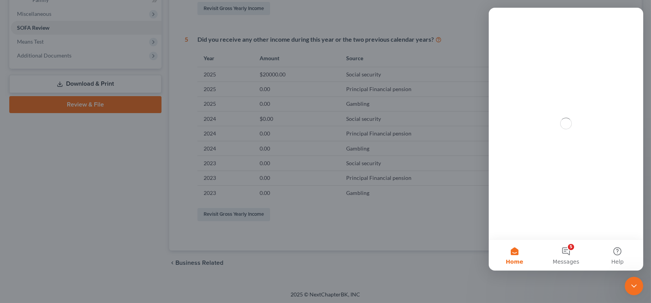
scroll to position [0, 0]
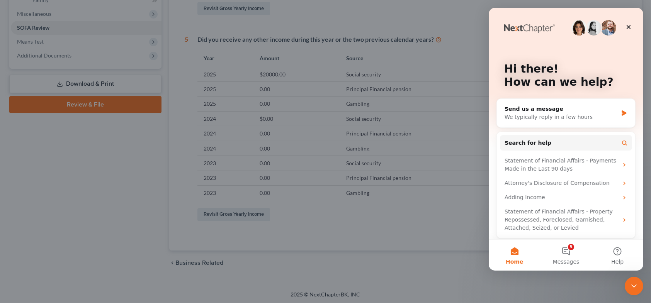
click at [445, 237] on div at bounding box center [325, 151] width 651 height 303
click at [628, 22] on div "Close" at bounding box center [628, 27] width 14 height 14
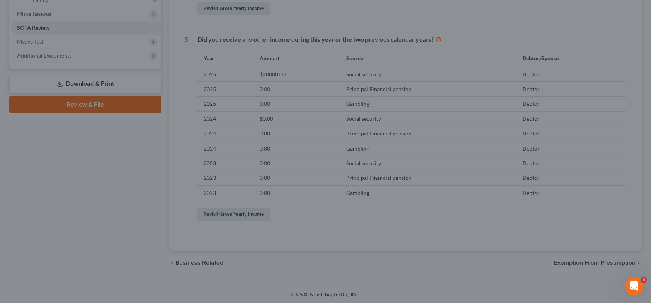
scroll to position [176, 0]
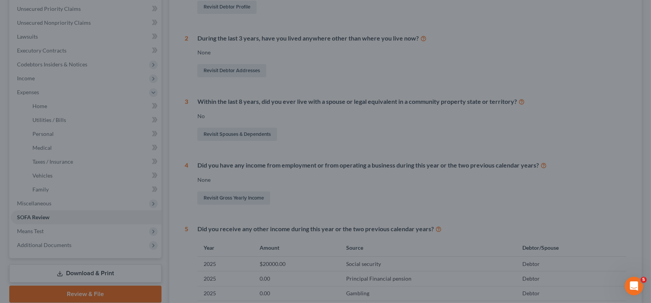
click at [104, 291] on div at bounding box center [325, 151] width 651 height 303
click at [401, 219] on div at bounding box center [325, 151] width 651 height 303
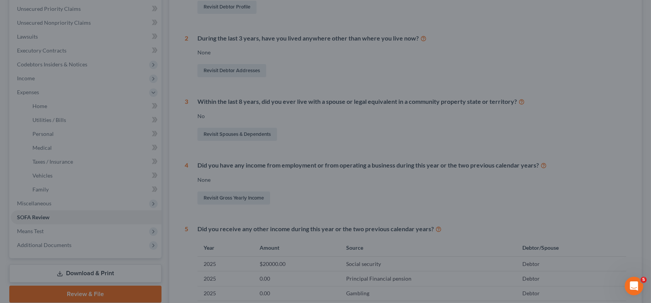
click at [80, 271] on div at bounding box center [325, 151] width 651 height 303
drag, startPoint x: 81, startPoint y: 270, endPoint x: 113, endPoint y: 250, distance: 37.3
click at [86, 266] on div at bounding box center [325, 151] width 651 height 303
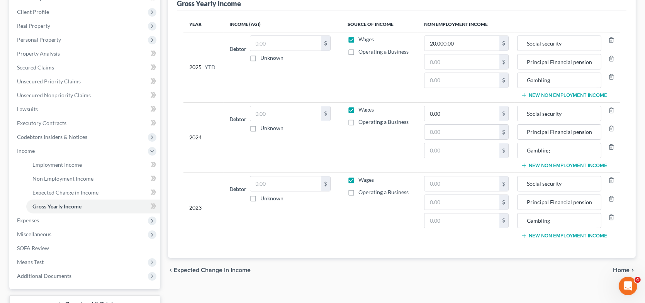
scroll to position [162, 0]
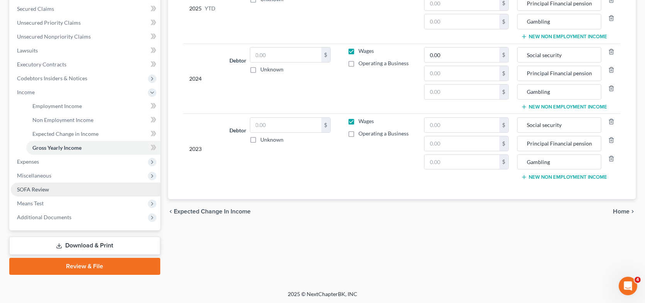
click at [41, 186] on span "SOFA Review" at bounding box center [33, 189] width 32 height 7
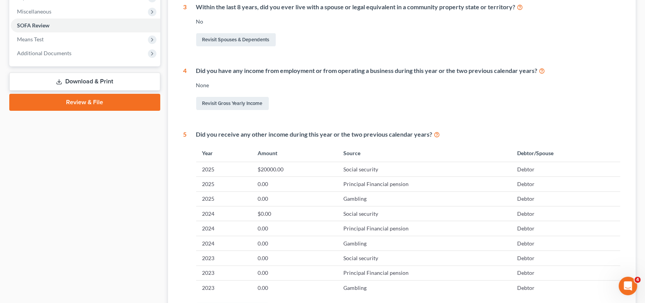
scroll to position [365, 0]
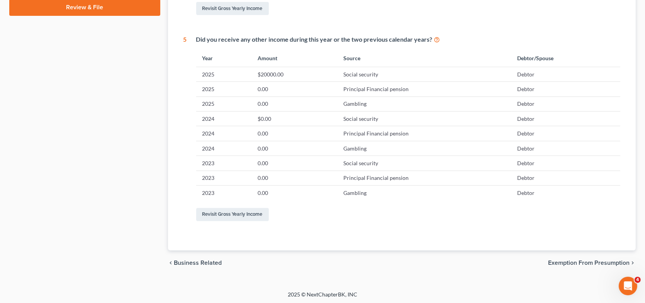
click at [578, 260] on span "Exemption from Presumption" at bounding box center [588, 263] width 81 height 6
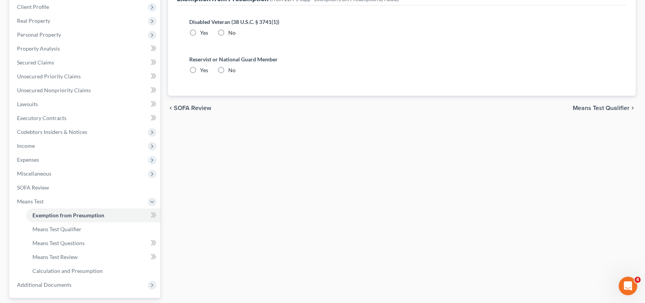
scroll to position [116, 0]
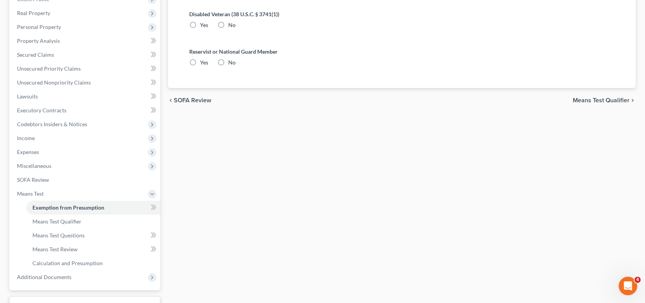
click at [598, 99] on span "Means Test Qualifier" at bounding box center [601, 100] width 57 height 6
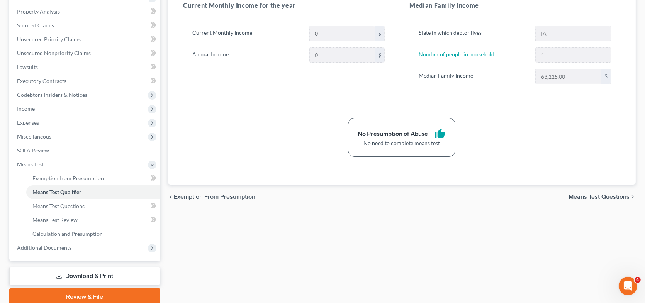
scroll to position [154, 0]
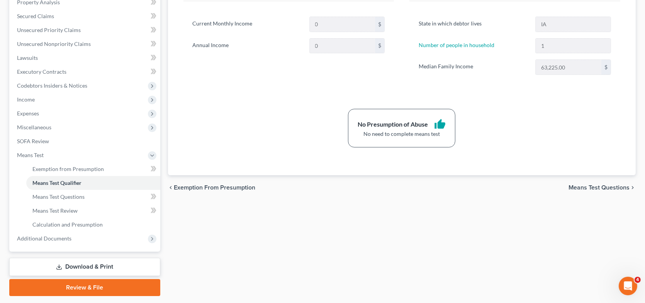
click at [585, 185] on span "Means Test Questions" at bounding box center [598, 188] width 61 height 6
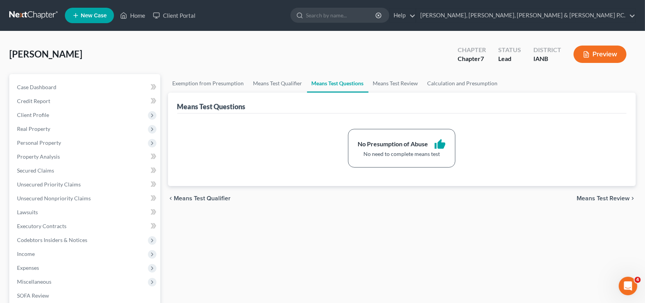
click at [592, 196] on span "Means Test Review" at bounding box center [603, 198] width 53 height 6
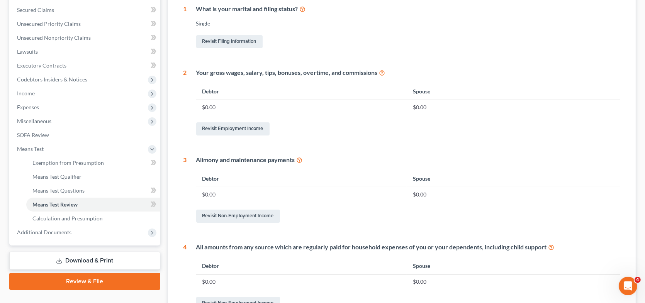
scroll to position [159, 0]
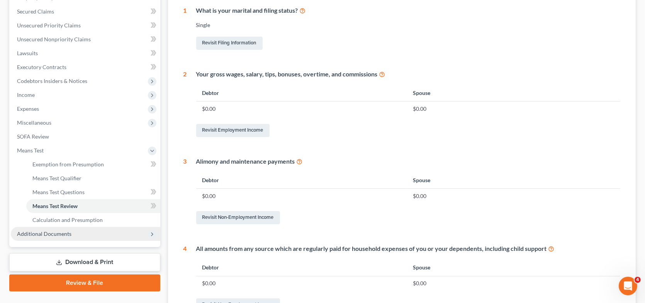
click at [74, 232] on span "Additional Documents" at bounding box center [85, 234] width 149 height 14
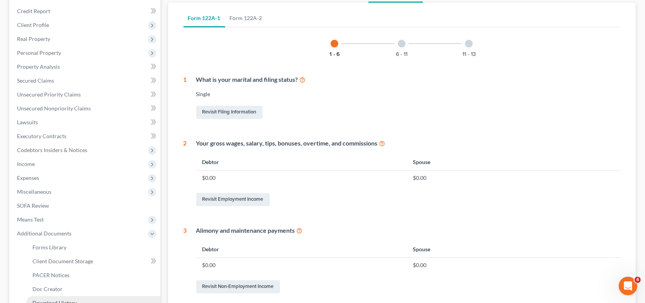
scroll to position [82, 0]
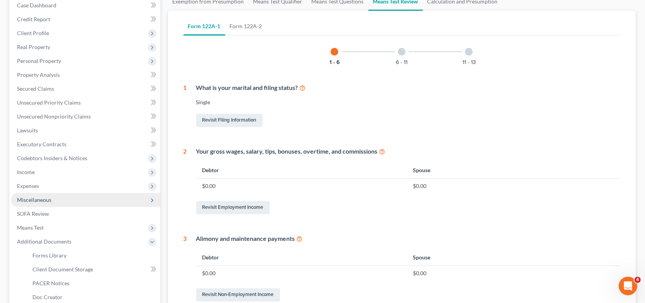
click at [45, 204] on span "Miscellaneous" at bounding box center [85, 200] width 149 height 14
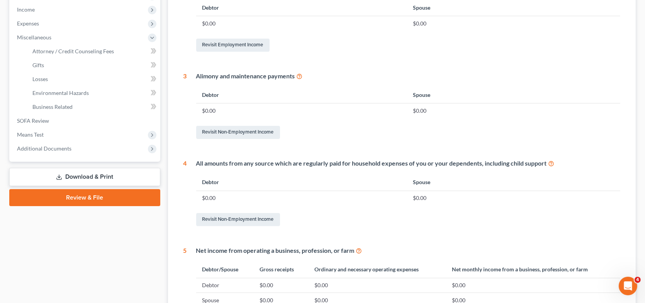
scroll to position [352, 0]
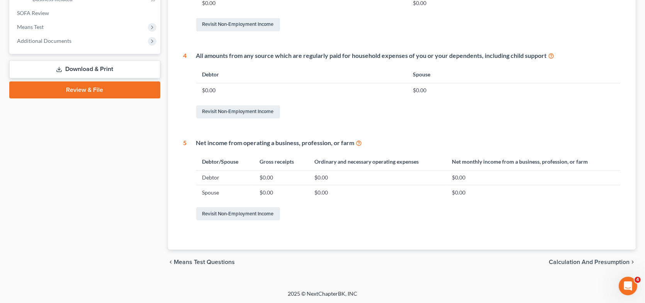
click at [573, 259] on span "Calculation and Presumption" at bounding box center [589, 262] width 81 height 6
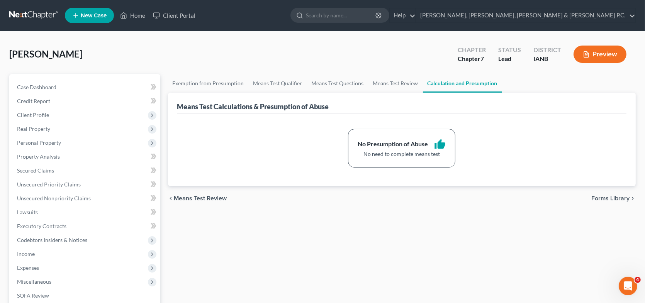
click at [601, 199] on span "Forms Library" at bounding box center [610, 198] width 38 height 6
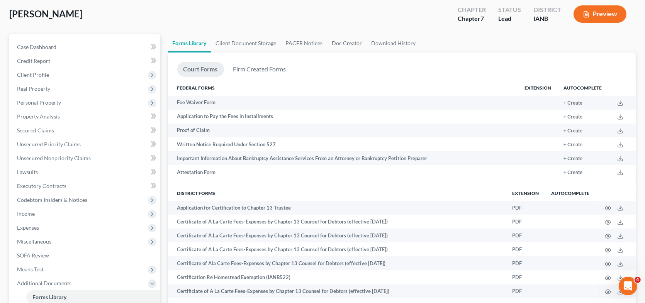
scroll to position [39, 0]
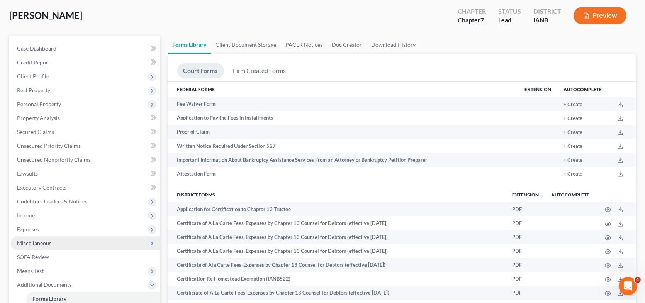
click at [44, 246] on span "Miscellaneous" at bounding box center [85, 243] width 149 height 14
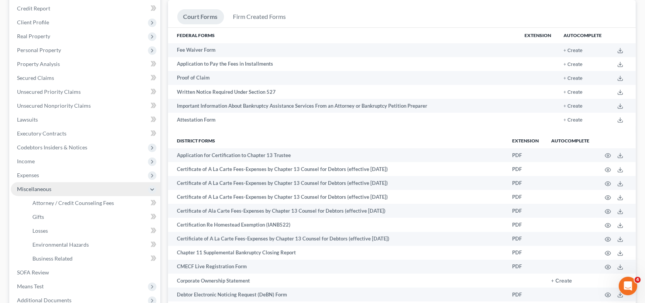
scroll to position [116, 0]
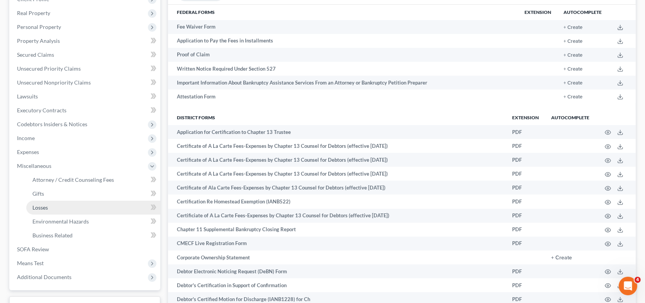
click at [64, 205] on link "Losses" at bounding box center [93, 208] width 134 height 14
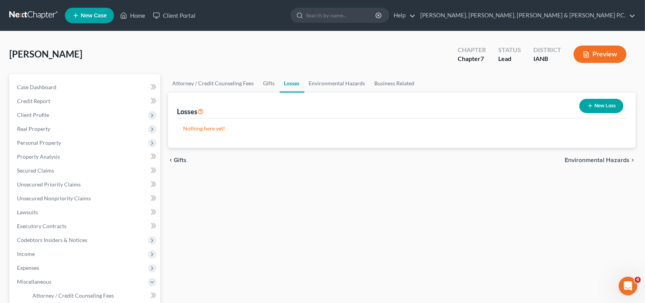
click at [606, 103] on button "New Loss" at bounding box center [601, 106] width 44 height 14
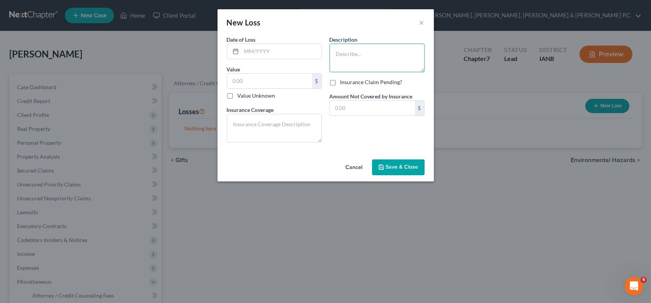
click at [339, 53] on textarea at bounding box center [376, 58] width 95 height 29
type textarea "Debtor has a gambling problem"
click at [406, 170] on span "Save & Close" at bounding box center [402, 167] width 32 height 7
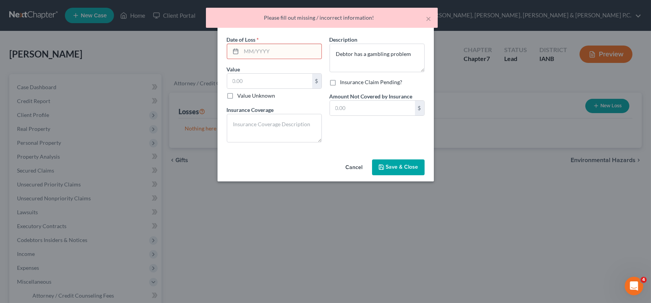
click at [247, 53] on input "text" at bounding box center [281, 51] width 80 height 15
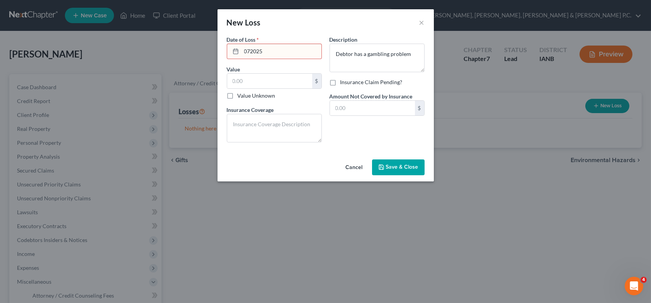
type input "072025"
click at [394, 164] on span "Save & Close" at bounding box center [402, 167] width 32 height 7
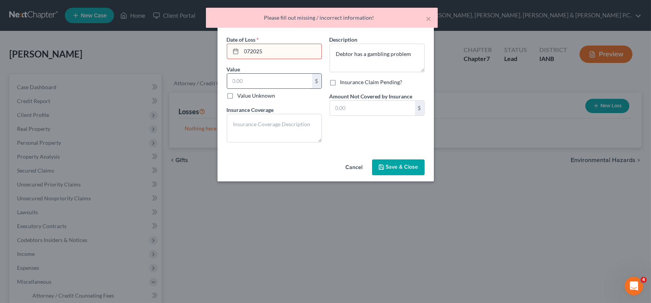
click at [276, 80] on input "text" at bounding box center [269, 81] width 85 height 15
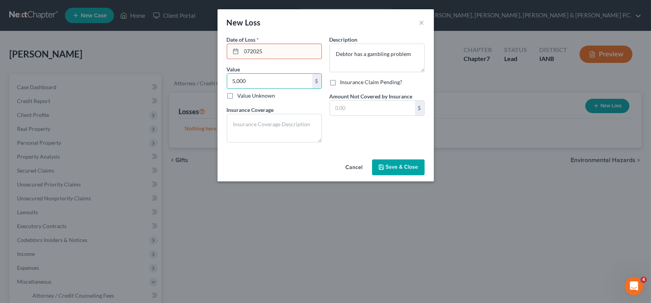
type input "5,000"
click at [397, 168] on span "Save & Close" at bounding box center [402, 167] width 32 height 7
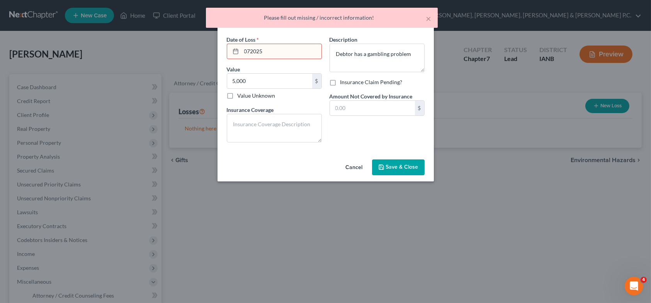
click at [397, 167] on span "Save & Close" at bounding box center [402, 167] width 32 height 7
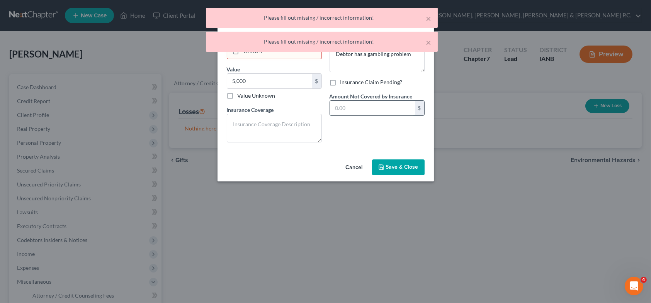
click at [349, 109] on input "text" at bounding box center [372, 108] width 85 height 15
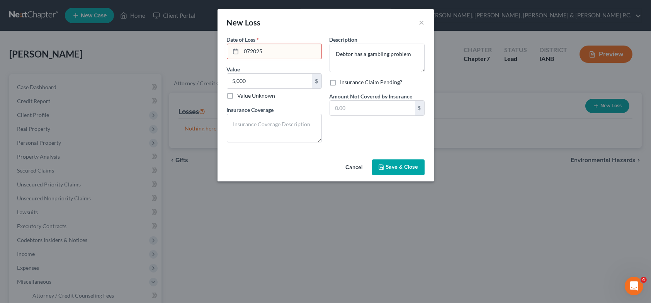
click at [238, 95] on label "Value Unknown" at bounding box center [257, 96] width 38 height 8
click at [241, 95] on input "Value Unknown" at bounding box center [243, 94] width 5 height 5
checkbox input "true"
type input "0.00"
click at [394, 167] on span "Save & Close" at bounding box center [402, 167] width 32 height 7
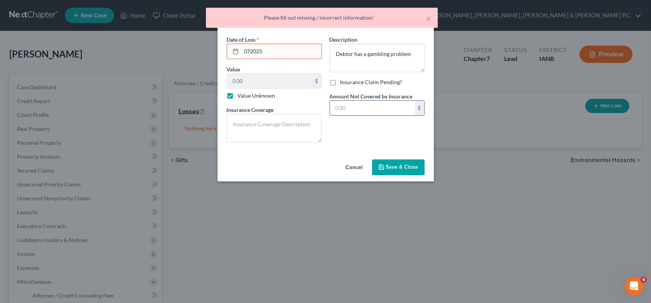
click at [338, 109] on input "text" at bounding box center [372, 108] width 85 height 15
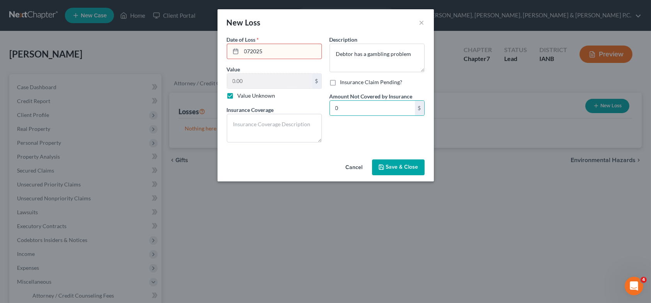
click at [409, 165] on span "Save & Close" at bounding box center [402, 167] width 32 height 7
type input "0"
click at [286, 56] on input "072025" at bounding box center [281, 51] width 80 height 15
click at [238, 51] on icon at bounding box center [235, 51] width 6 height 6
click at [232, 50] on icon at bounding box center [235, 51] width 6 height 6
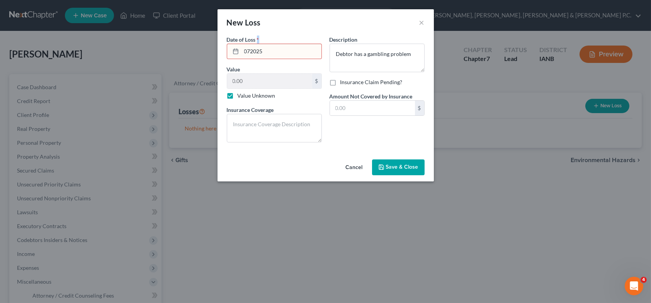
click at [232, 50] on icon at bounding box center [235, 51] width 6 height 6
click at [387, 166] on span "Save & Close" at bounding box center [402, 167] width 32 height 7
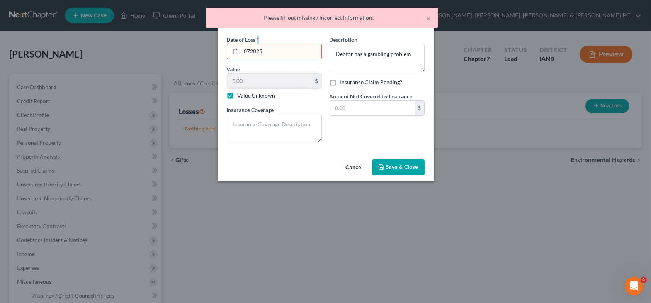
click at [387, 166] on span "Save & Close" at bounding box center [402, 167] width 32 height 7
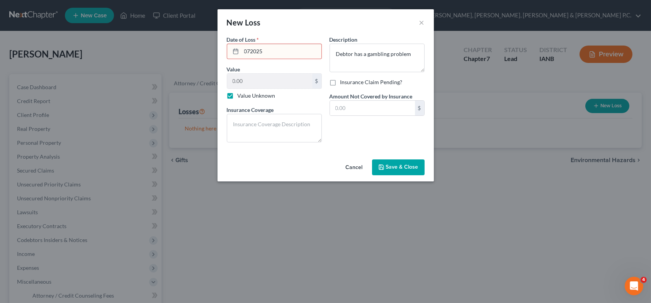
click at [249, 52] on input "072025" at bounding box center [281, 51] width 80 height 15
type input "07/2025"
click at [380, 162] on button "Save & Close" at bounding box center [398, 167] width 53 height 16
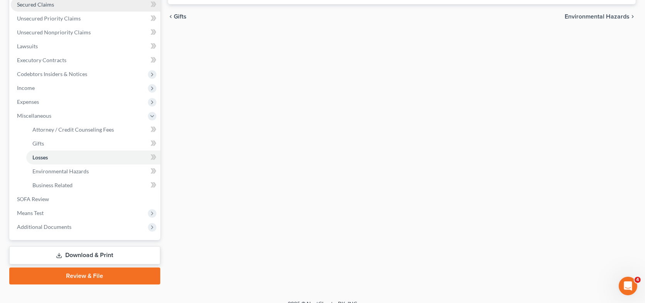
scroll to position [176, 0]
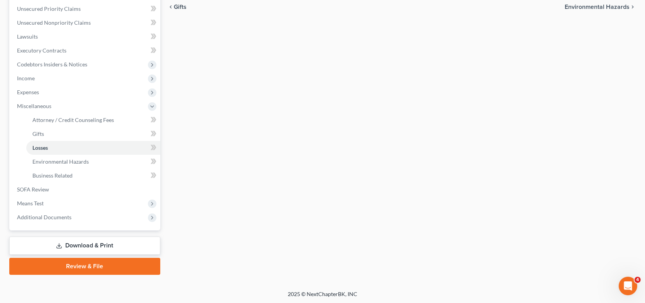
click at [96, 249] on link "Download & Print" at bounding box center [84, 246] width 151 height 18
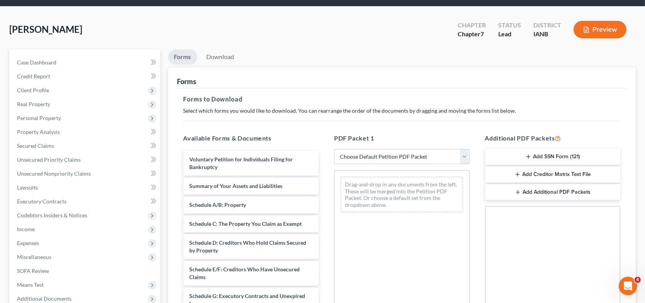
scroll to position [39, 0]
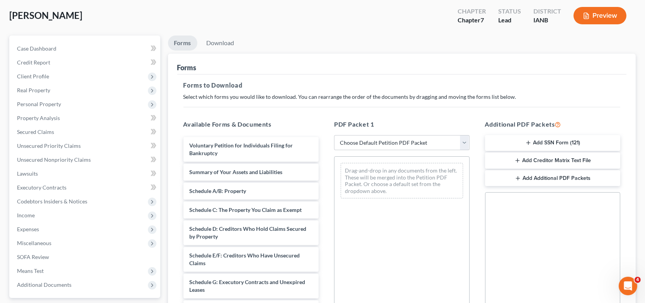
click at [534, 143] on button "Add SSN Form (121)" at bounding box center [553, 143] width 136 height 16
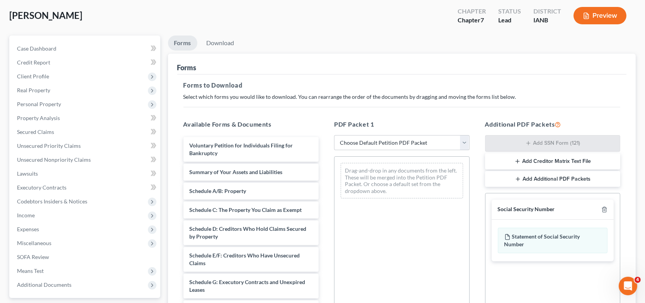
click at [533, 207] on div "Social Security Number" at bounding box center [526, 209] width 57 height 7
click at [529, 235] on div "Statement of Social Security Number" at bounding box center [553, 240] width 110 height 25
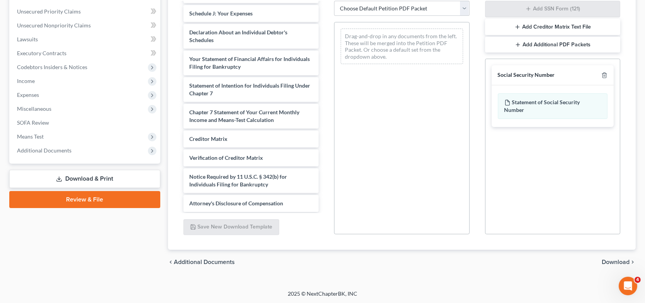
scroll to position [0, 0]
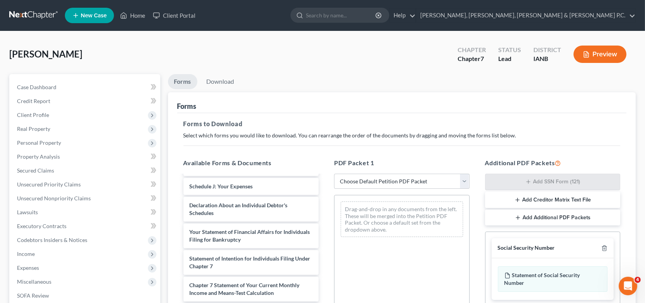
click at [607, 54] on button "Preview" at bounding box center [600, 54] width 53 height 17
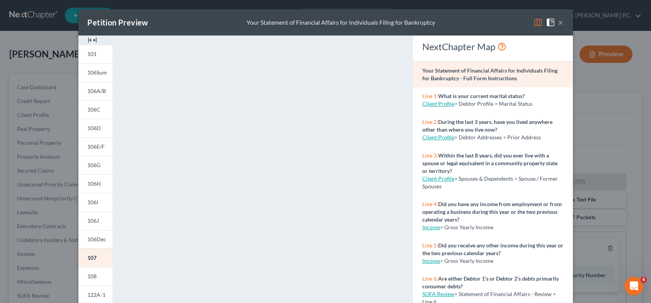
click at [559, 21] on button "×" at bounding box center [560, 22] width 5 height 9
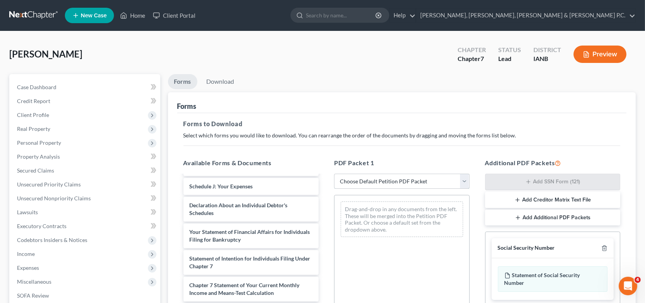
click at [360, 182] on select "Choose Default Petition PDF Packet Complete Bankruptcy Petition (all forms and …" at bounding box center [402, 181] width 136 height 15
select select "0"
click at [337, 174] on select "Choose Default Petition PDF Packet Complete Bankruptcy Petition (all forms and …" at bounding box center [402, 181] width 136 height 15
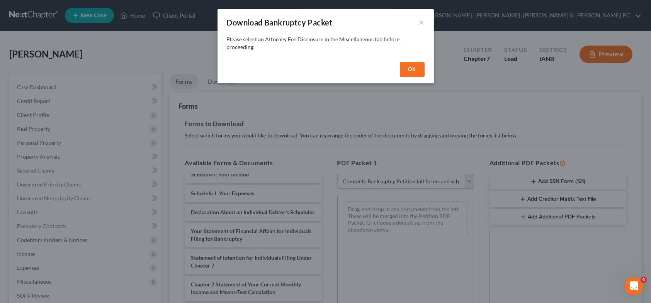
click at [410, 73] on button "OK" at bounding box center [412, 69] width 25 height 15
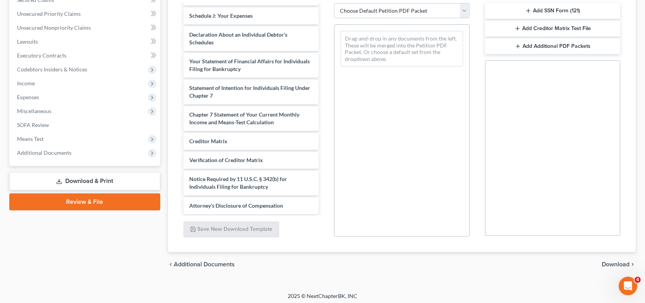
scroll to position [173, 0]
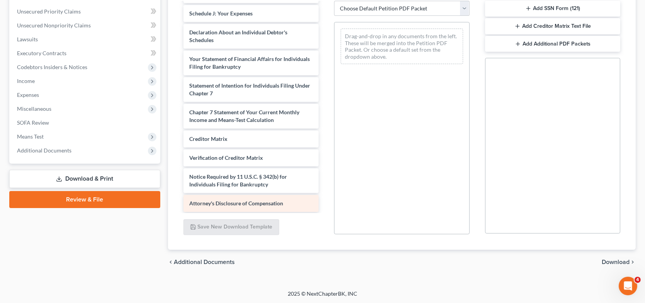
click at [275, 202] on span "Attorney's Disclosure of Compensation" at bounding box center [237, 203] width 94 height 7
click at [223, 203] on span "Attorney's Disclosure of Compensation" at bounding box center [237, 203] width 94 height 7
click at [210, 203] on span "Attorney's Disclosure of Compensation" at bounding box center [237, 203] width 94 height 7
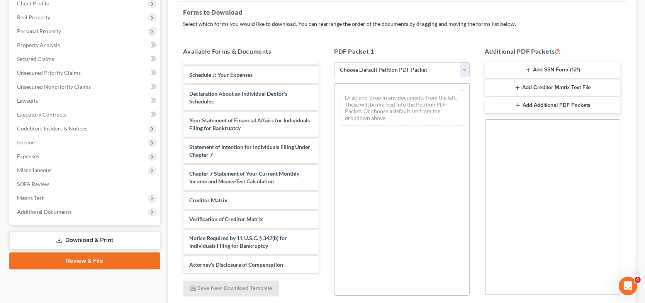
scroll to position [19, 0]
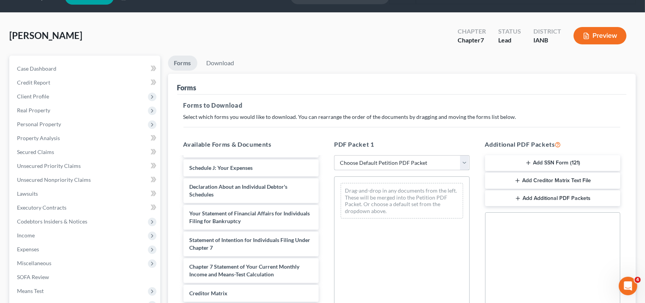
click at [365, 163] on select "Choose Default Petition PDF Packet Complete Bankruptcy Petition (all forms and …" at bounding box center [402, 162] width 136 height 15
select select "0"
click at [337, 155] on select "Choose Default Petition PDF Packet Complete Bankruptcy Petition (all forms and …" at bounding box center [402, 162] width 136 height 15
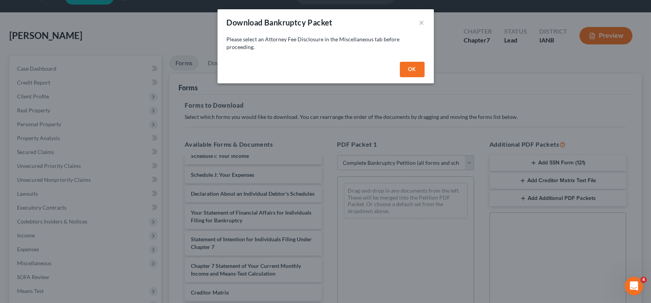
click at [413, 68] on button "OK" at bounding box center [412, 69] width 25 height 15
select select
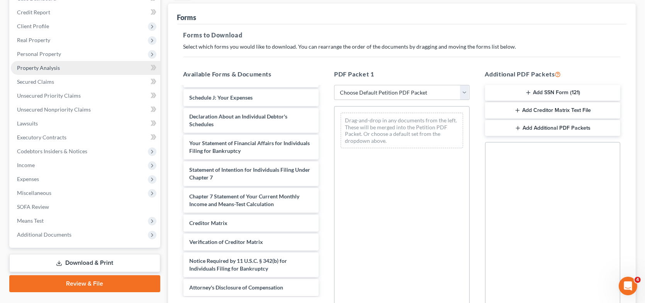
scroll to position [96, 0]
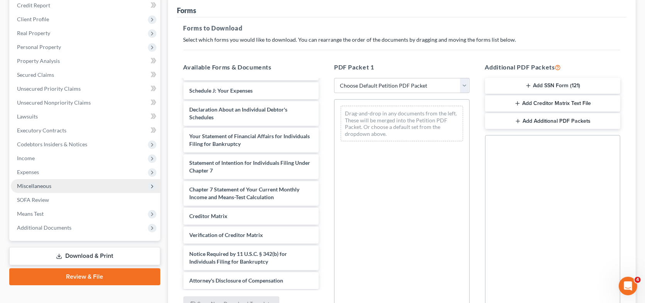
click at [53, 183] on span "Miscellaneous" at bounding box center [85, 186] width 149 height 14
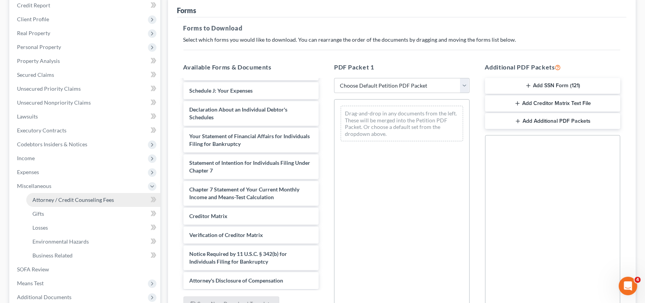
click at [62, 197] on span "Attorney / Credit Counseling Fees" at bounding box center [72, 200] width 81 height 7
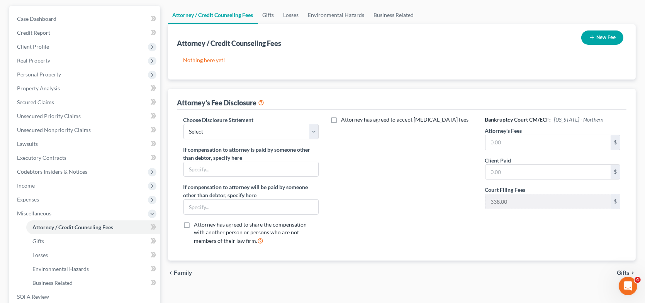
scroll to position [116, 0]
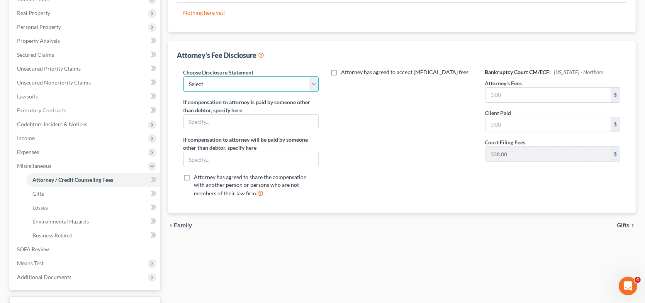
click at [276, 85] on select "Select LSE as attorney" at bounding box center [251, 83] width 136 height 15
select select "0"
click at [183, 76] on select "Select LSE as attorney" at bounding box center [251, 83] width 136 height 15
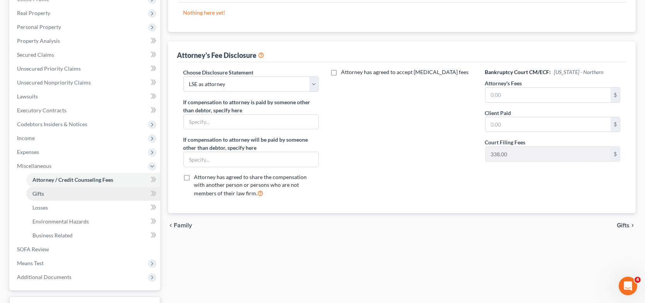
click at [42, 193] on span "Gifts" at bounding box center [38, 193] width 12 height 7
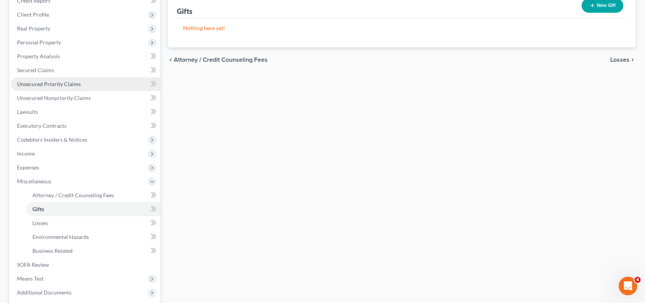
scroll to position [116, 0]
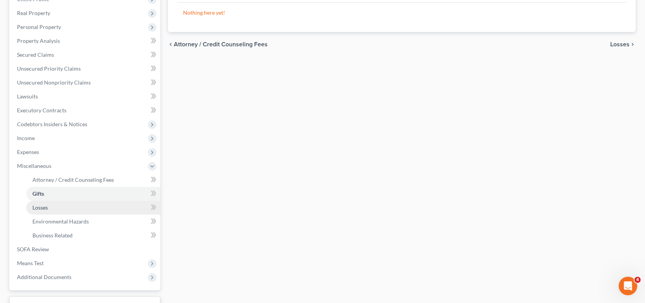
click at [40, 205] on span "Losses" at bounding box center [39, 207] width 15 height 7
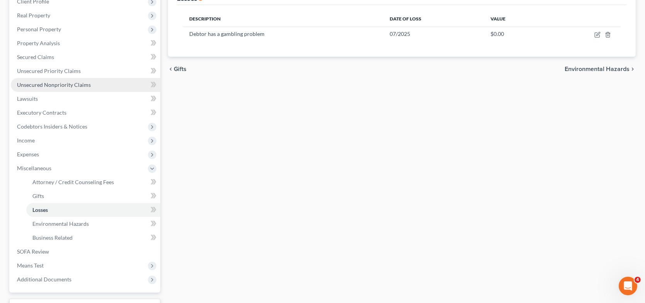
scroll to position [116, 0]
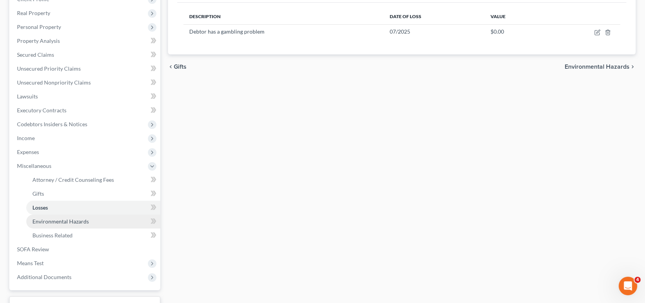
click at [71, 218] on span "Environmental Hazards" at bounding box center [60, 221] width 56 height 7
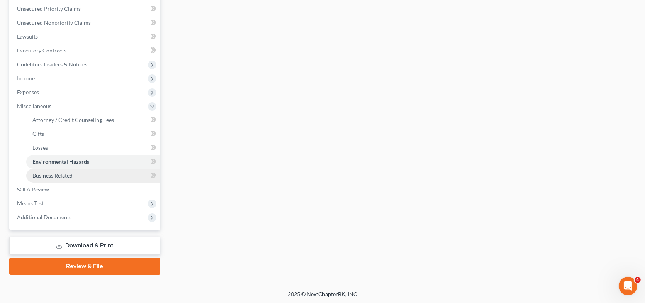
click at [61, 174] on span "Business Related" at bounding box center [52, 175] width 40 height 7
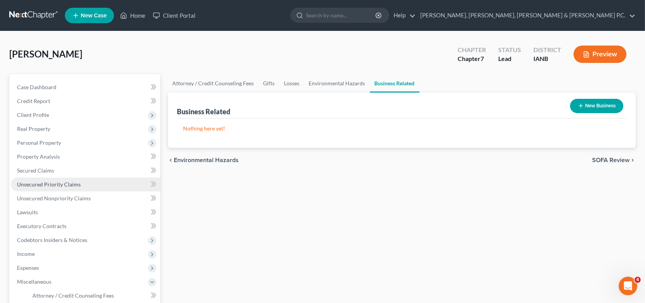
scroll to position [77, 0]
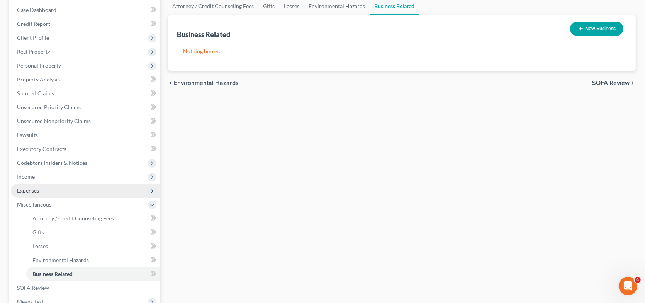
click at [35, 190] on span "Expenses" at bounding box center [28, 190] width 22 height 7
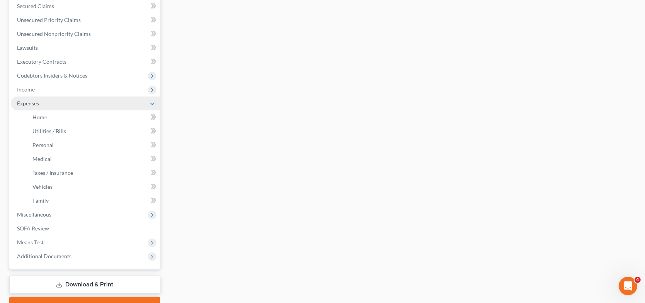
scroll to position [193, 0]
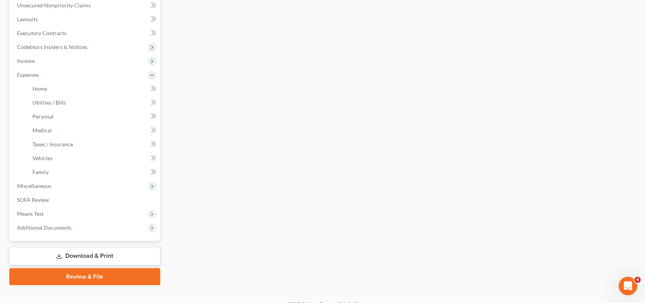
click at [85, 255] on link "Download & Print" at bounding box center [84, 256] width 151 height 18
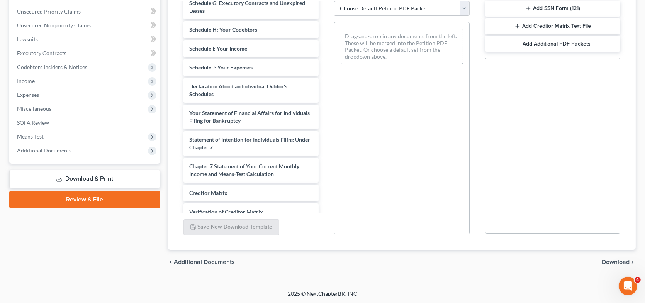
scroll to position [199, 0]
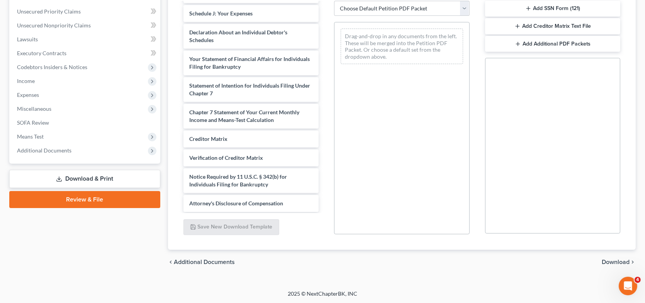
click at [80, 175] on link "Download & Print" at bounding box center [84, 179] width 151 height 18
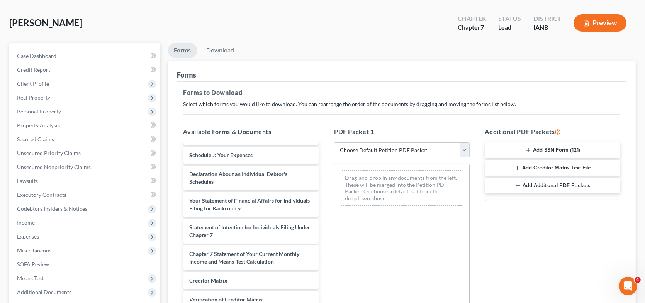
scroll to position [19, 0]
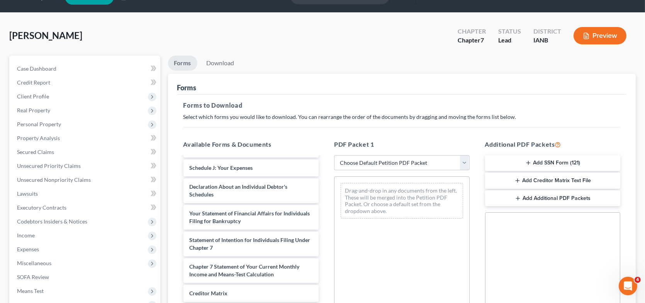
click at [368, 193] on div "Drag-and-drop in any documents from the left. These will be merged into the Pet…" at bounding box center [402, 201] width 122 height 36
click at [380, 166] on select "Choose Default Petition PDF Packet Complete Bankruptcy Petition (all forms and …" at bounding box center [402, 162] width 136 height 15
select select "0"
click at [334, 155] on select "Choose Default Petition PDF Packet Complete Bankruptcy Petition (all forms and …" at bounding box center [402, 162] width 136 height 15
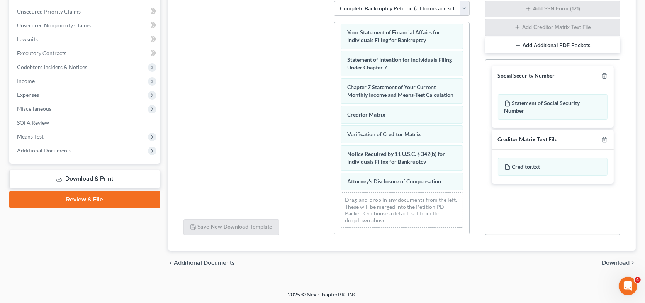
scroll to position [174, 0]
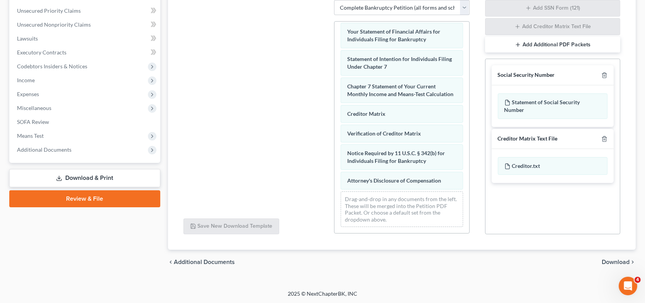
click at [109, 176] on link "Download & Print" at bounding box center [84, 178] width 151 height 18
click at [617, 259] on span "Download" at bounding box center [616, 262] width 28 height 6
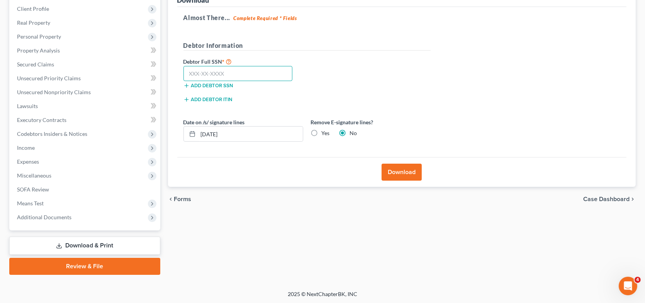
click at [200, 72] on input "text" at bounding box center [237, 73] width 109 height 15
type input "484-68-9134"
click at [411, 170] on button "Download" at bounding box center [402, 172] width 40 height 17
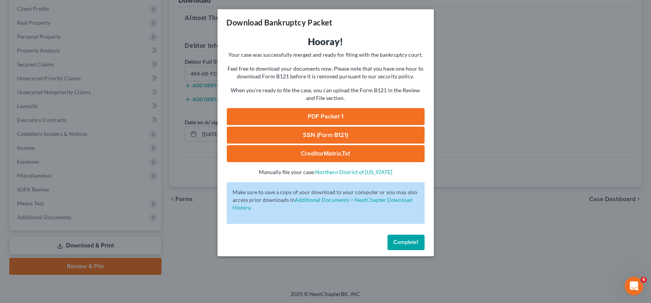
click at [336, 116] on link "PDF Packet 1" at bounding box center [326, 116] width 198 height 17
